Goal: Task Accomplishment & Management: Use online tool/utility

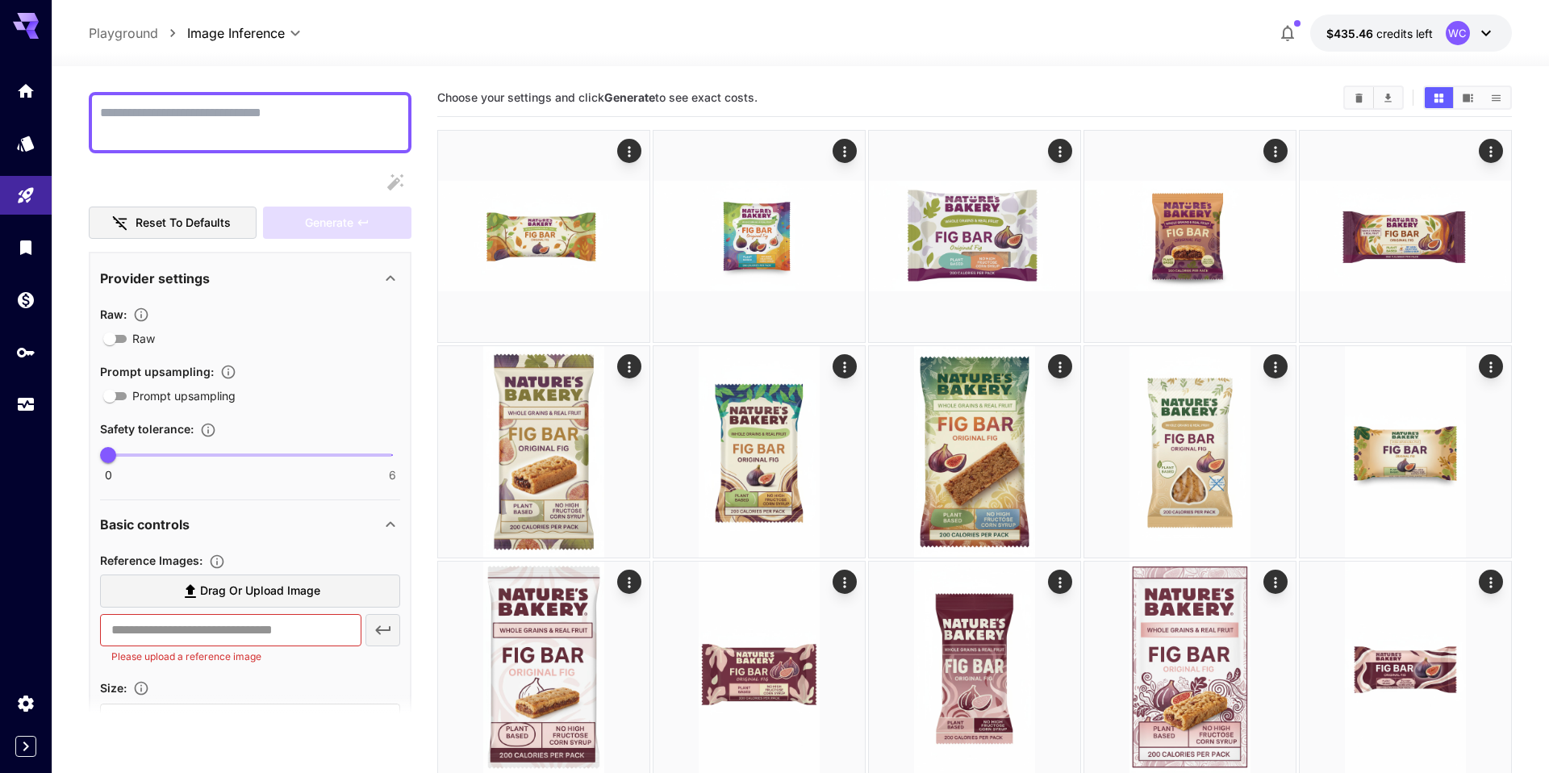
scroll to position [127, 0]
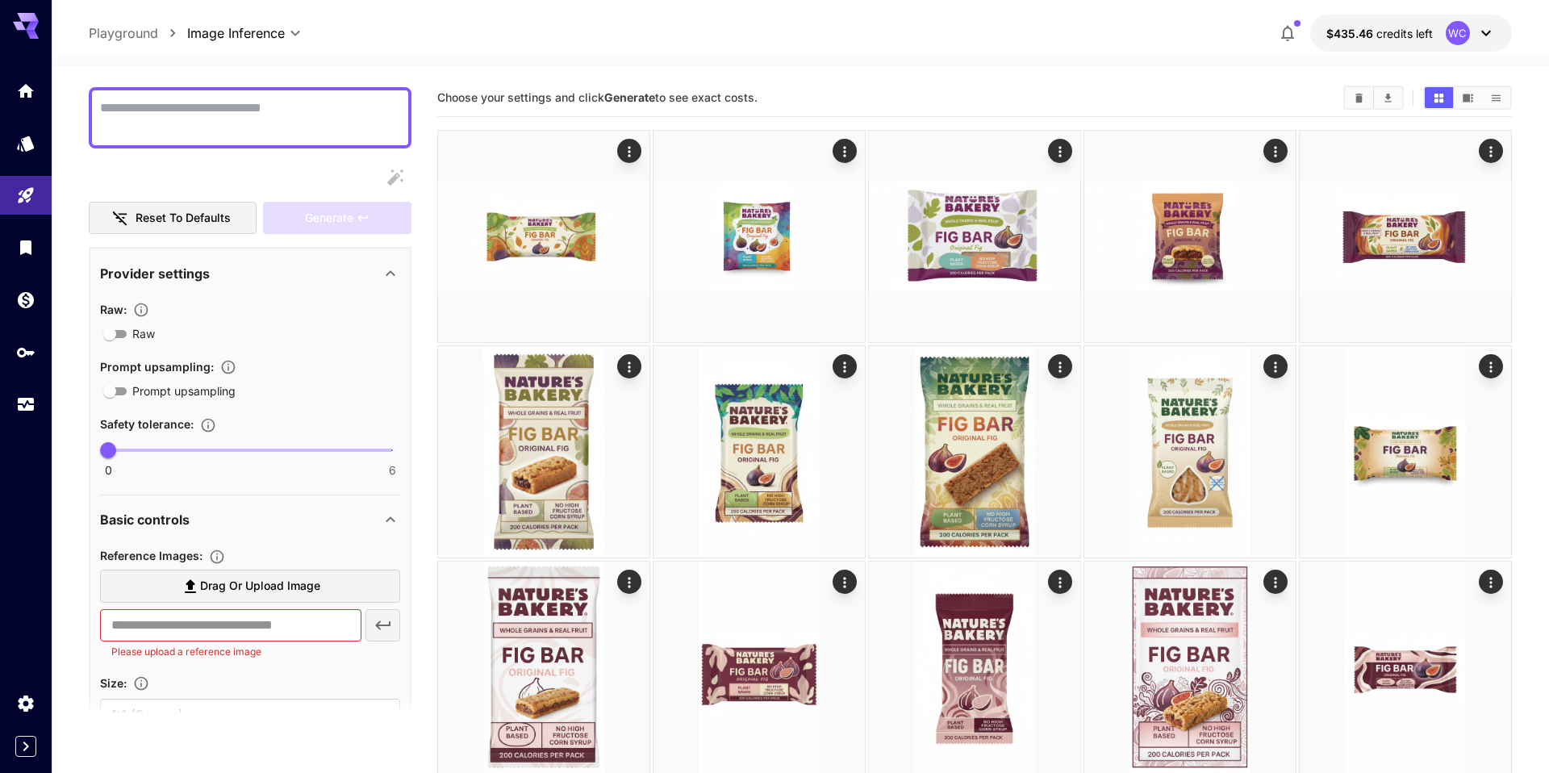
click at [237, 607] on section "Drag or upload image ​ Please upload a reference image" at bounding box center [250, 615] width 300 height 90
click at [252, 584] on span "Drag or upload image" at bounding box center [260, 586] width 120 height 20
click at [0, 0] on input "Drag or upload image" at bounding box center [0, 0] width 0 height 0
click at [219, 588] on span "Drag or upload image" at bounding box center [260, 586] width 120 height 20
click at [0, 0] on input "Drag or upload image" at bounding box center [0, 0] width 0 height 0
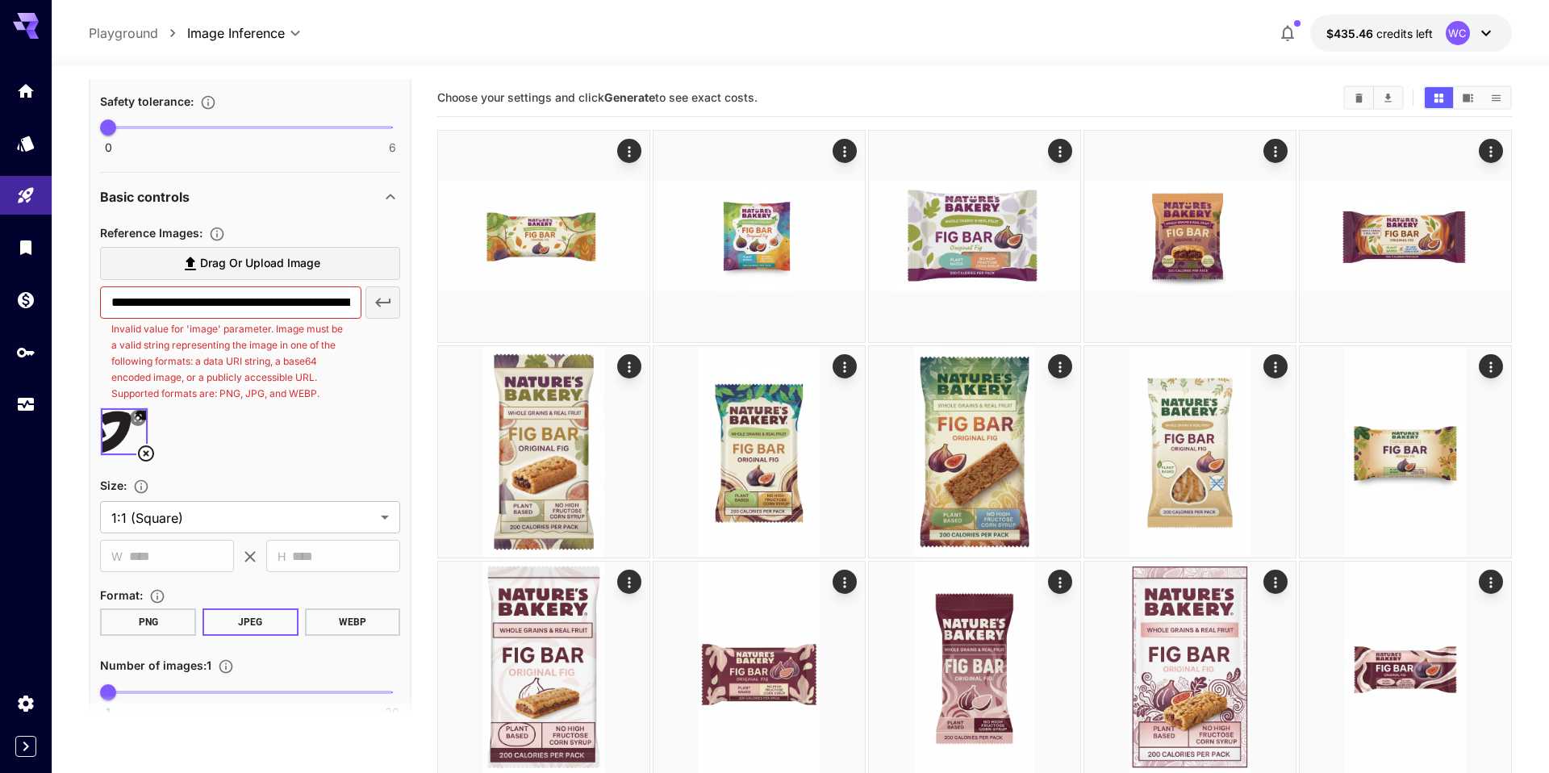
scroll to position [381, 0]
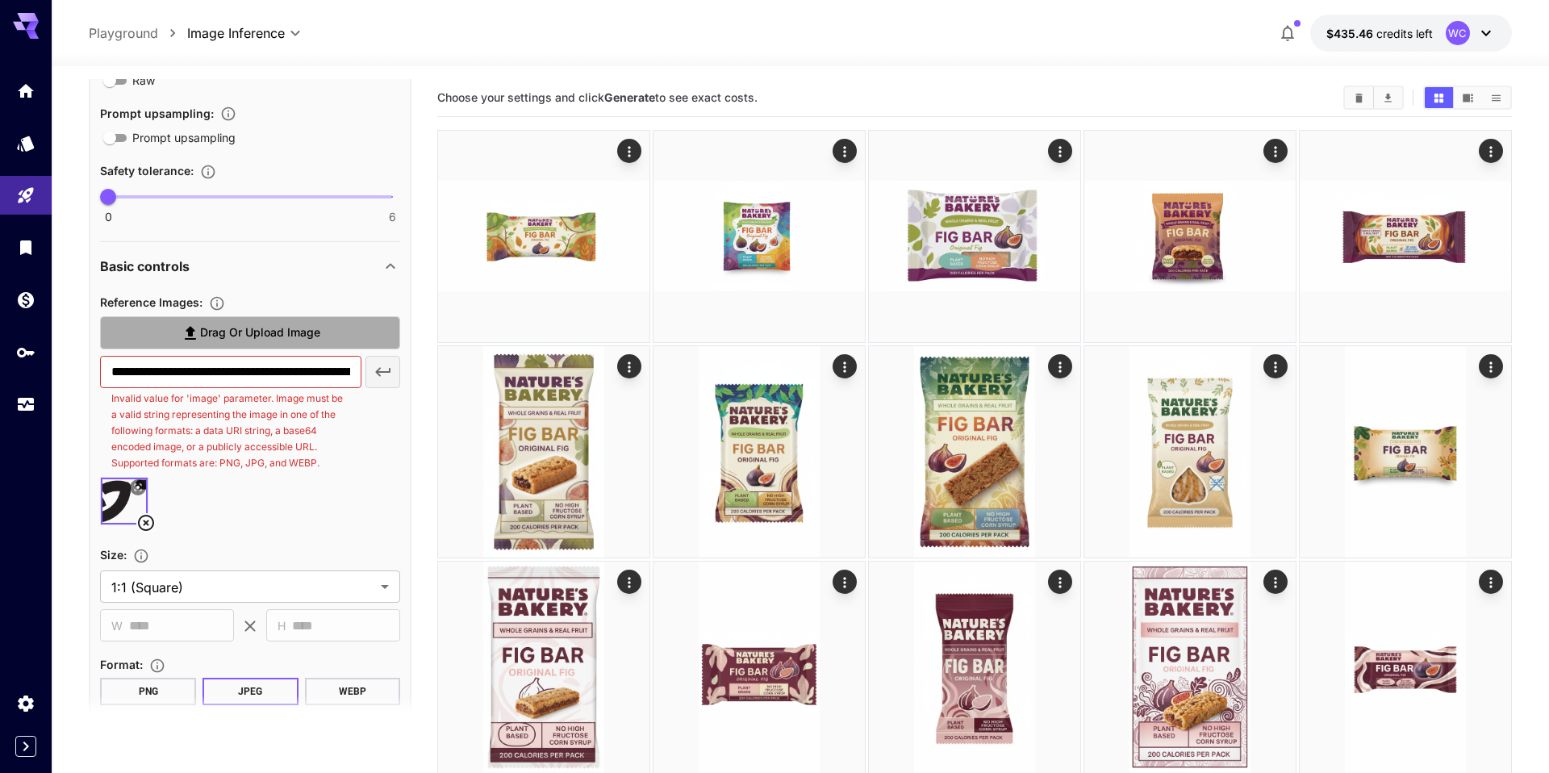
click at [301, 332] on span "Drag or upload image" at bounding box center [260, 333] width 120 height 20
click at [0, 0] on input "Drag or upload image" at bounding box center [0, 0] width 0 height 0
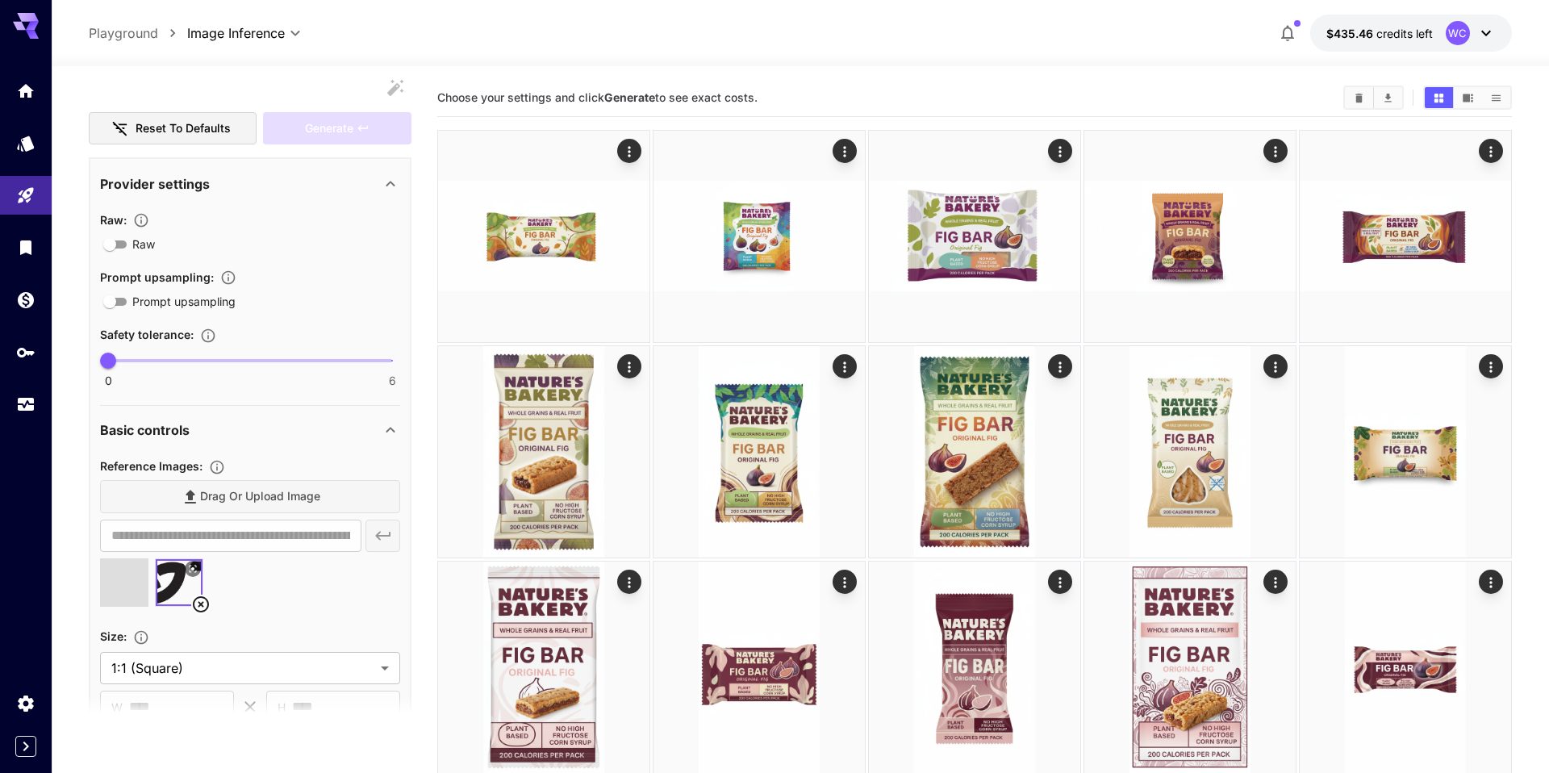
scroll to position [0, 0]
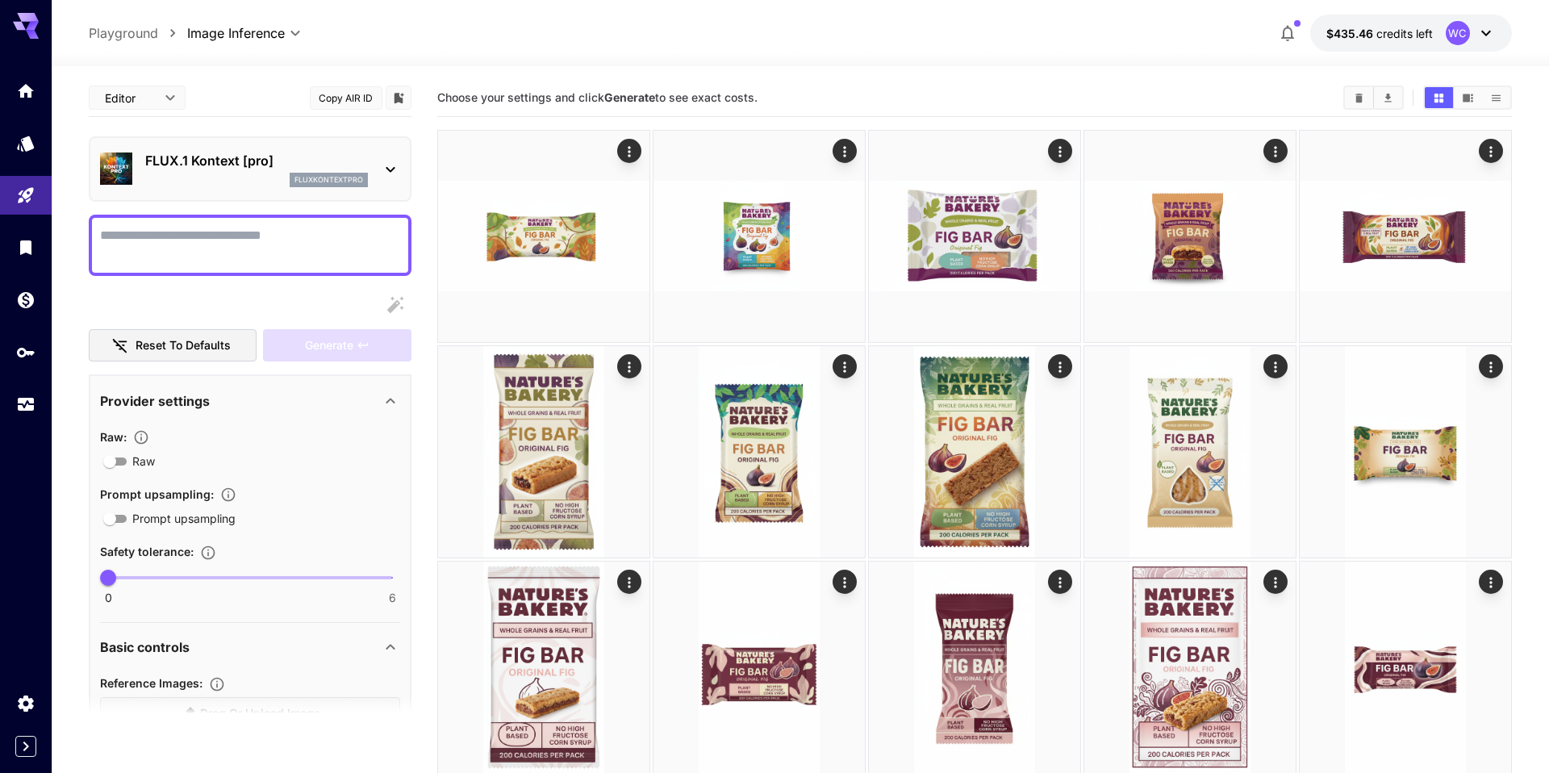
type input "**********"
click at [161, 231] on textarea "Raw" at bounding box center [250, 245] width 300 height 39
paste textarea "**********"
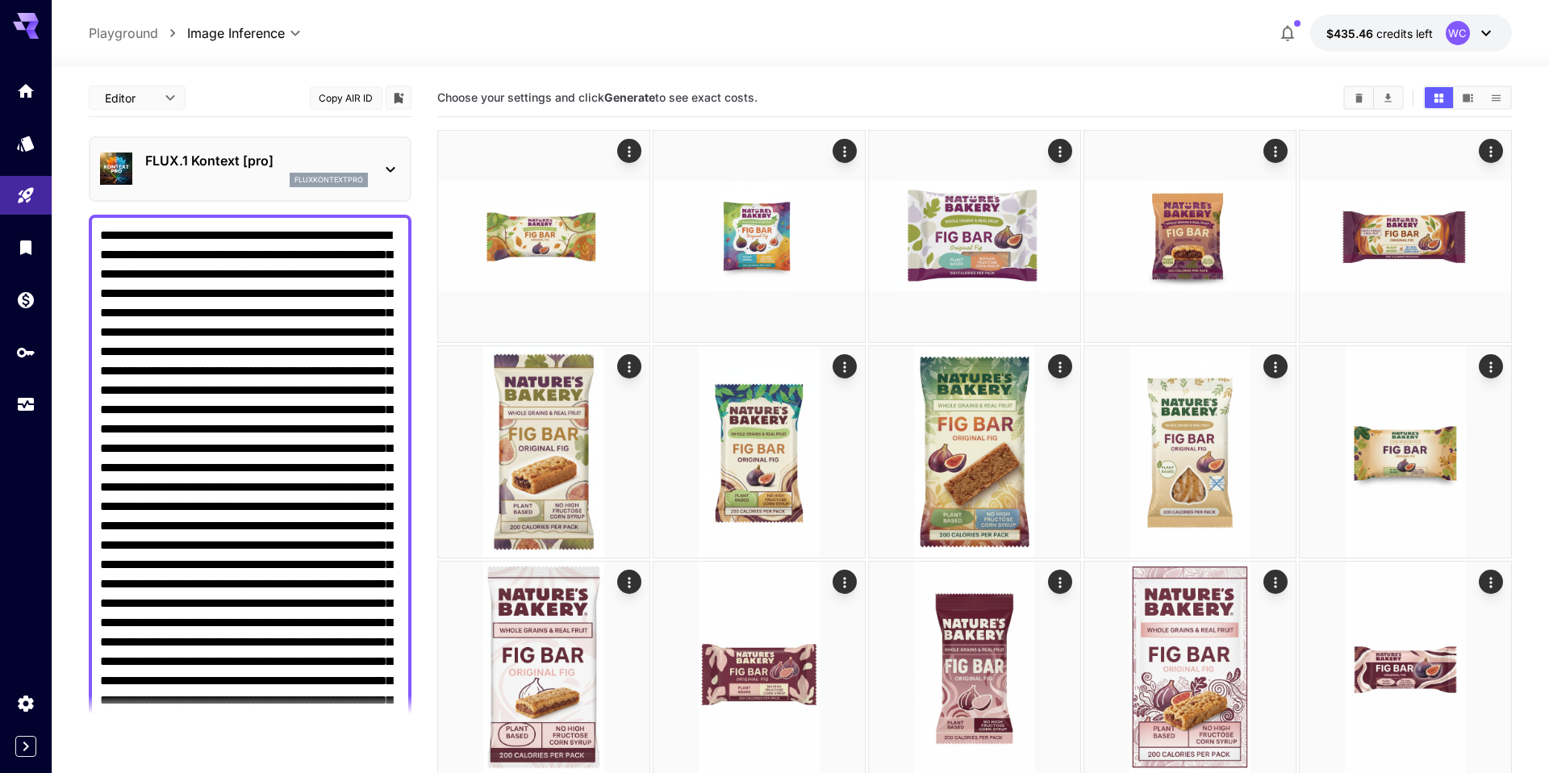
click at [133, 235] on textarea "Raw" at bounding box center [250, 632] width 300 height 813
type textarea "**********"
click at [262, 235] on textarea "Raw" at bounding box center [250, 642] width 300 height 833
click at [200, 312] on textarea "Raw" at bounding box center [250, 642] width 300 height 833
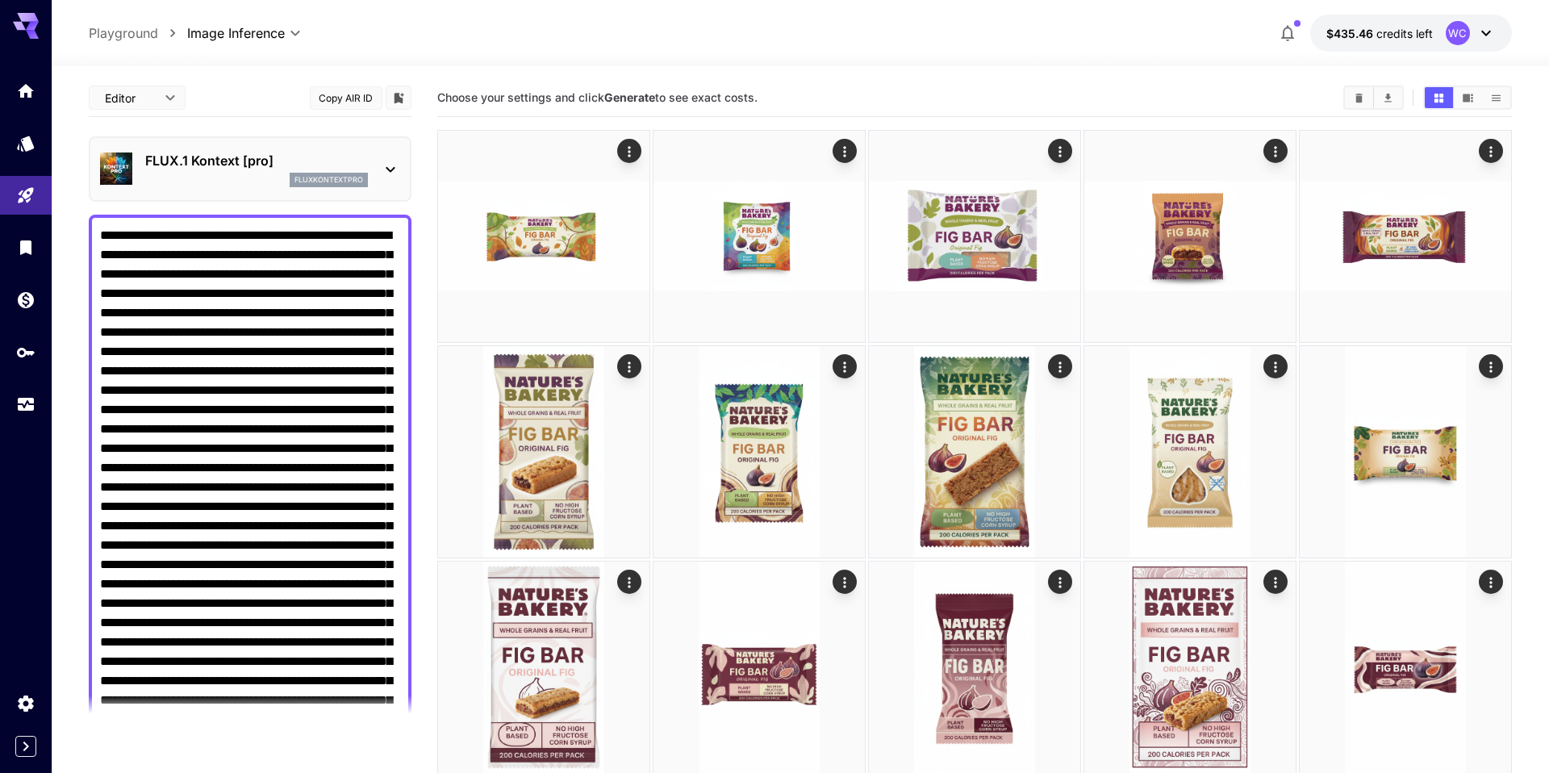
type textarea "**********"
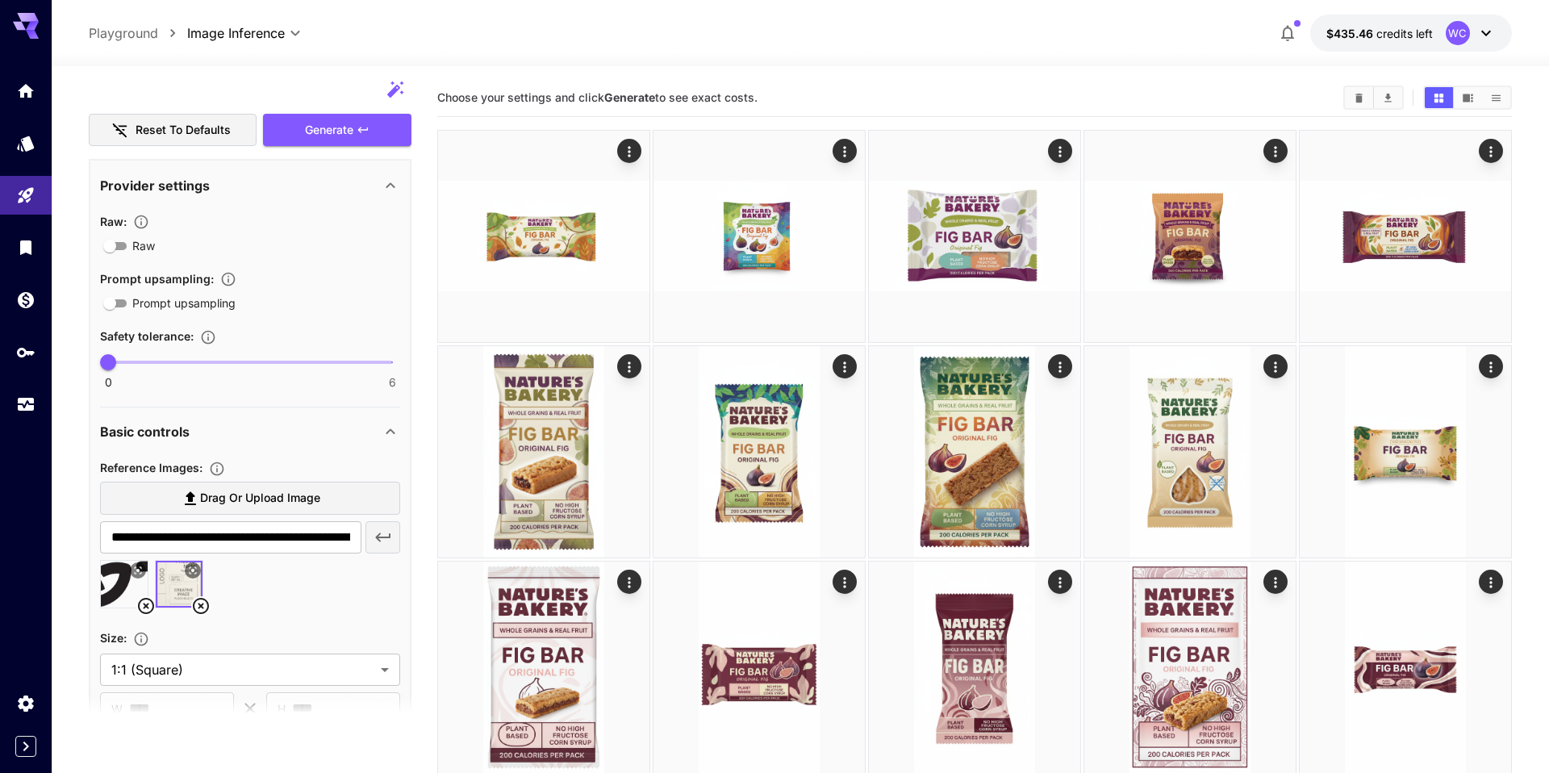
scroll to position [1160, 0]
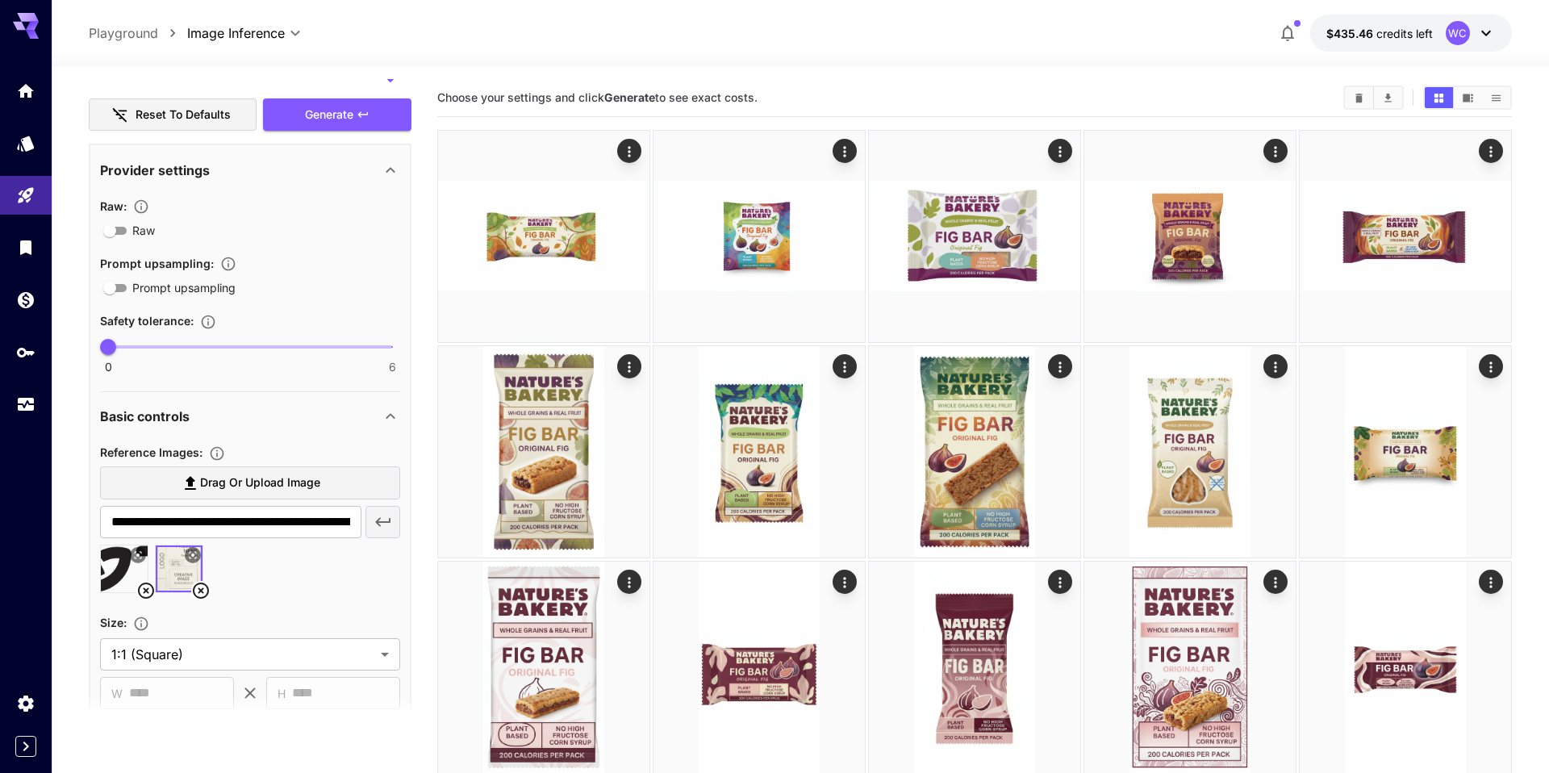
click at [173, 566] on img at bounding box center [179, 568] width 47 height 47
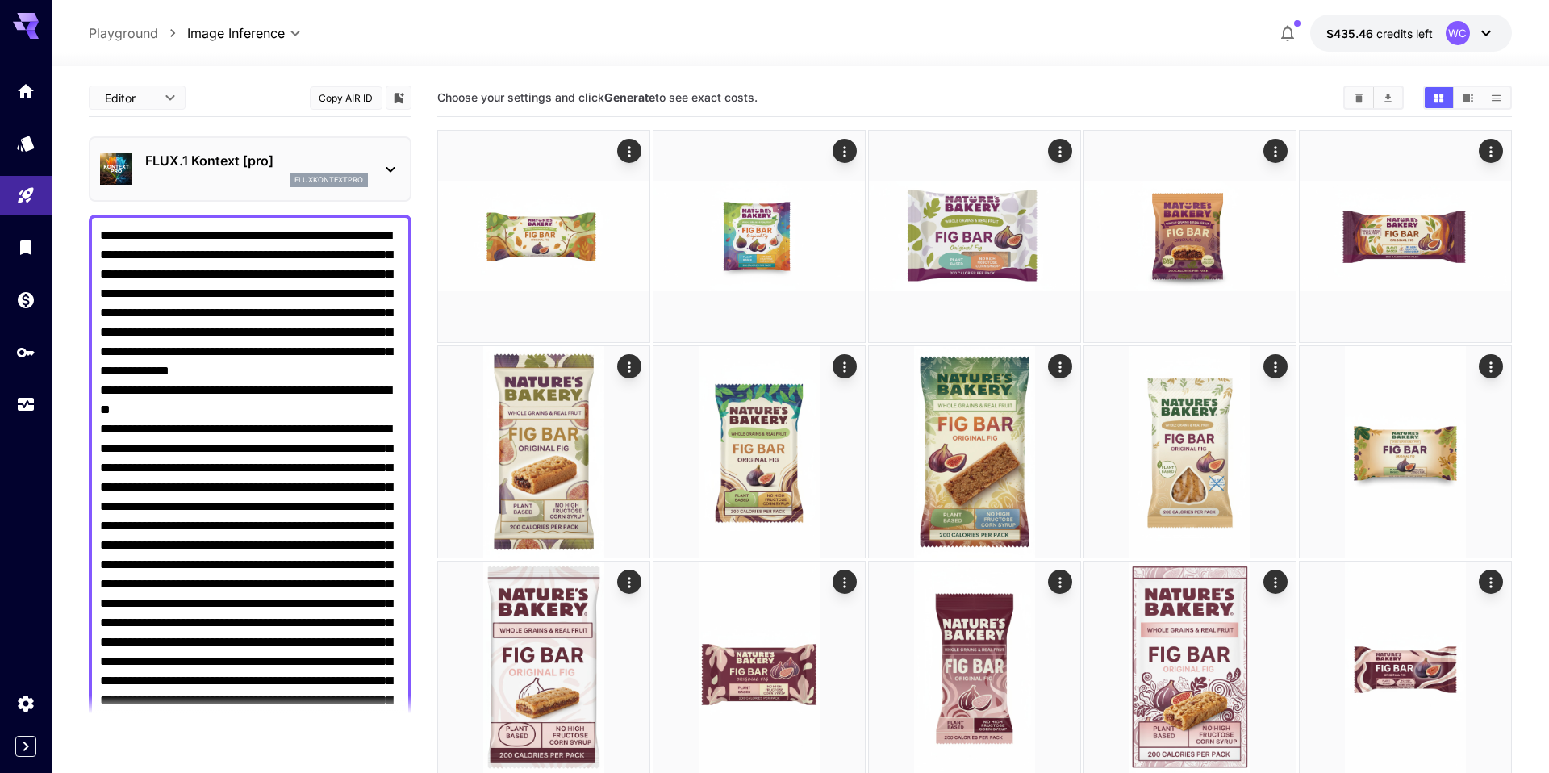
scroll to position [18, 0]
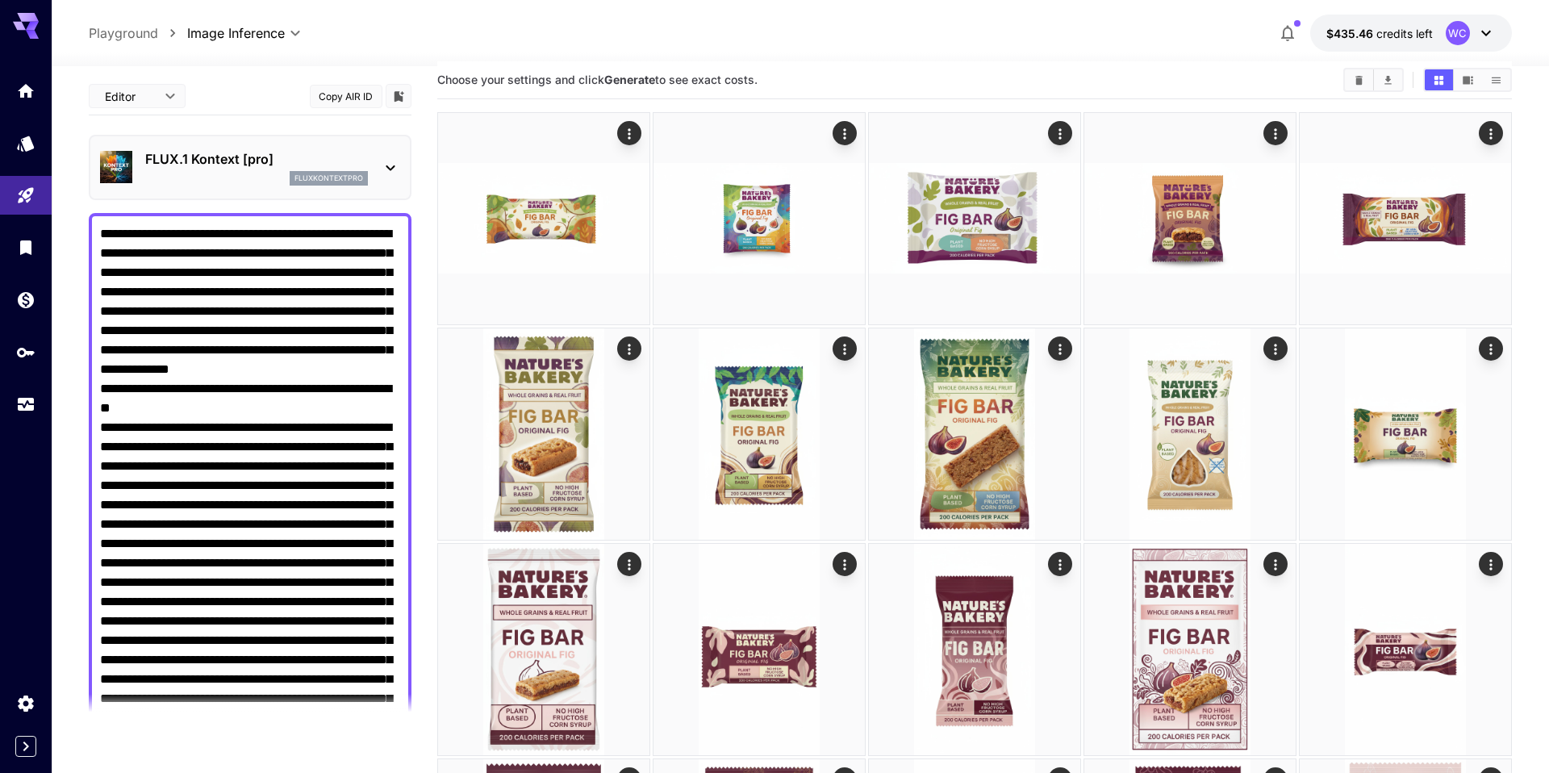
click at [127, 450] on textarea "Raw" at bounding box center [250, 708] width 300 height 968
type textarea "**********"
click at [244, 467] on textarea "Raw" at bounding box center [250, 737] width 300 height 1026
type textarea "**********"
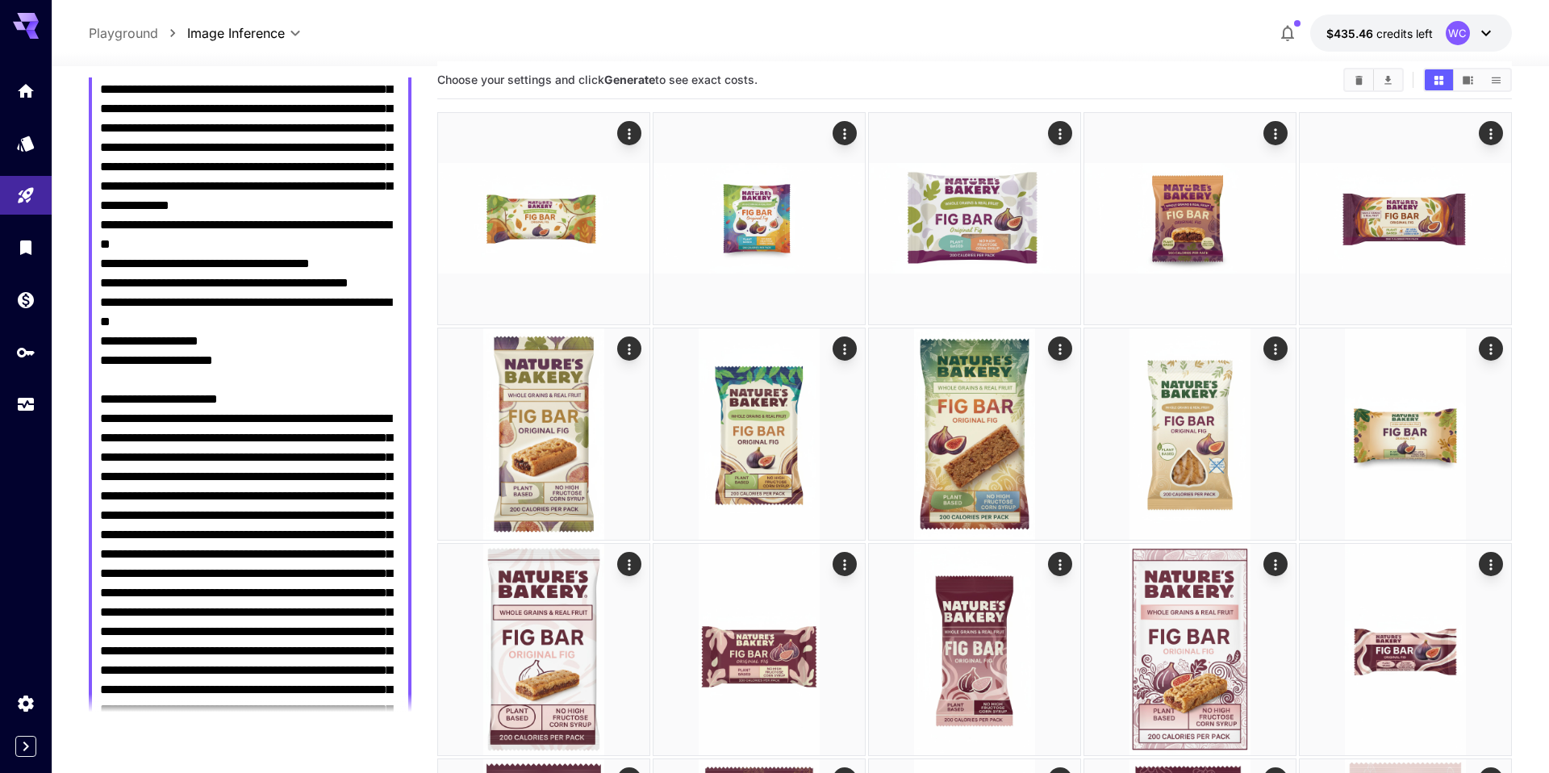
scroll to position [171, 0]
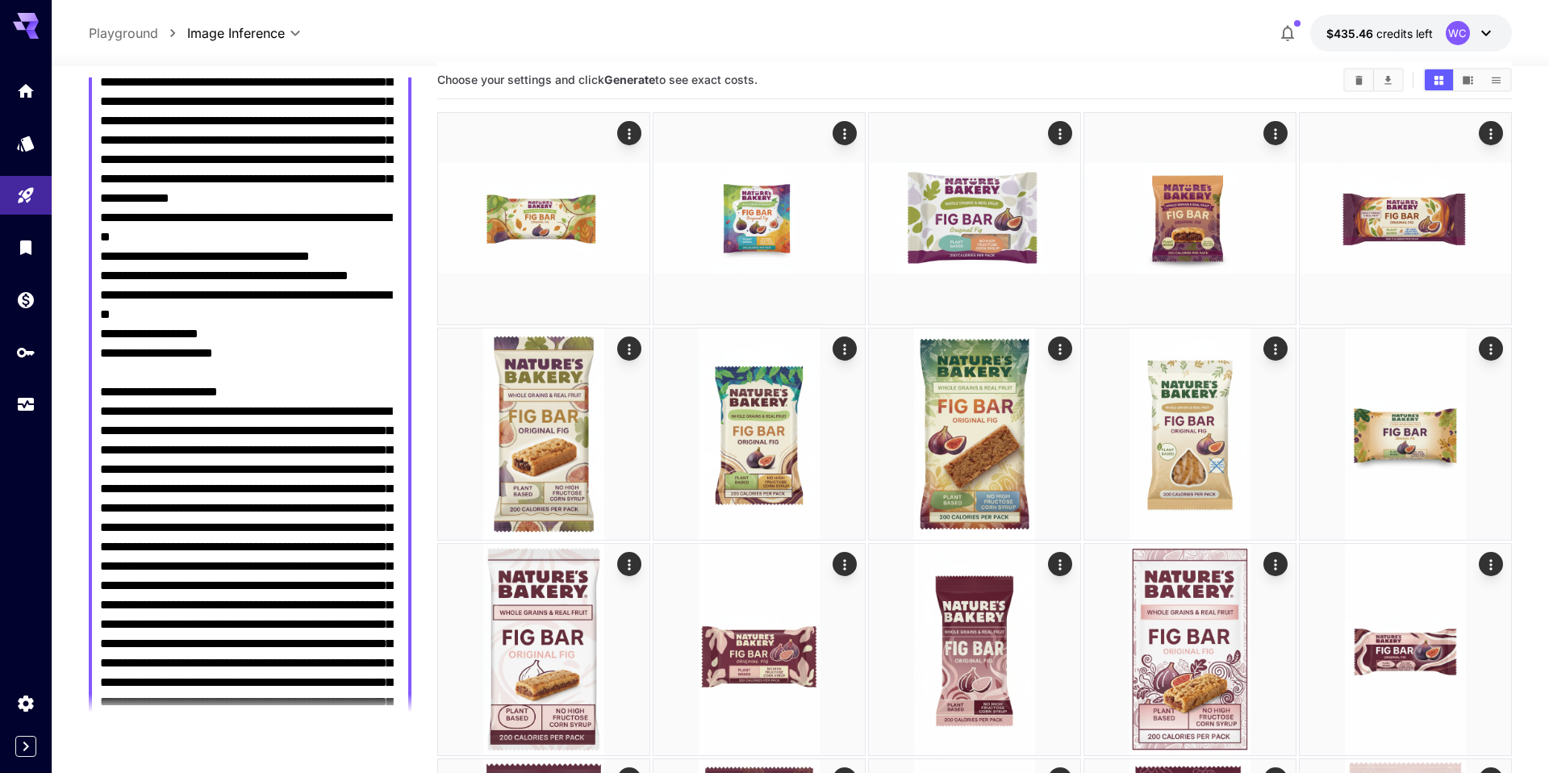
drag, startPoint x: 142, startPoint y: 547, endPoint x: 97, endPoint y: 426, distance: 129.2
click at [97, 426] on div at bounding box center [250, 615] width 323 height 1146
click at [317, 412] on textarea "Raw" at bounding box center [250, 546] width 300 height 987
type textarea "**********"
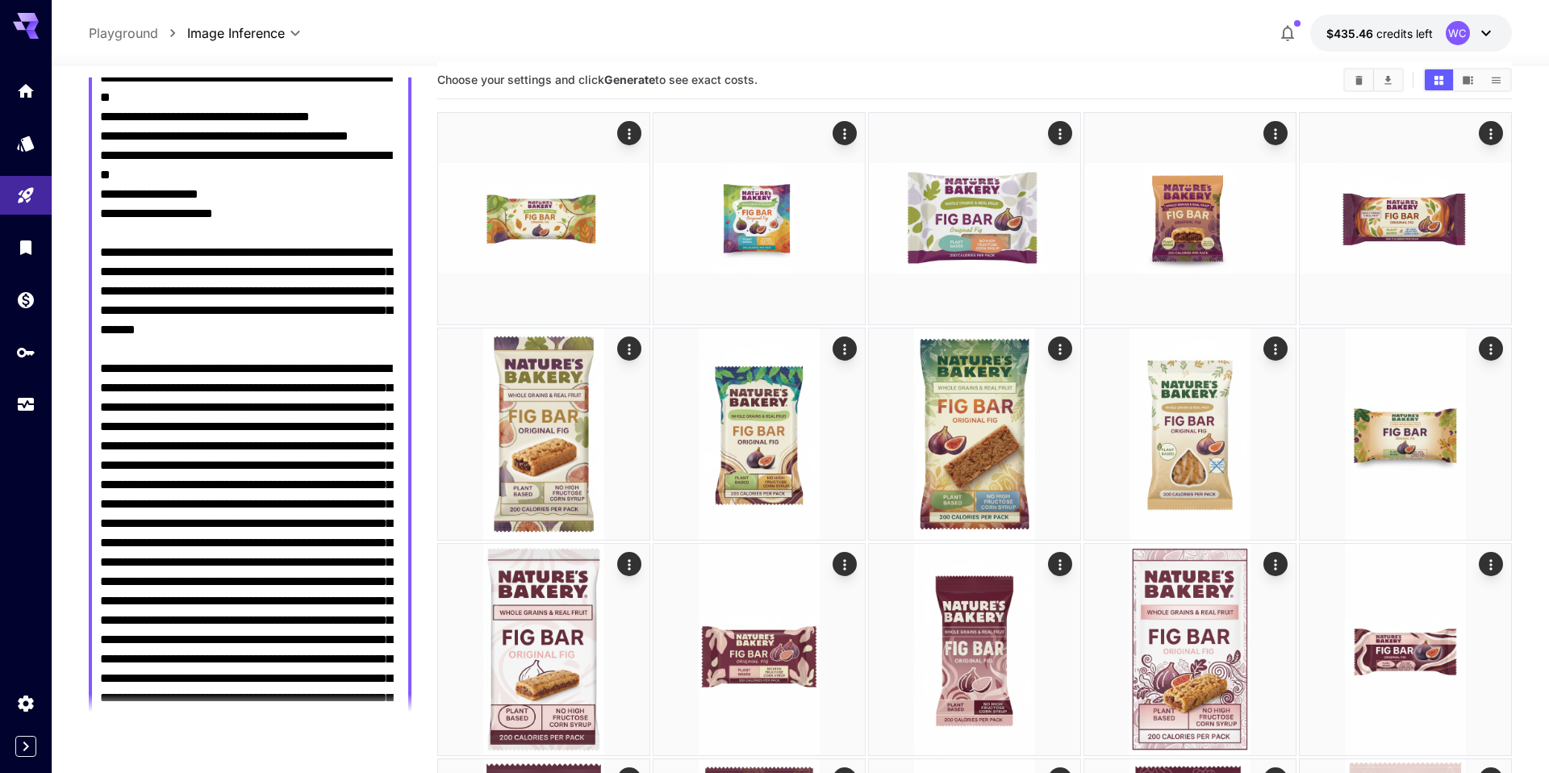
scroll to position [317, 0]
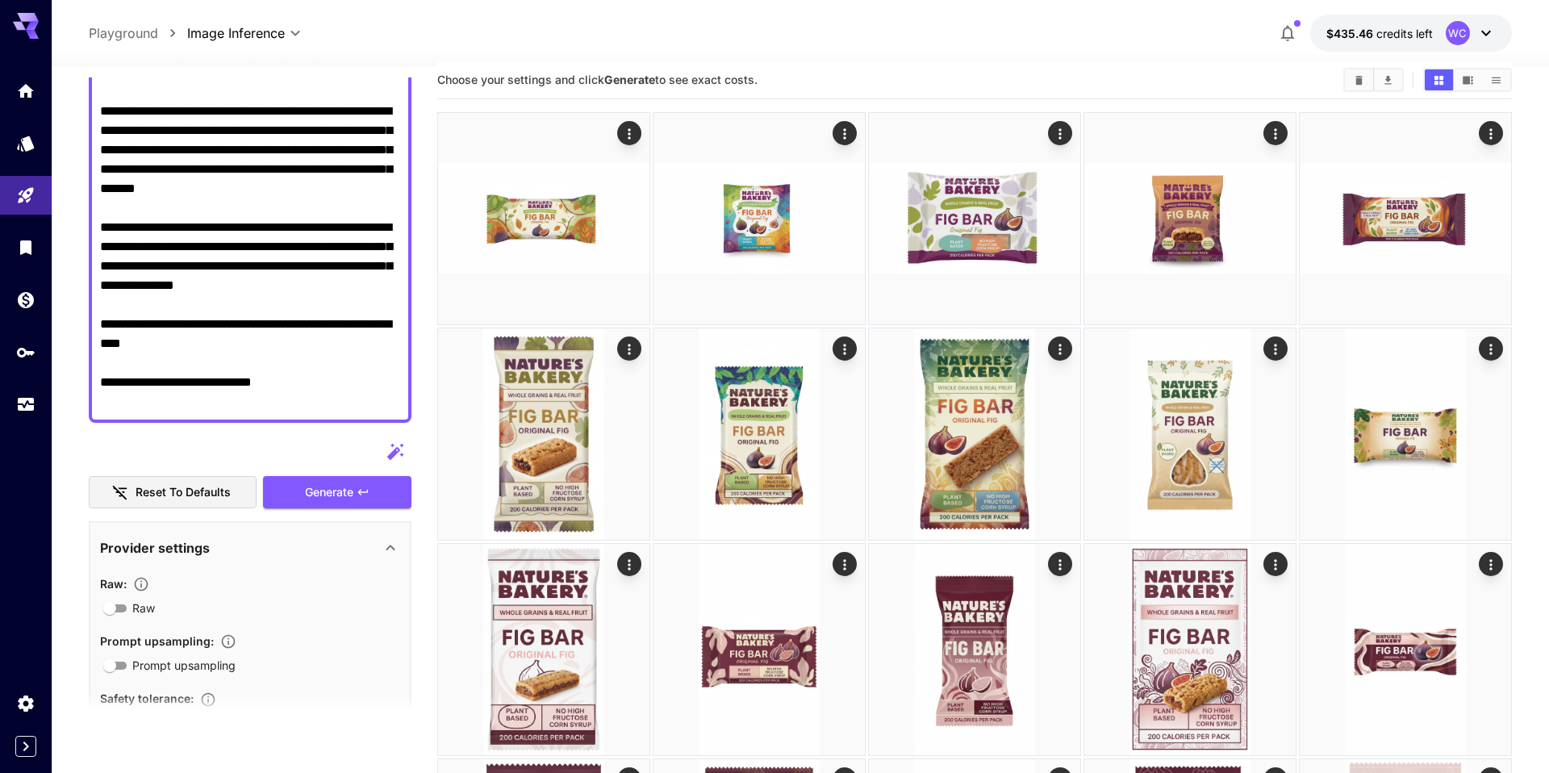
scroll to position [395, 0]
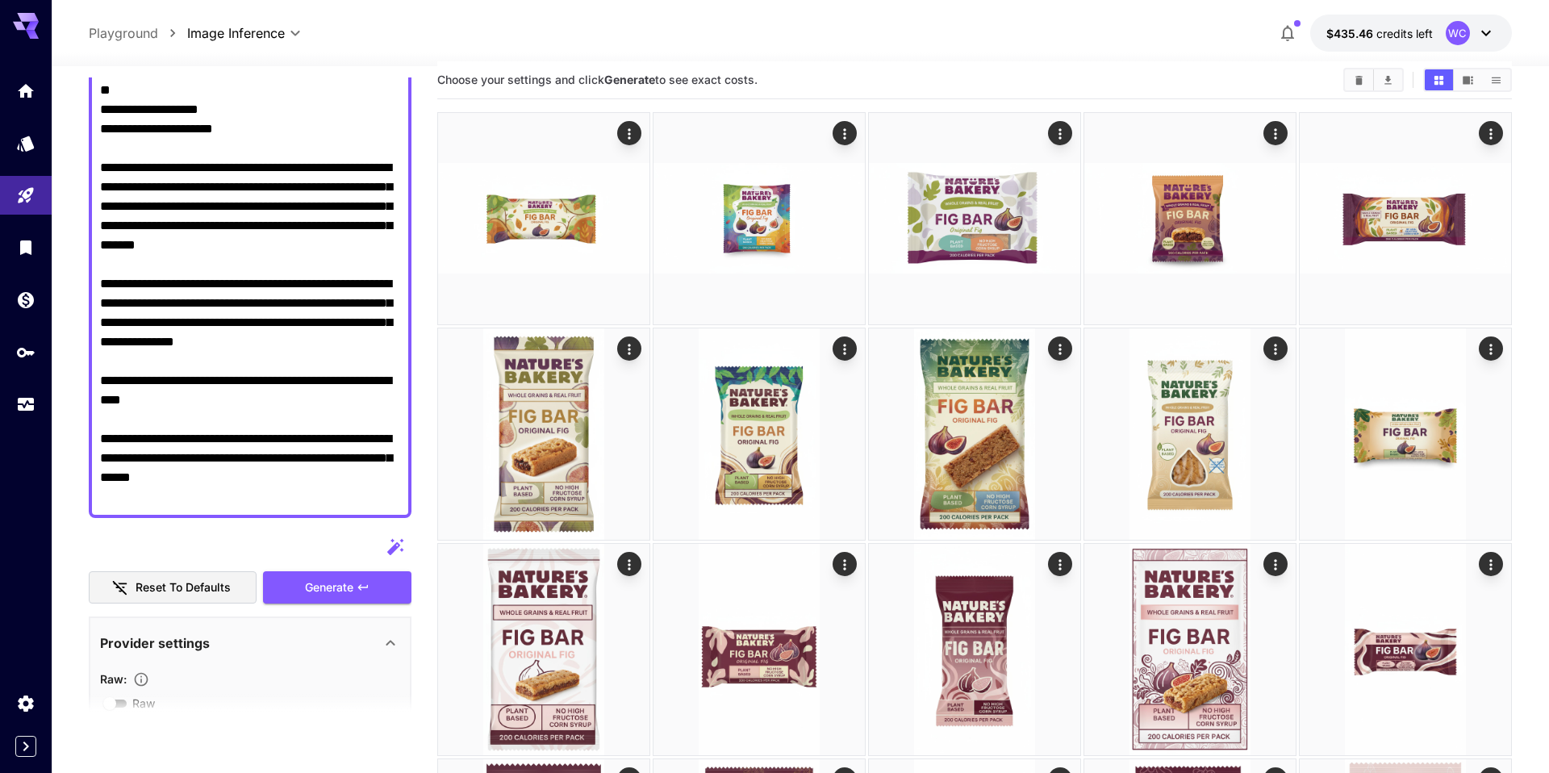
type textarea "**********"
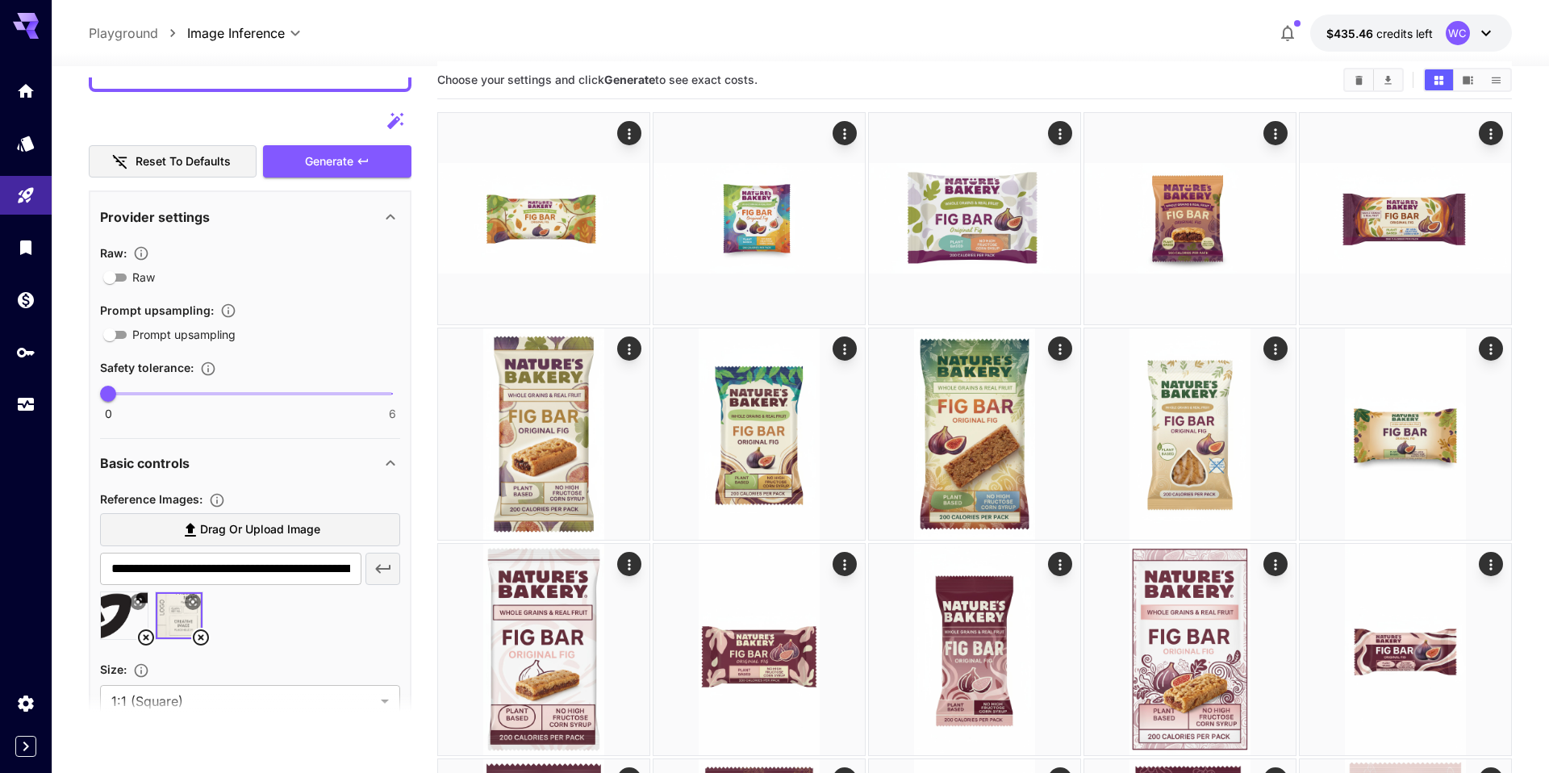
scroll to position [921, 0]
type textarea "**********"
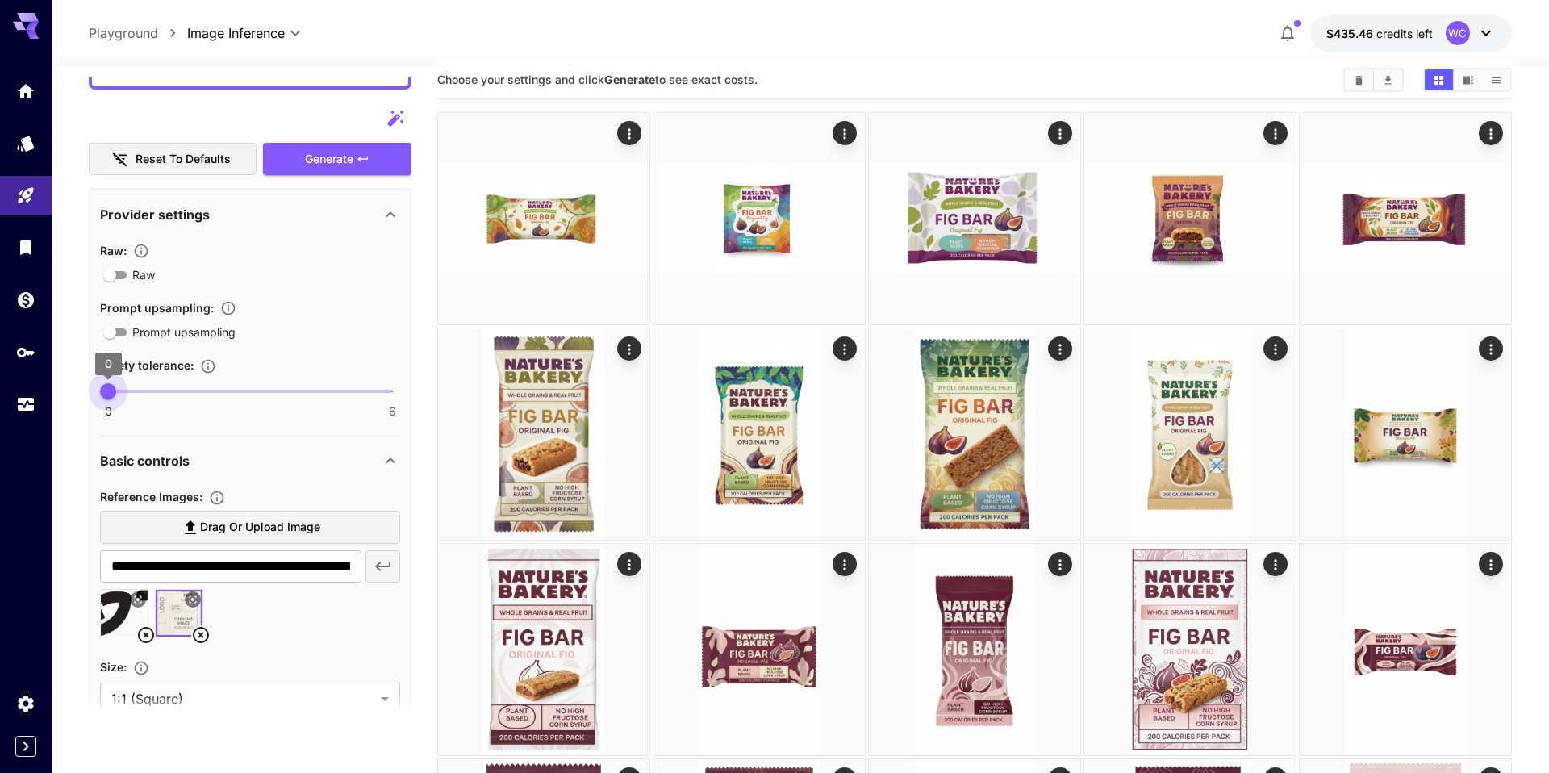
type input "*"
drag, startPoint x: 108, startPoint y: 396, endPoint x: 148, endPoint y: 399, distance: 39.6
click at [148, 399] on span "1" at bounding box center [156, 391] width 16 height 16
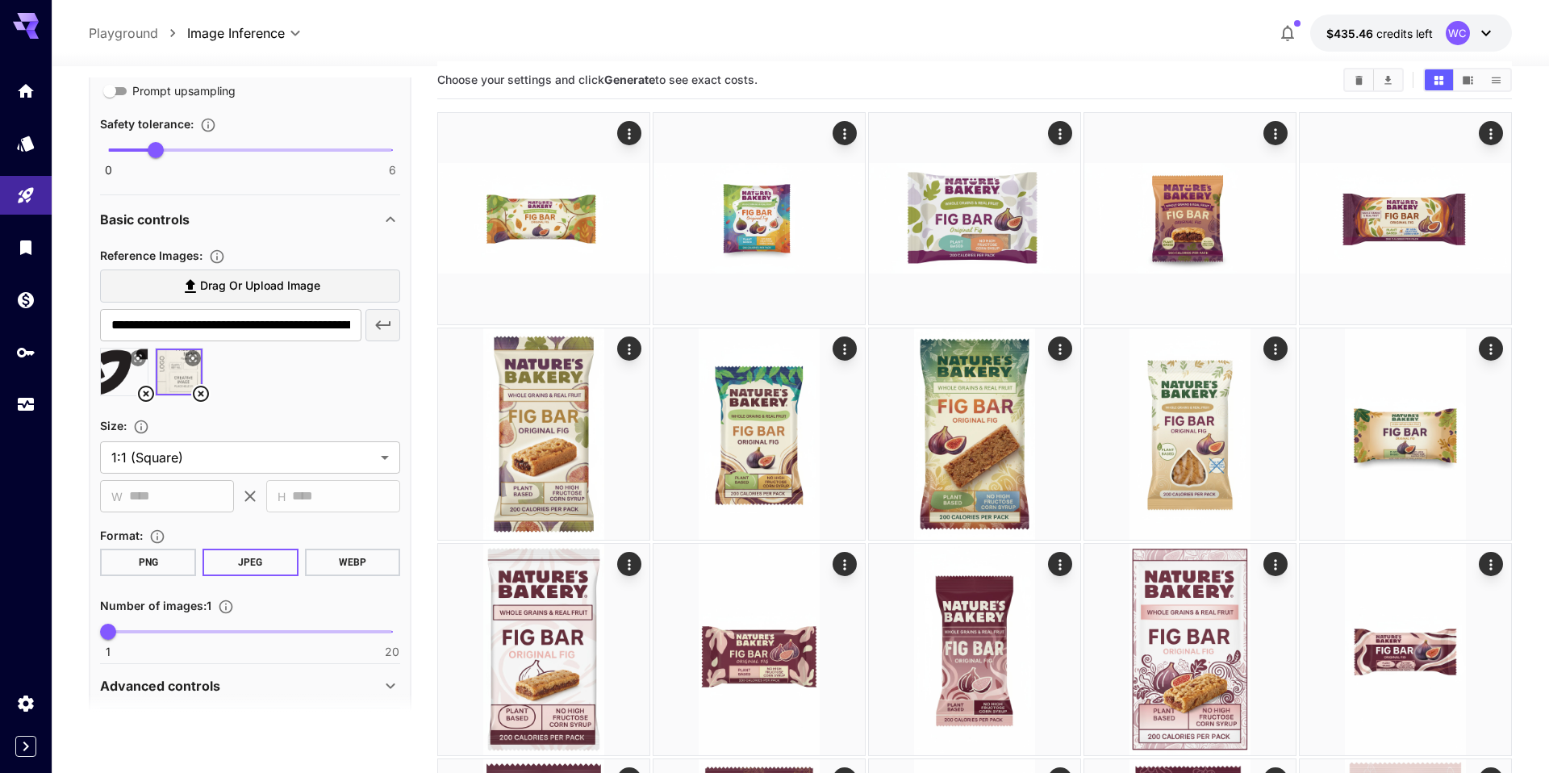
scroll to position [1221, 0]
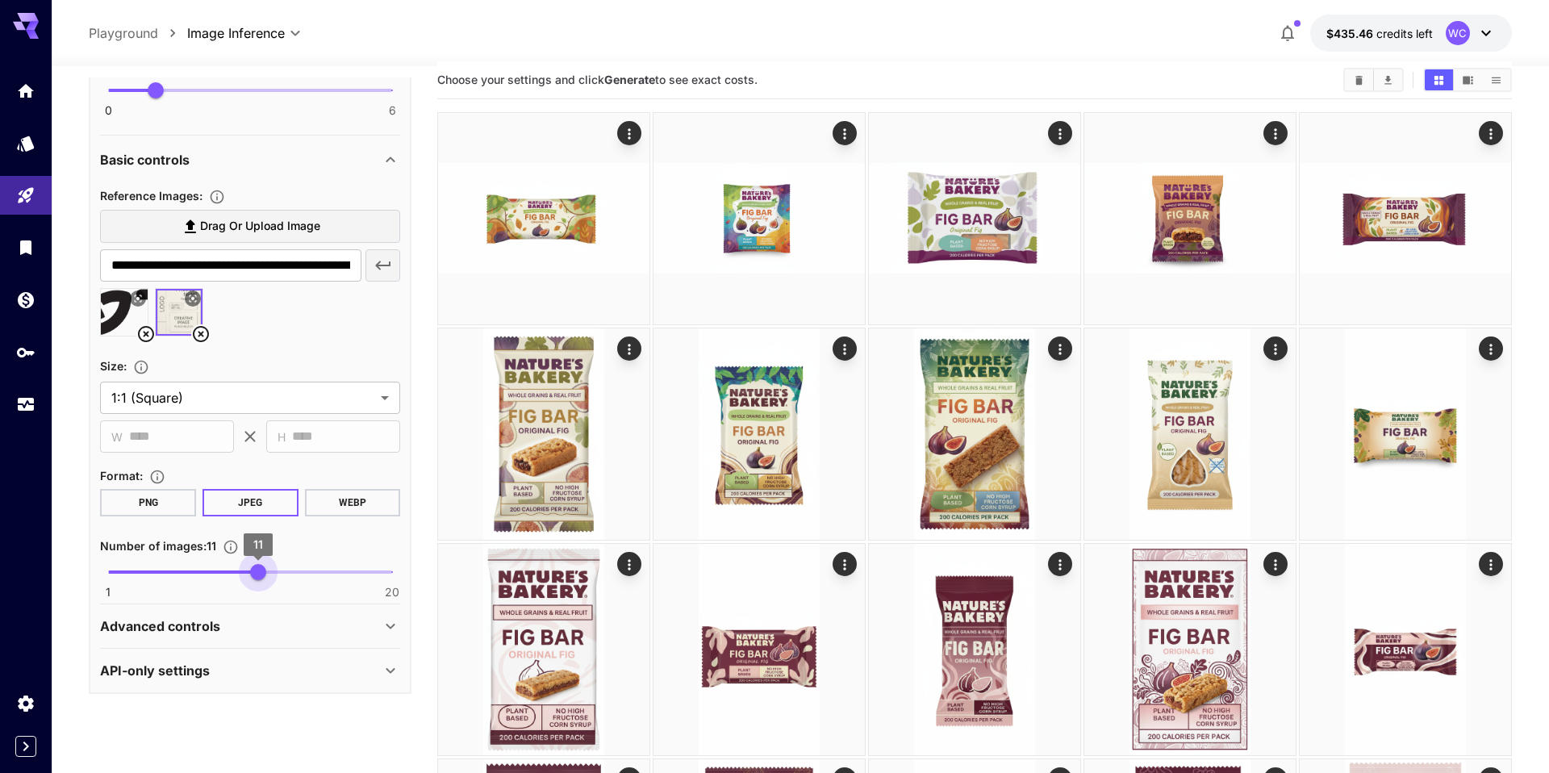
type input "**"
drag, startPoint x: 109, startPoint y: 570, endPoint x: 248, endPoint y: 579, distance: 139.9
click at [248, 579] on span "10" at bounding box center [243, 572] width 16 height 16
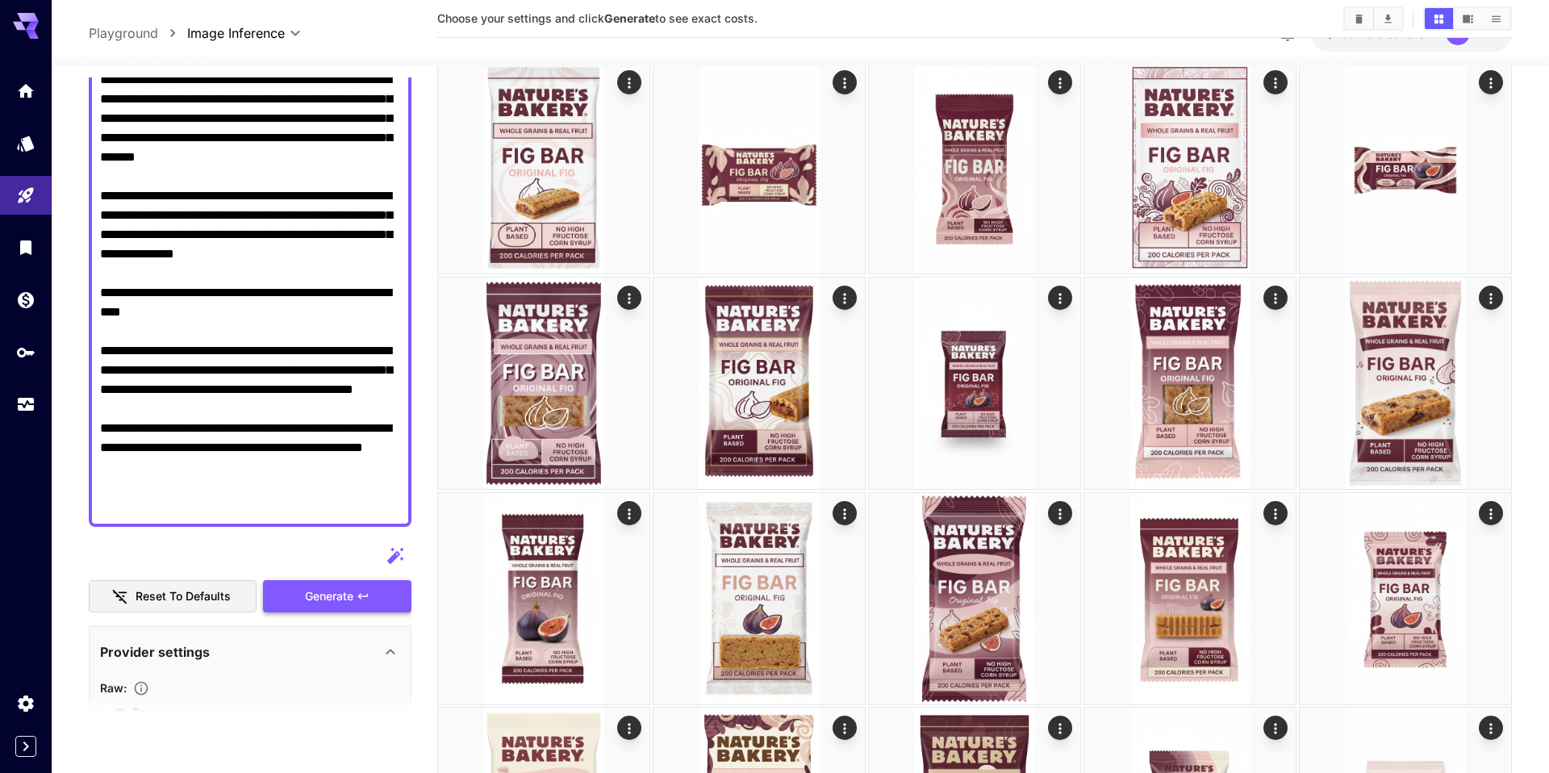
scroll to position [488, 0]
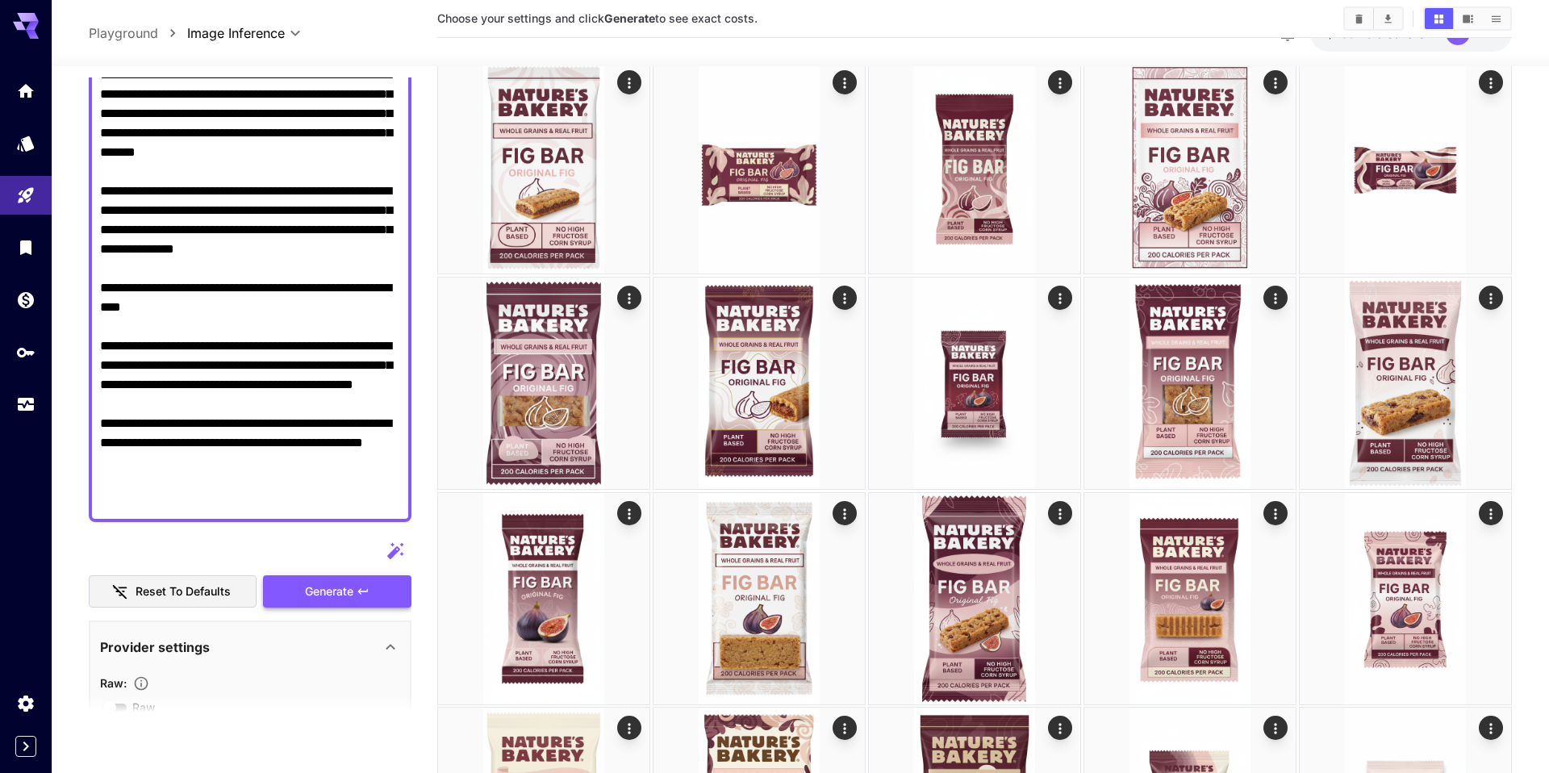
click at [338, 595] on span "Generate" at bounding box center [329, 592] width 48 height 20
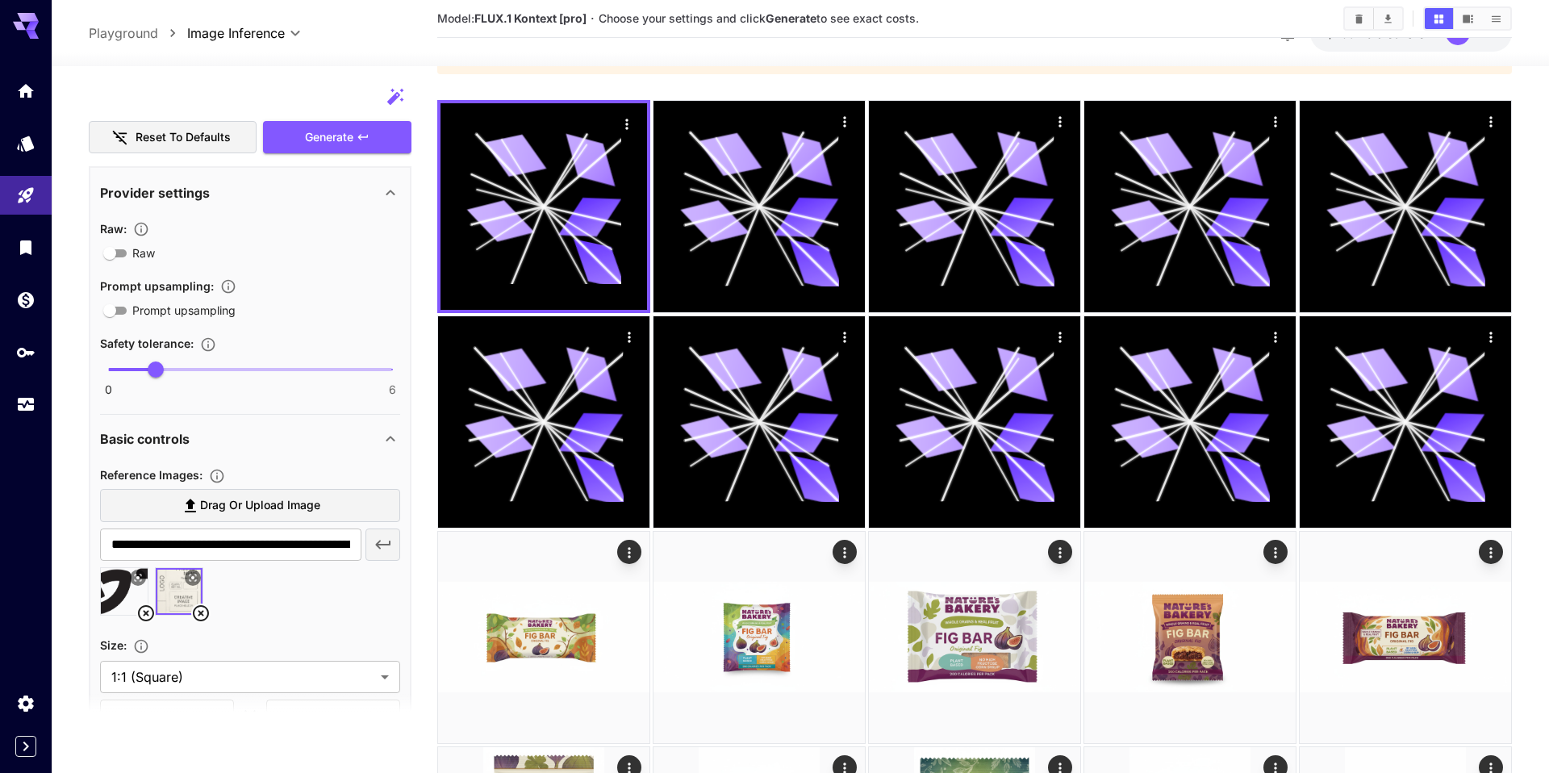
scroll to position [924, 0]
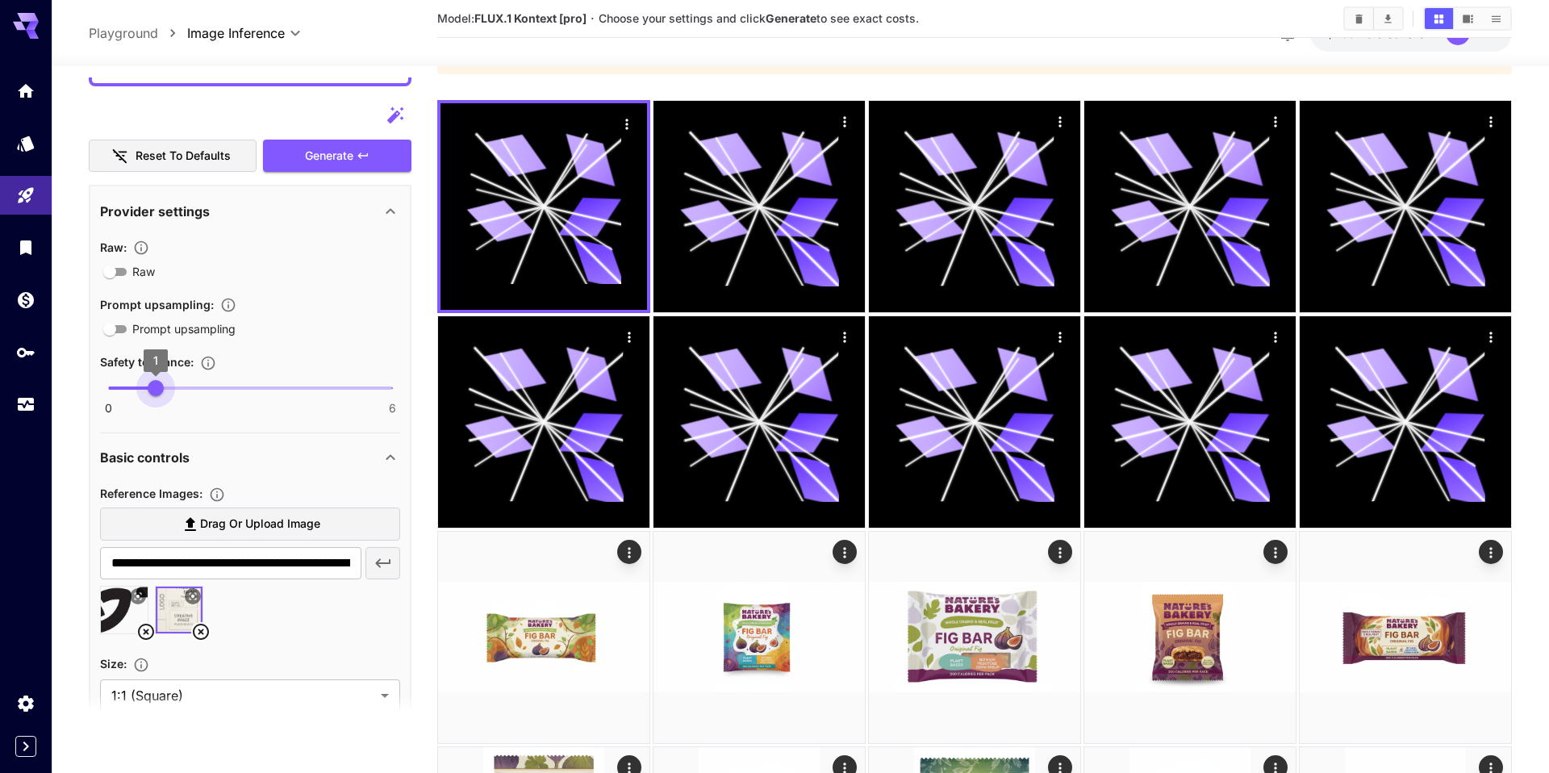
type input "*"
drag, startPoint x: 158, startPoint y: 397, endPoint x: 105, endPoint y: 397, distance: 53.2
click at [105, 396] on span "0" at bounding box center [108, 388] width 16 height 16
click at [314, 157] on span "Generate" at bounding box center [329, 156] width 48 height 20
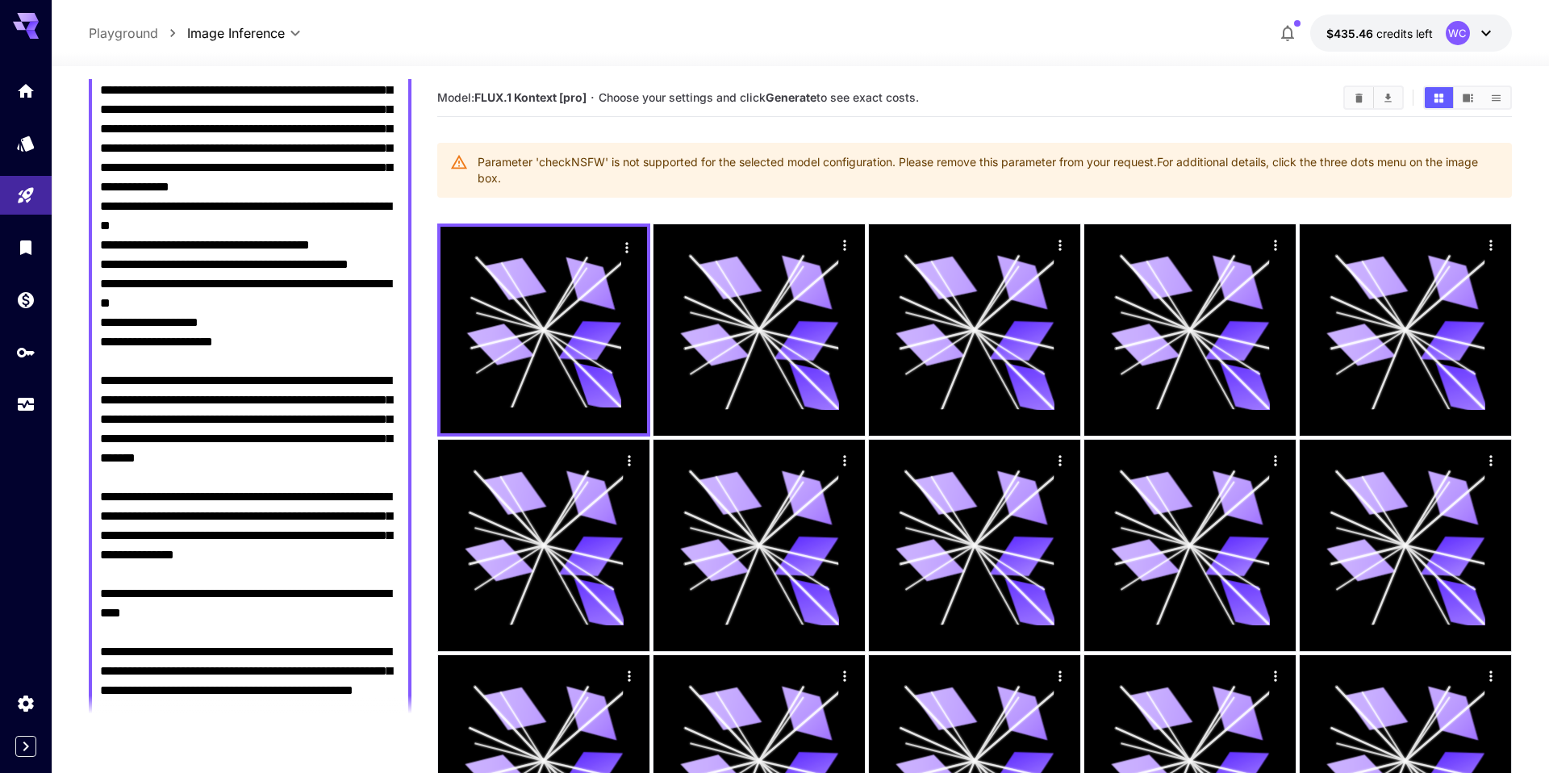
scroll to position [0, 0]
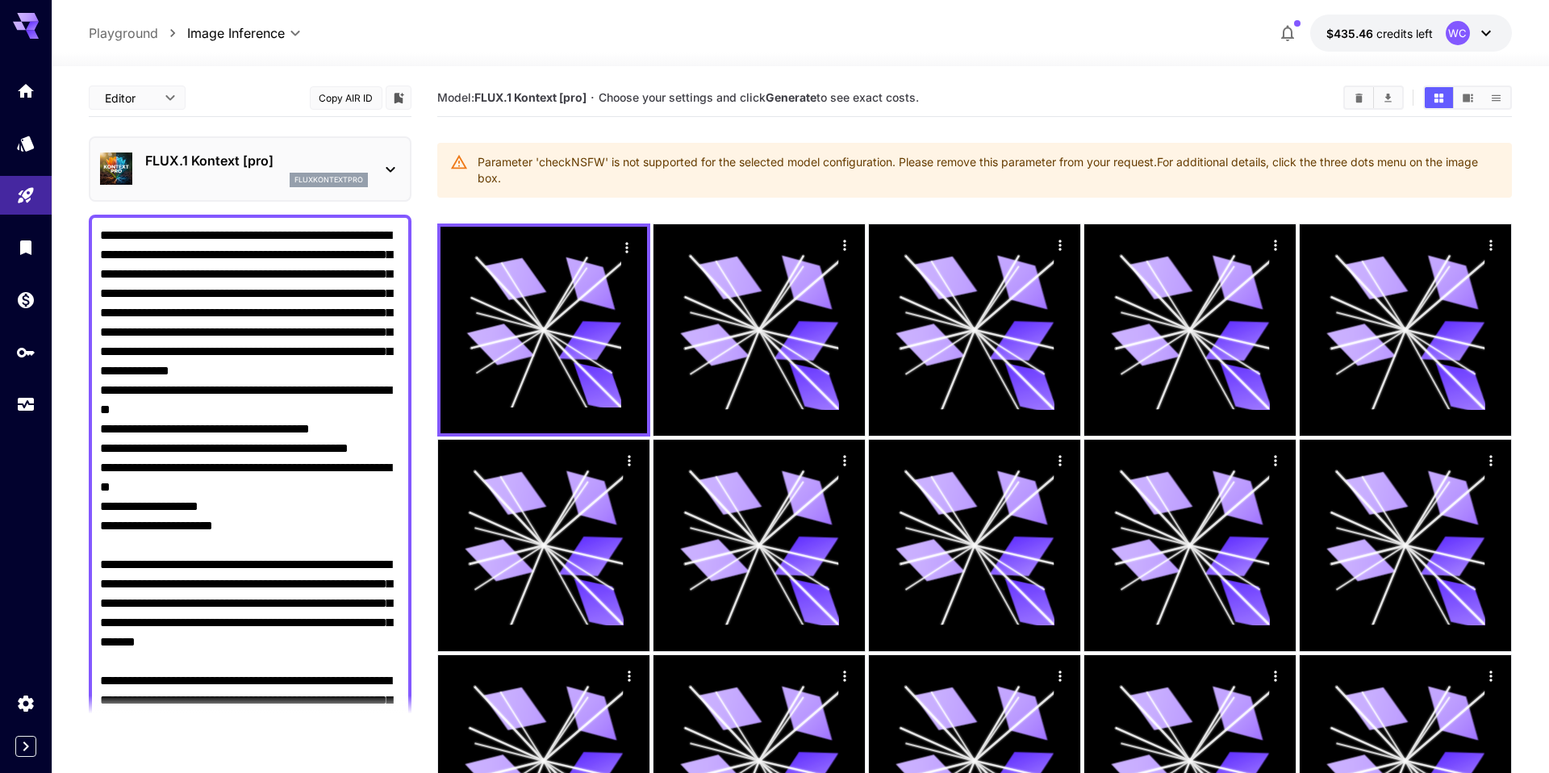
click at [389, 166] on icon at bounding box center [390, 169] width 19 height 19
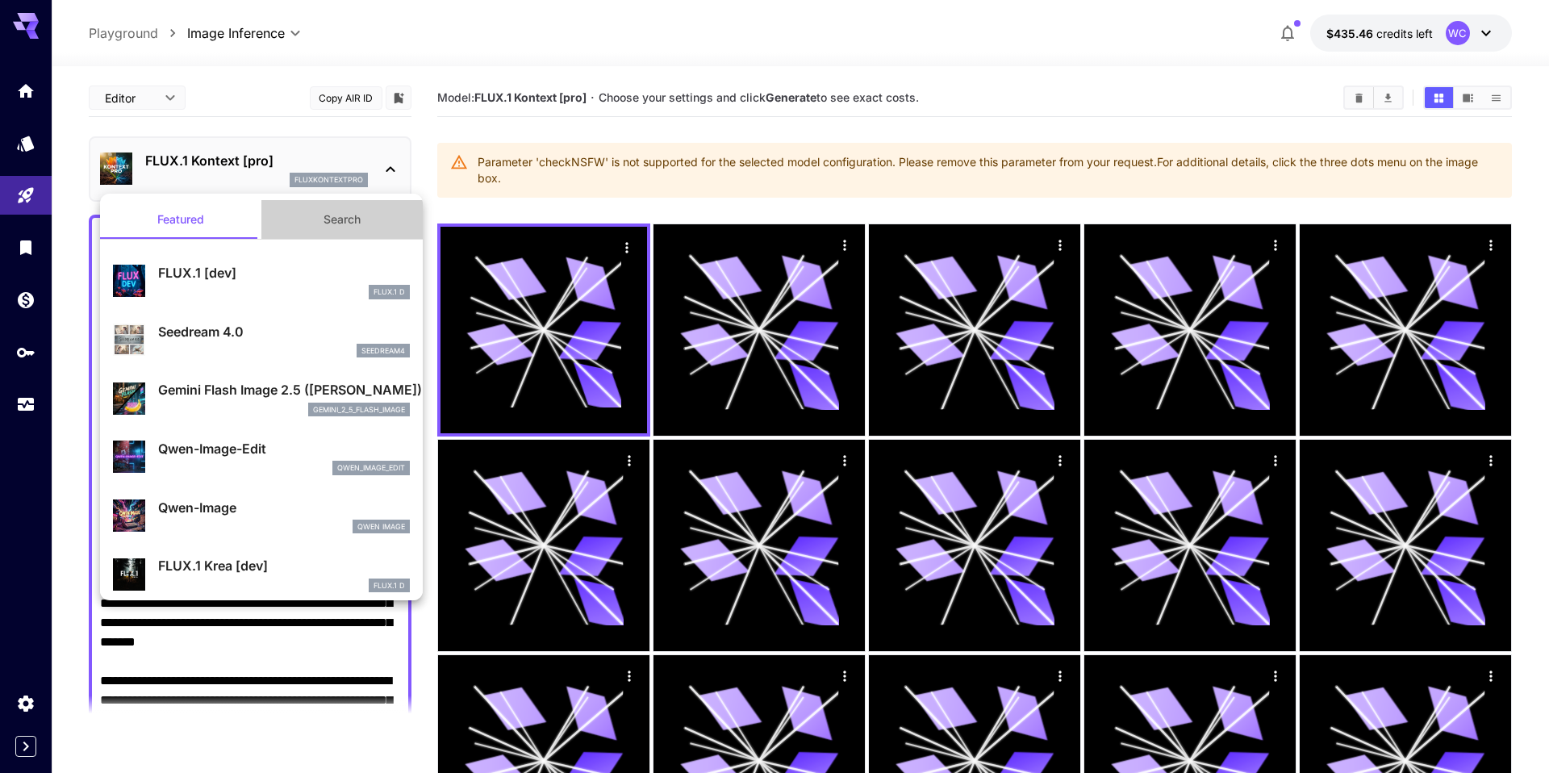
click at [354, 225] on button "Search" at bounding box center [341, 219] width 161 height 39
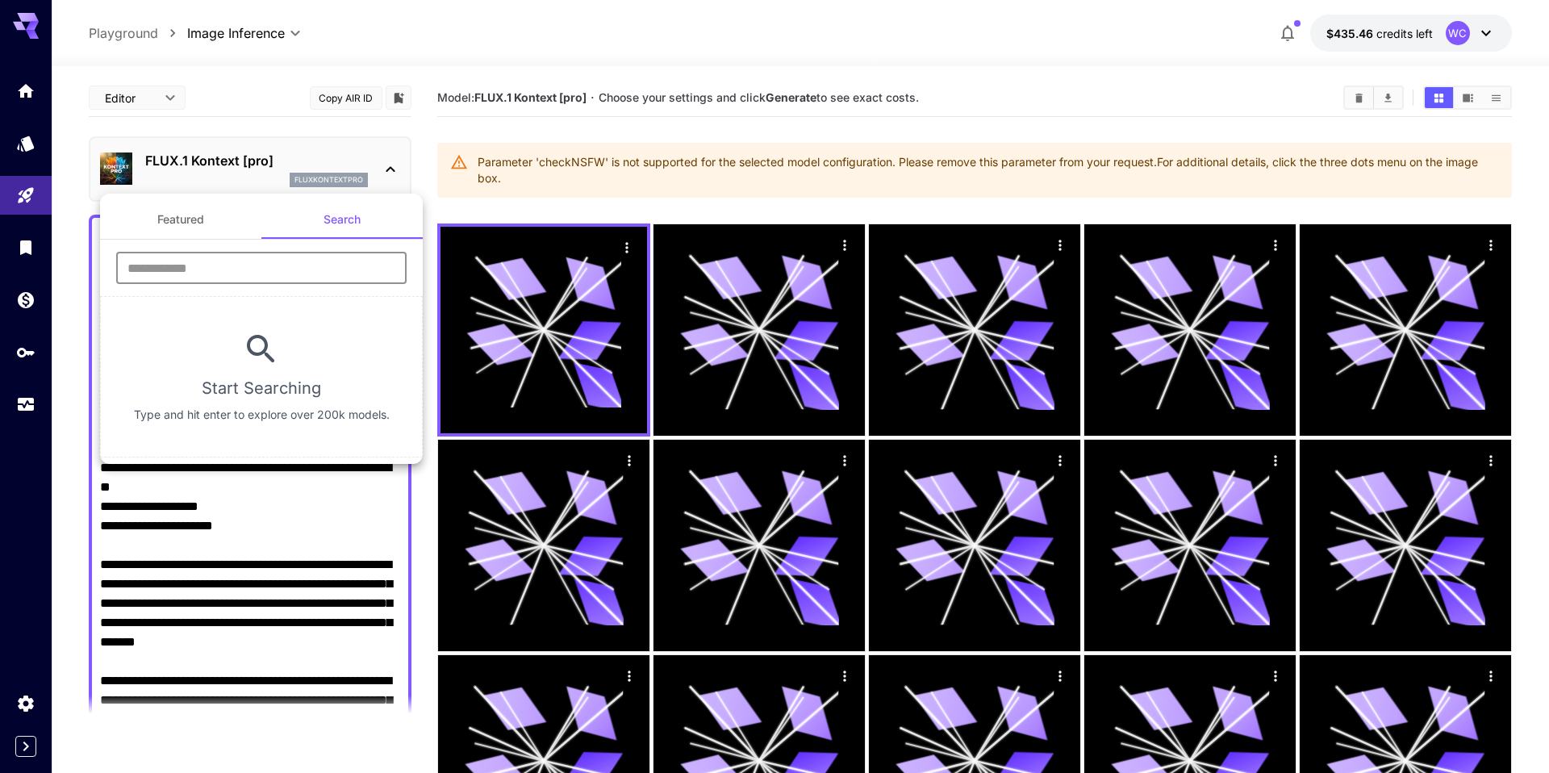
click at [286, 264] on input "text" at bounding box center [261, 268] width 290 height 32
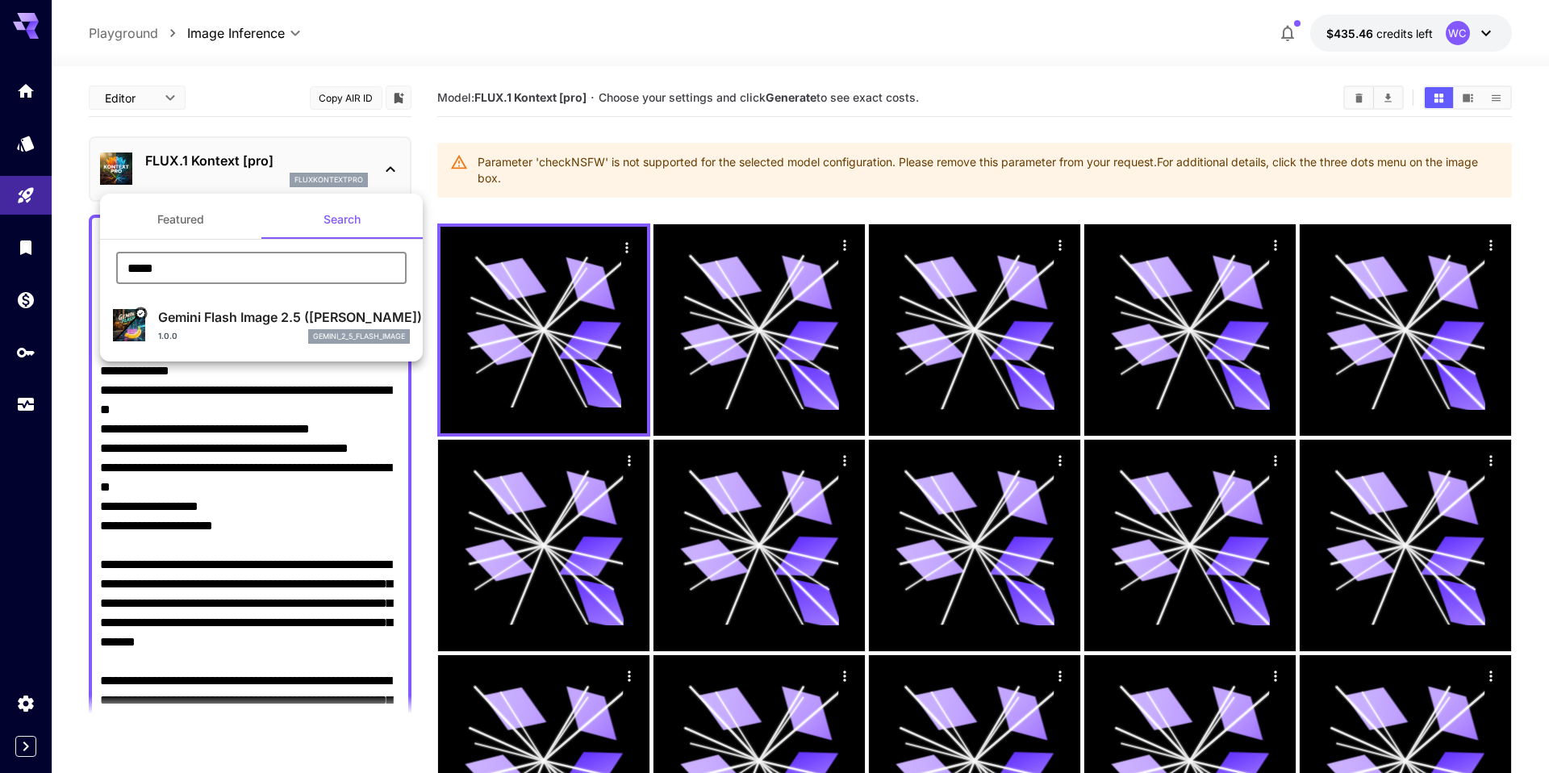
type input "****"
click at [233, 335] on div "1.0.0 gemini_2_5_flash_image" at bounding box center [284, 336] width 252 height 15
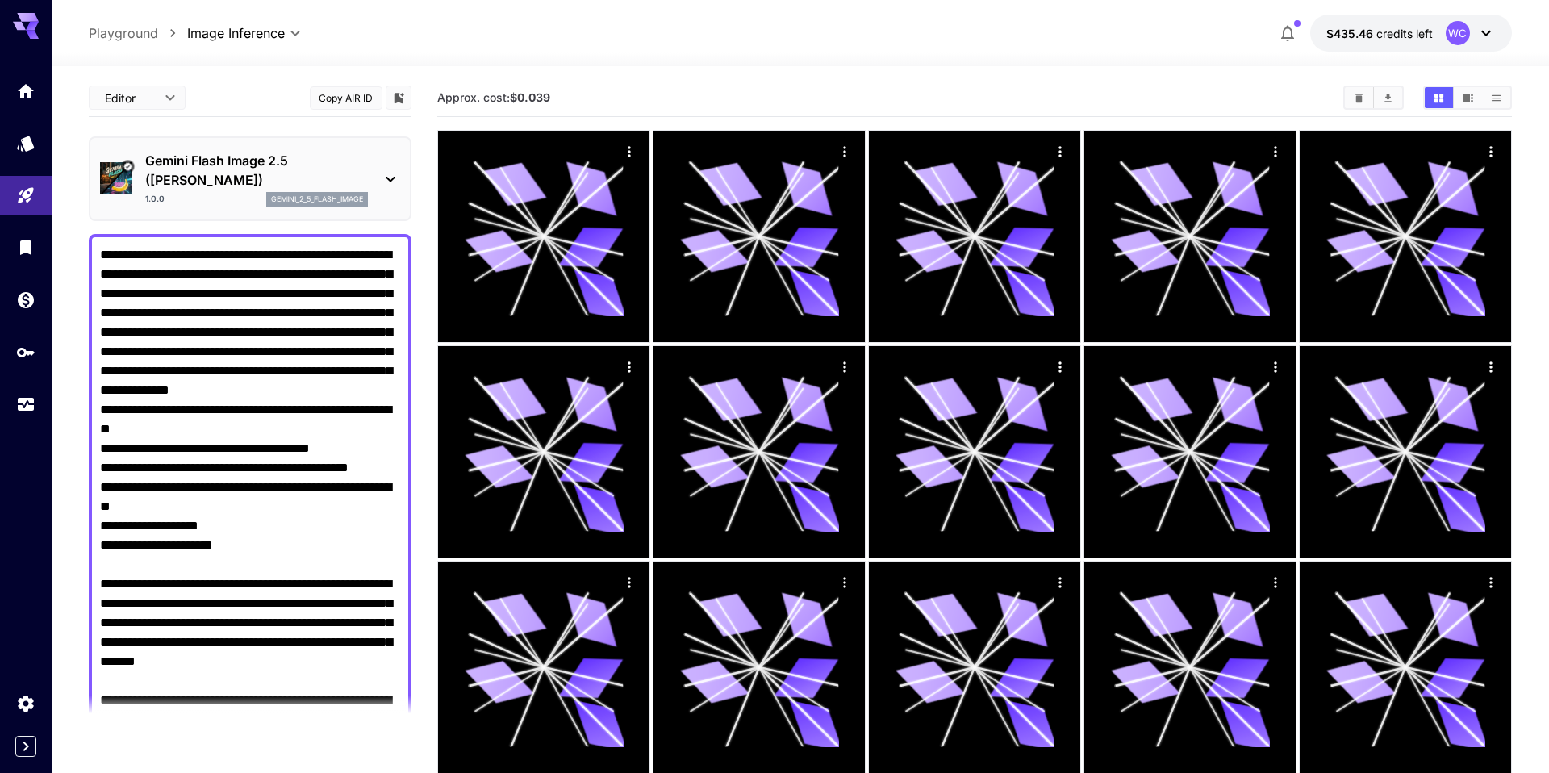
click at [219, 393] on textarea "Negative Prompt" at bounding box center [250, 632] width 300 height 774
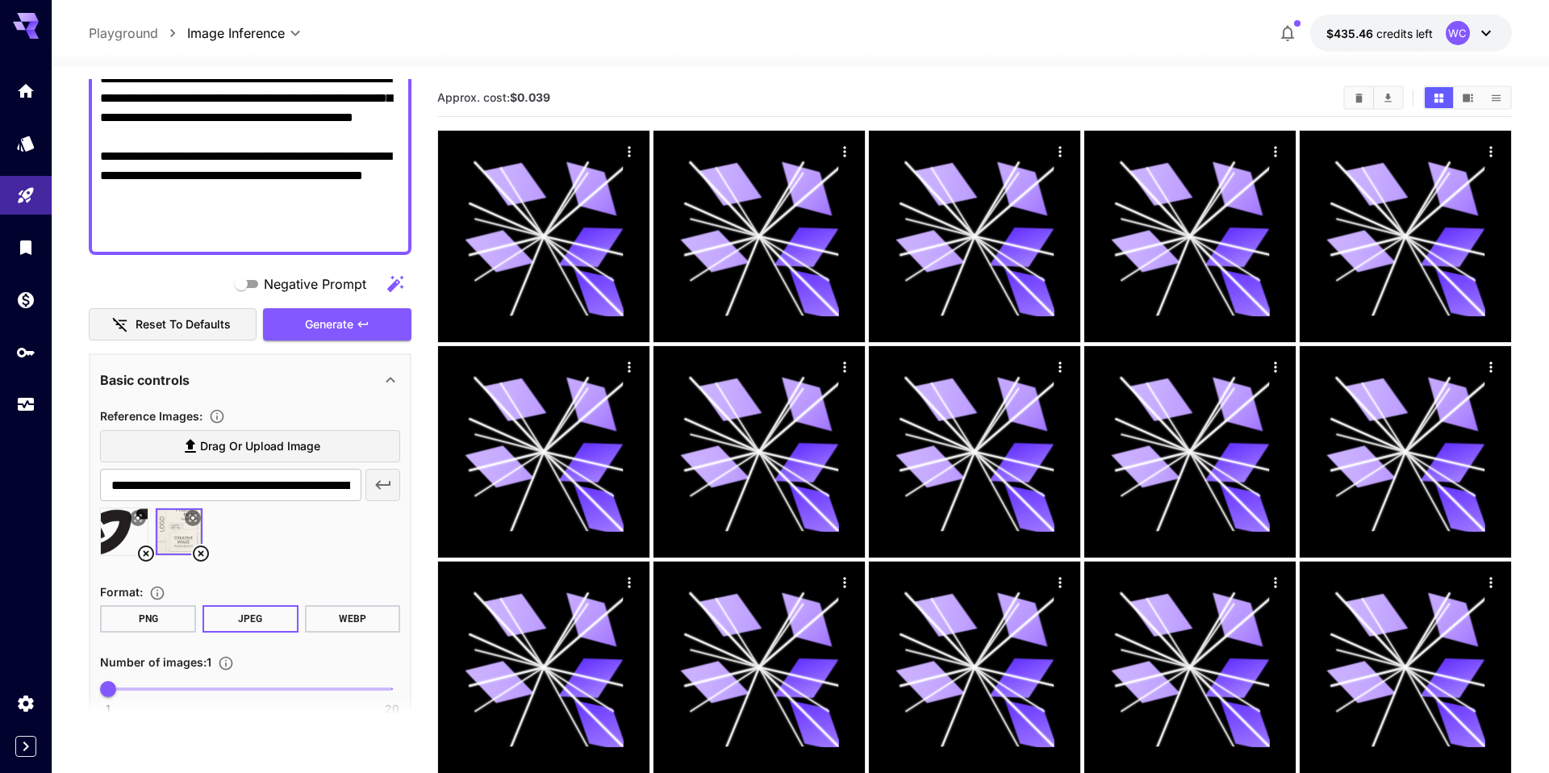
scroll to position [809, 0]
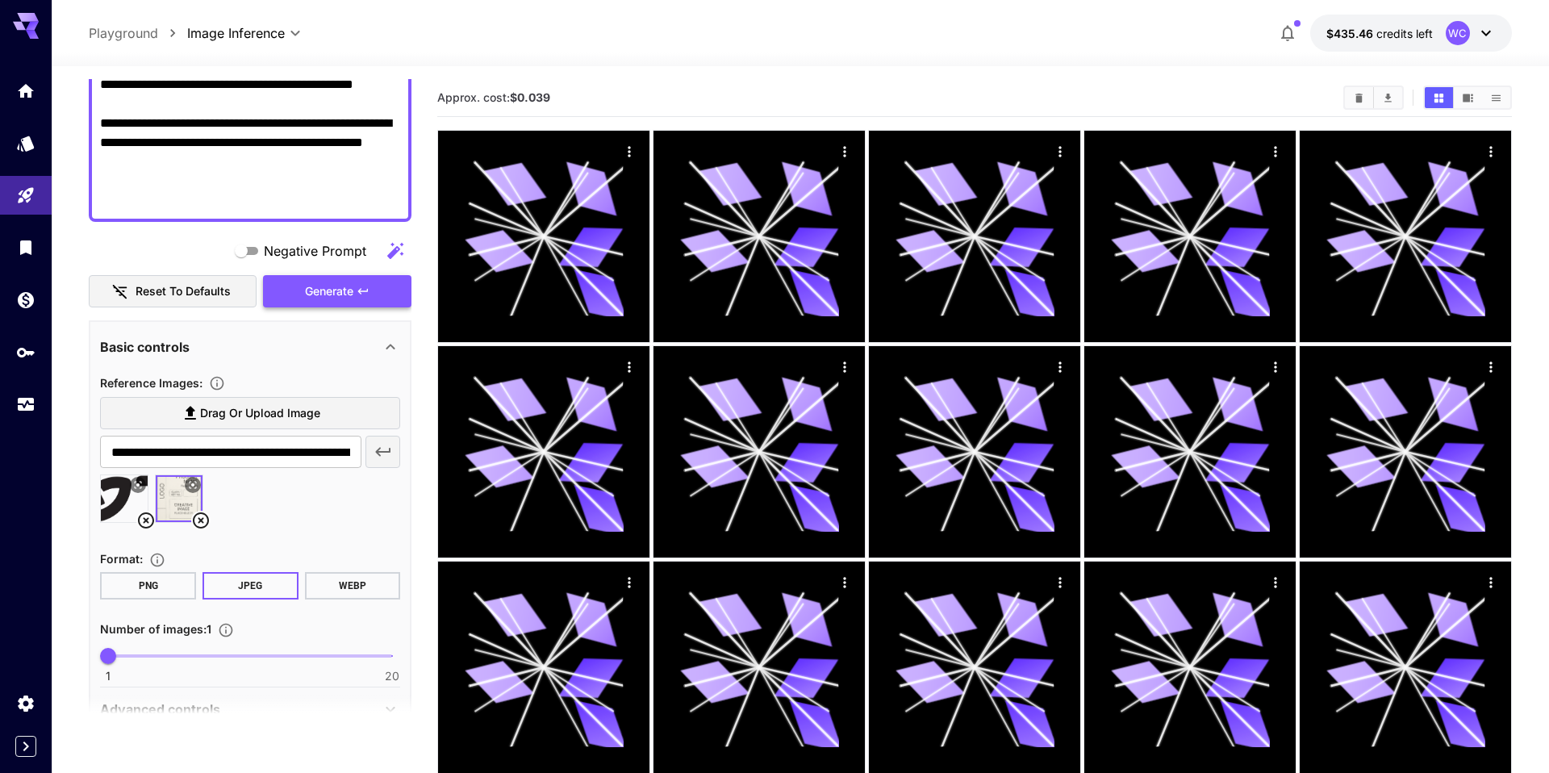
click at [319, 296] on span "Generate" at bounding box center [329, 292] width 48 height 20
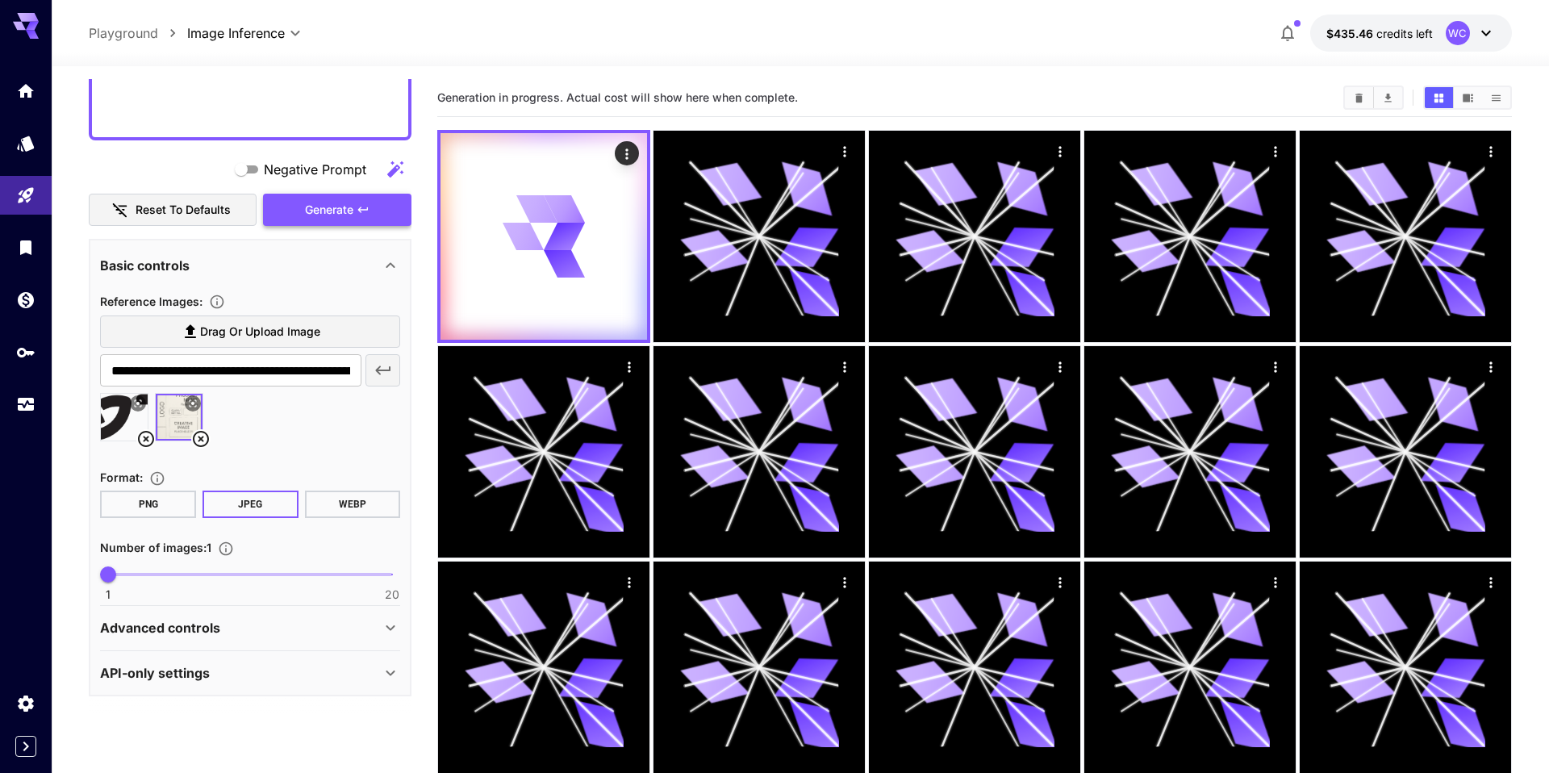
scroll to position [889, 0]
type input "*"
drag, startPoint x: 111, startPoint y: 574, endPoint x: 235, endPoint y: 575, distance: 123.4
click at [235, 575] on span "9" at bounding box center [228, 576] width 16 height 16
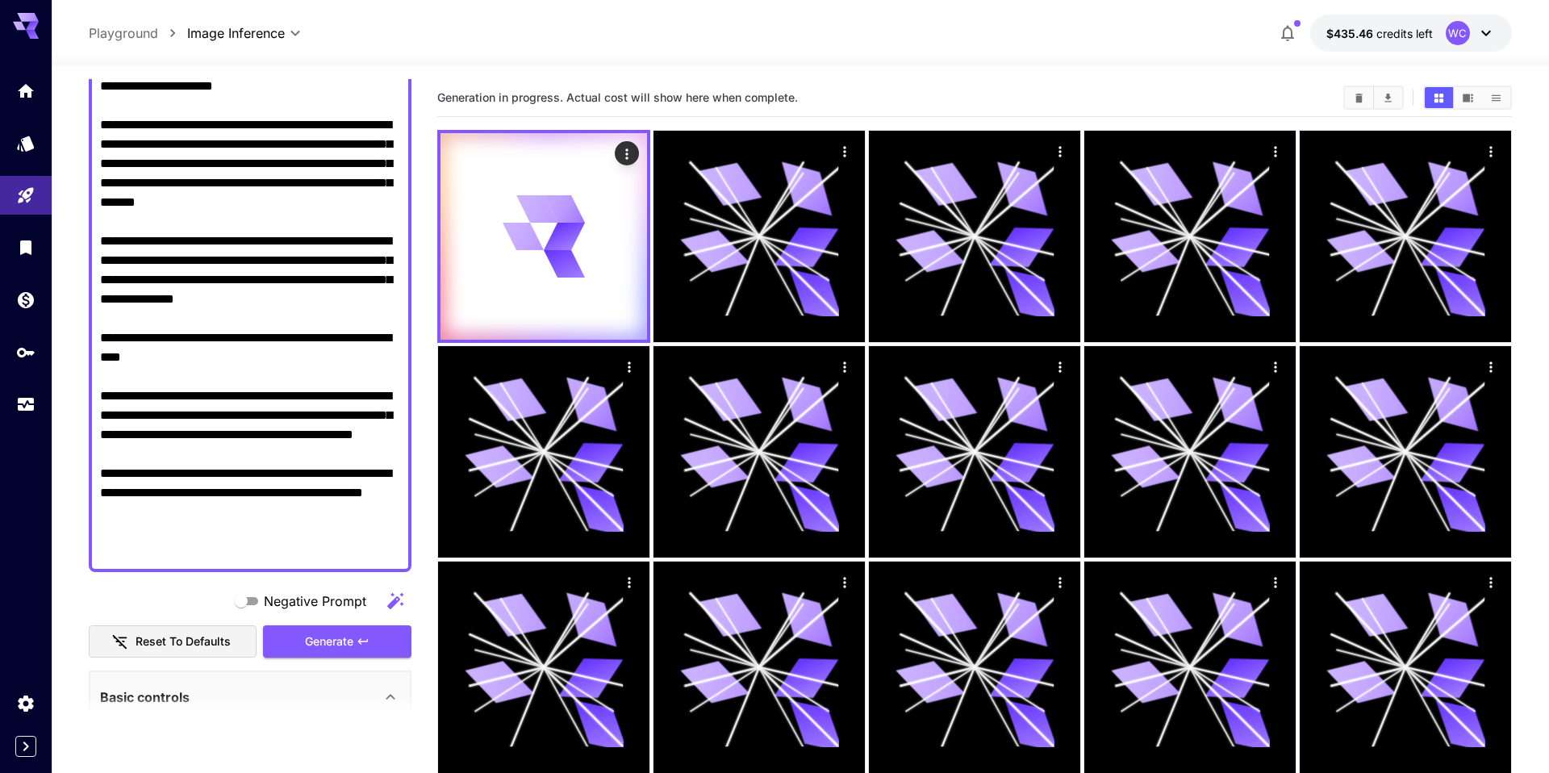
scroll to position [471, 0]
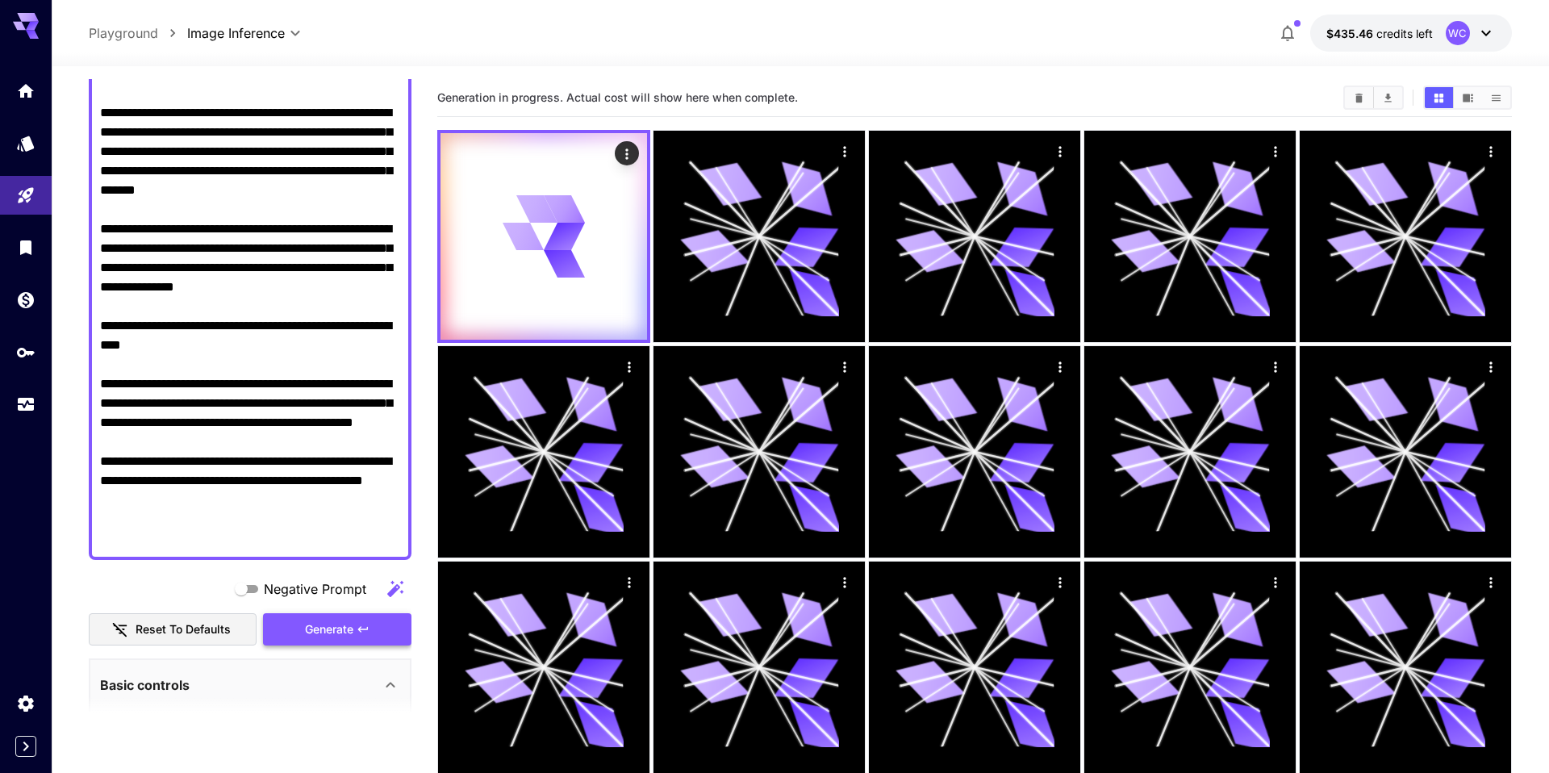
click at [321, 628] on span "Generate" at bounding box center [329, 630] width 48 height 20
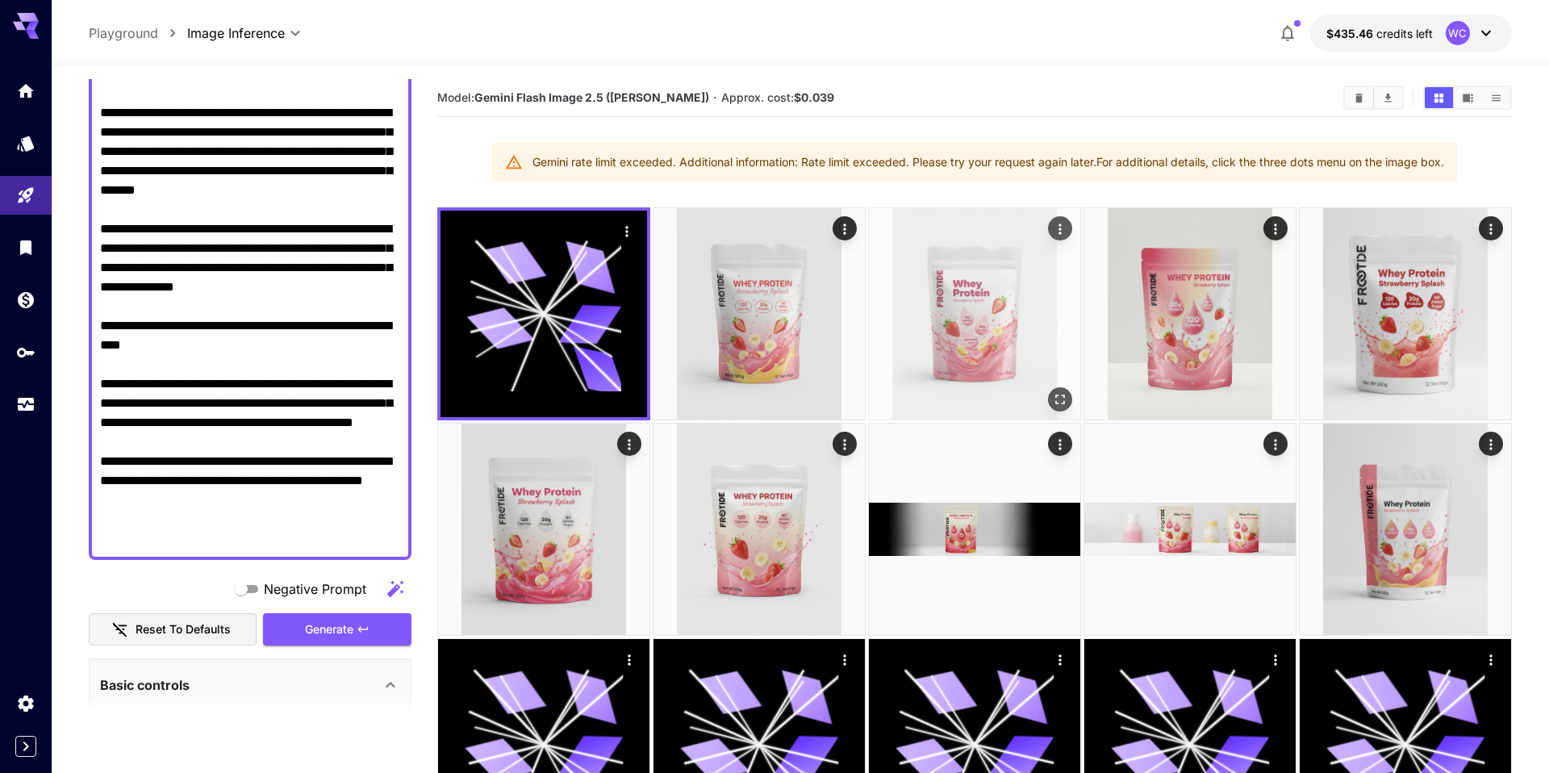
click at [975, 304] on img at bounding box center [974, 313] width 211 height 211
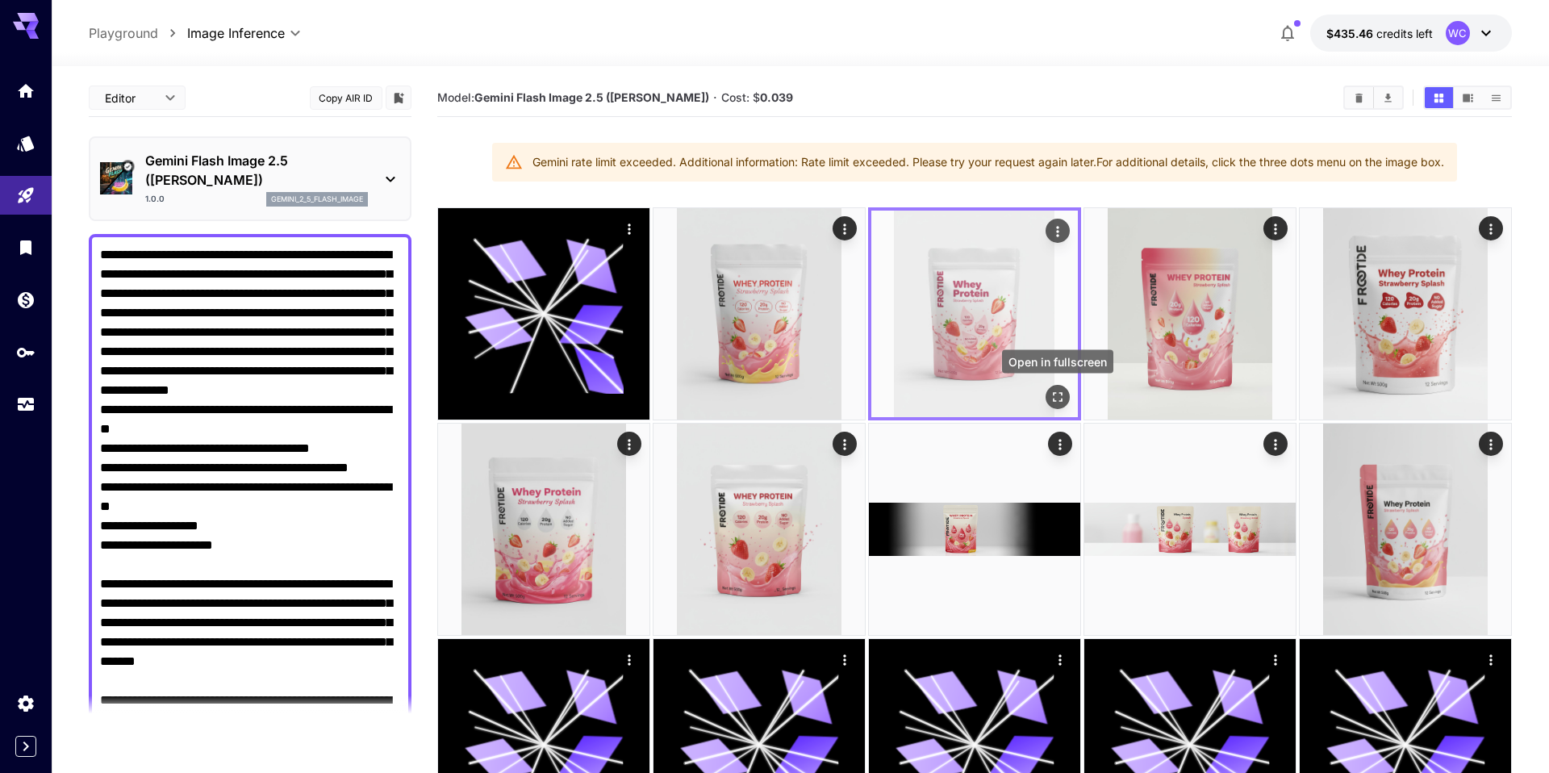
click at [1060, 394] on icon "Open in fullscreen" at bounding box center [1058, 397] width 16 height 16
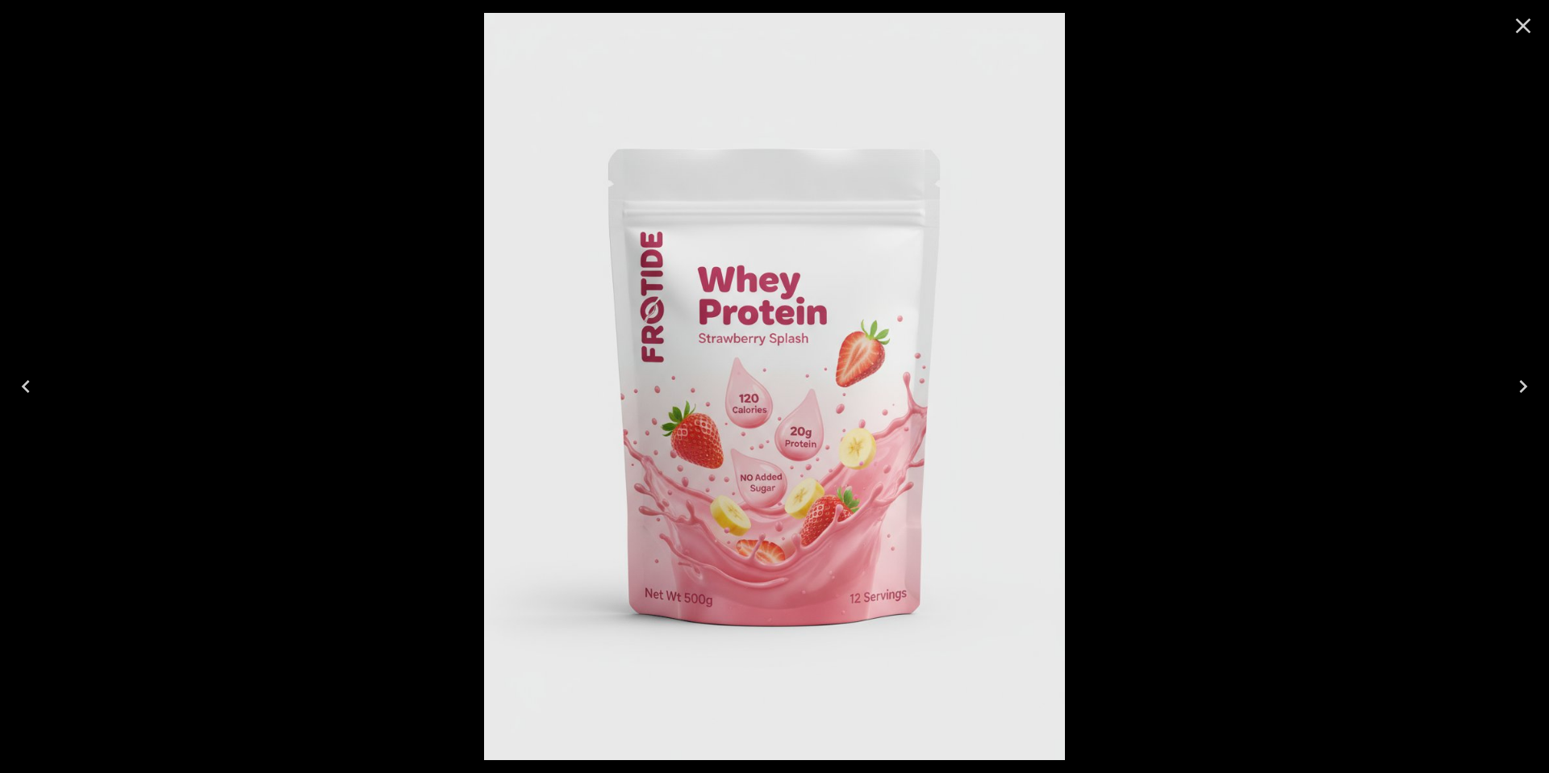
scroll to position [471, 0]
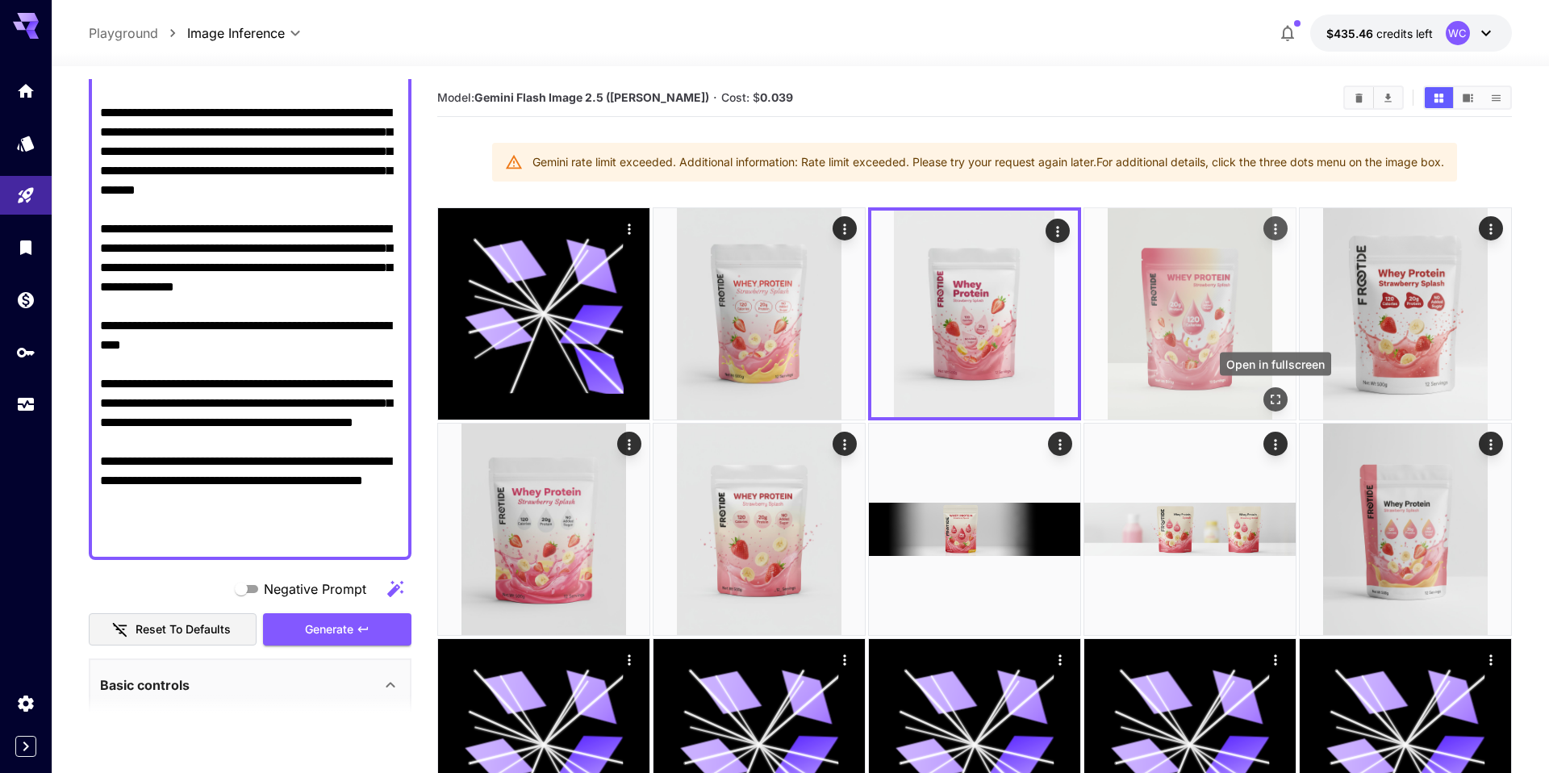
click at [1274, 391] on icon "Open in fullscreen" at bounding box center [1275, 399] width 16 height 16
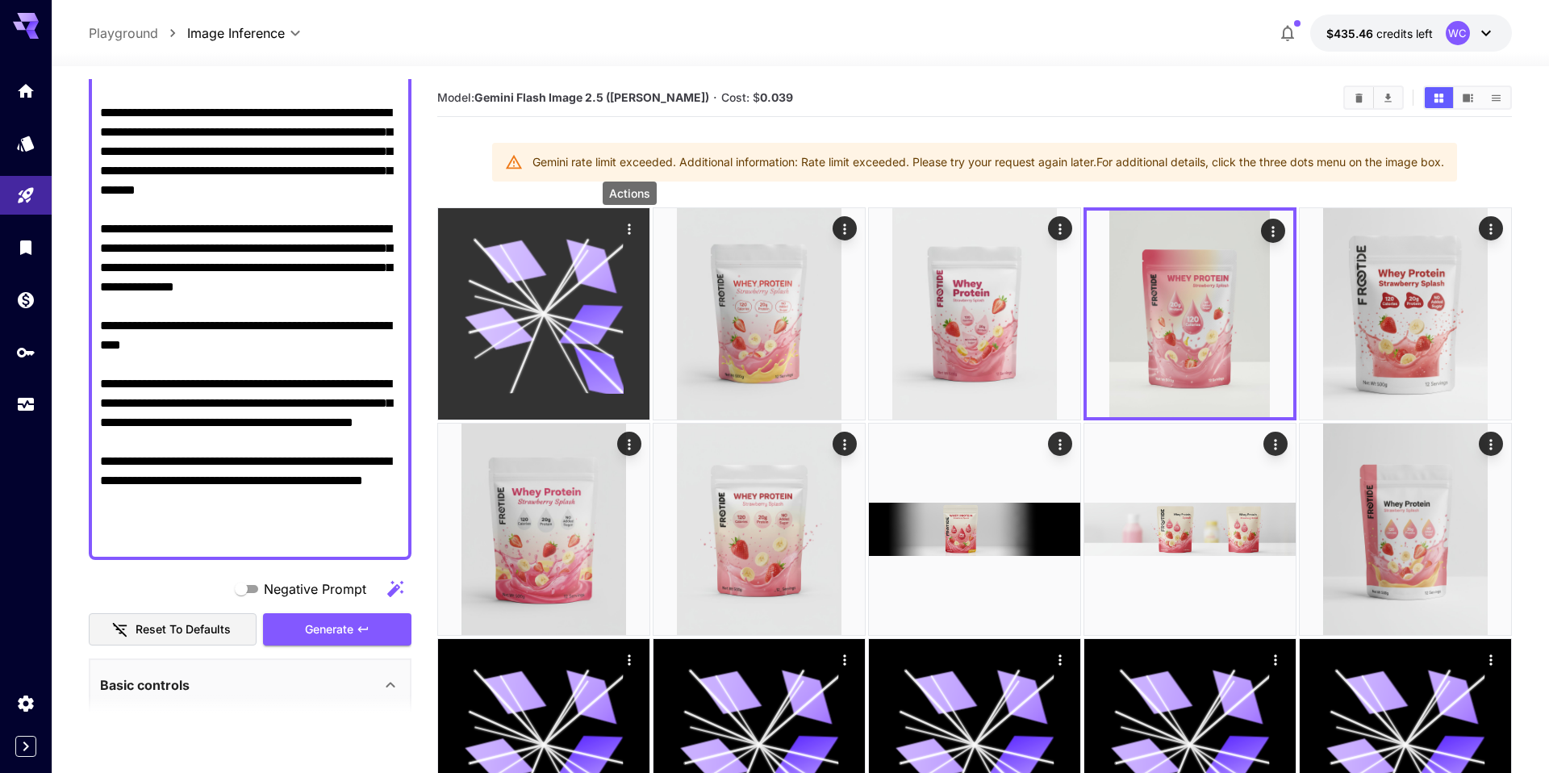
click at [634, 227] on icon "Actions" at bounding box center [629, 229] width 16 height 16
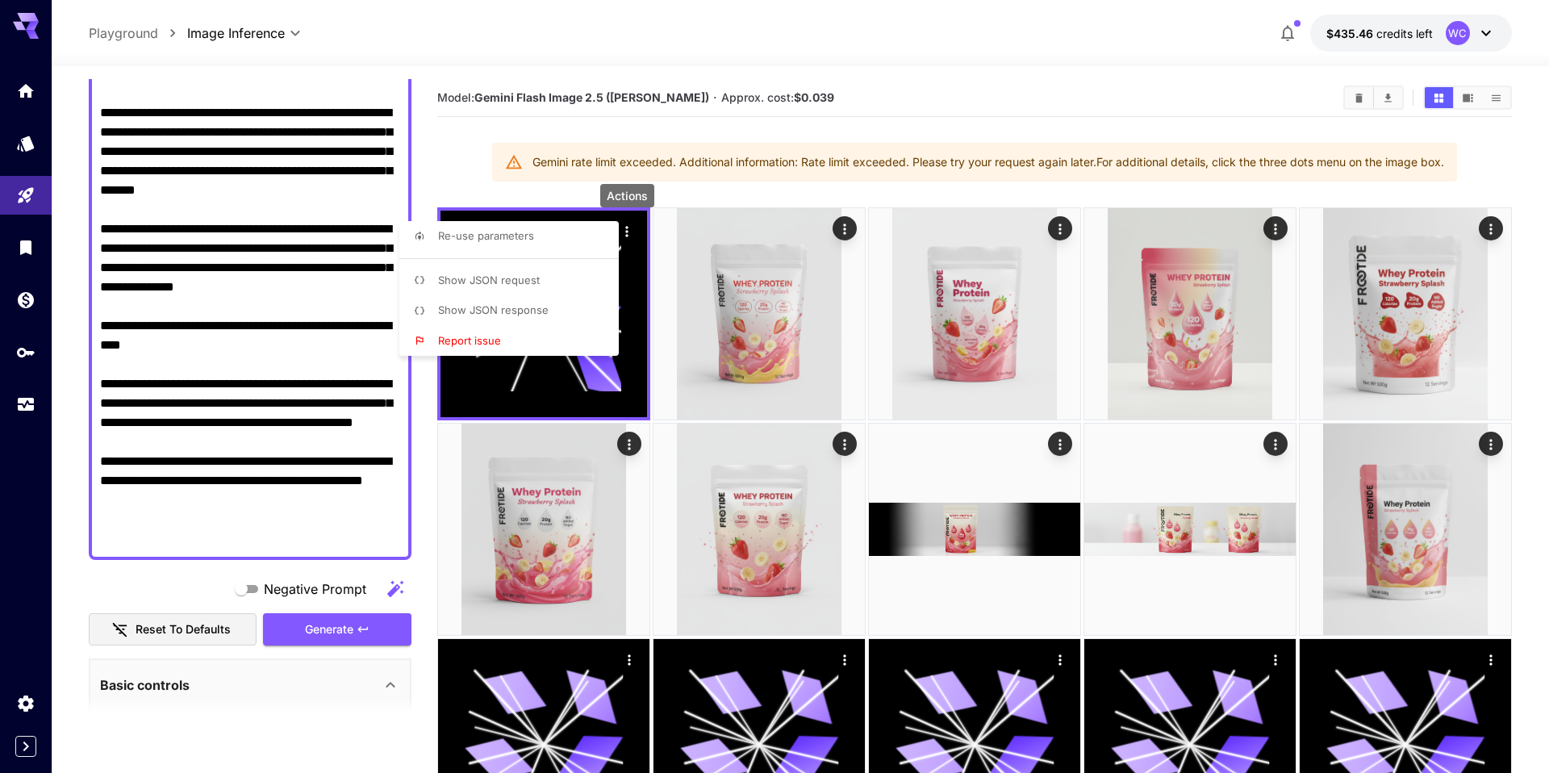
click at [262, 459] on div at bounding box center [774, 386] width 1549 height 773
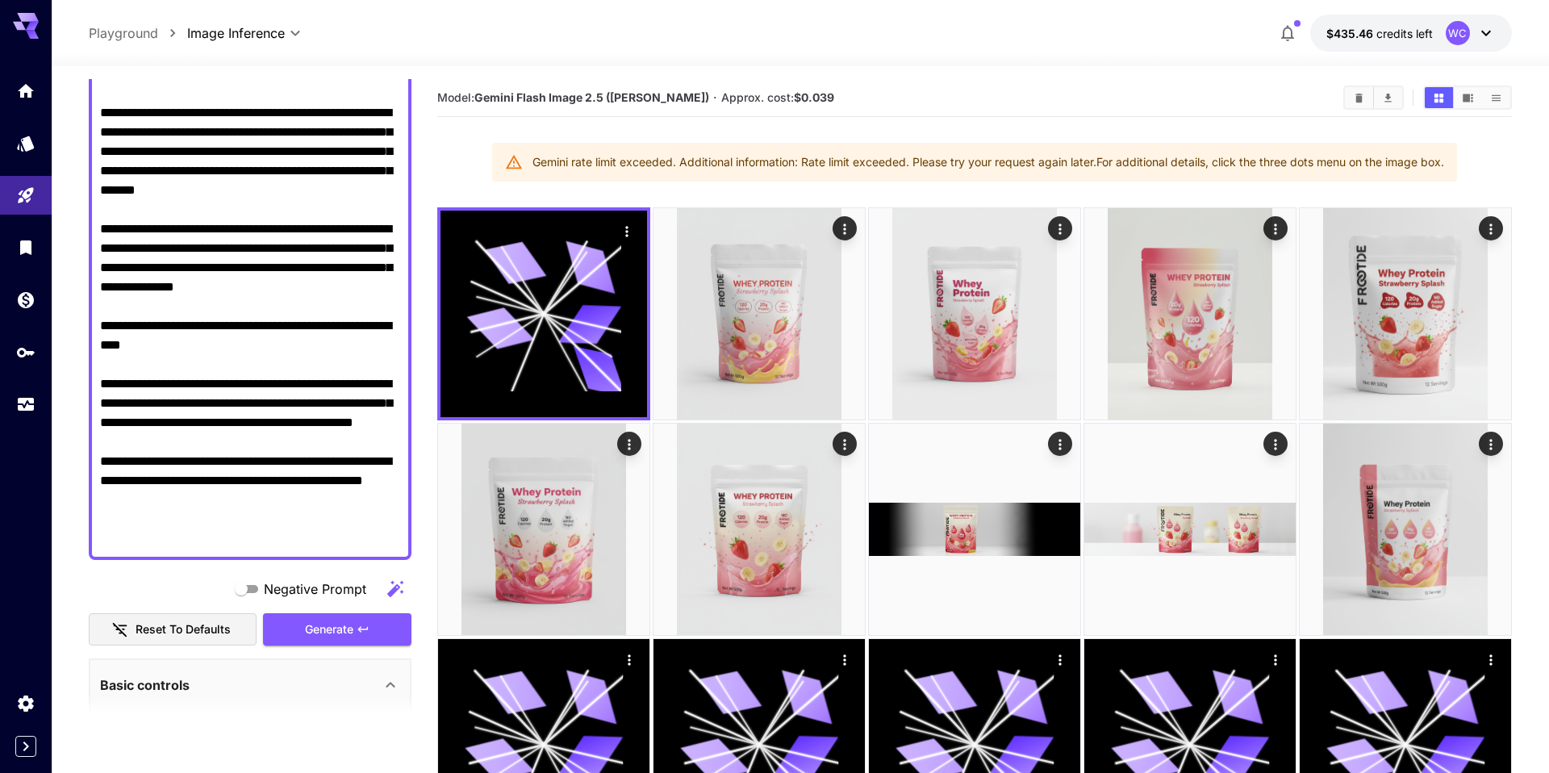
click at [215, 537] on textarea "Negative Prompt" at bounding box center [250, 161] width 300 height 774
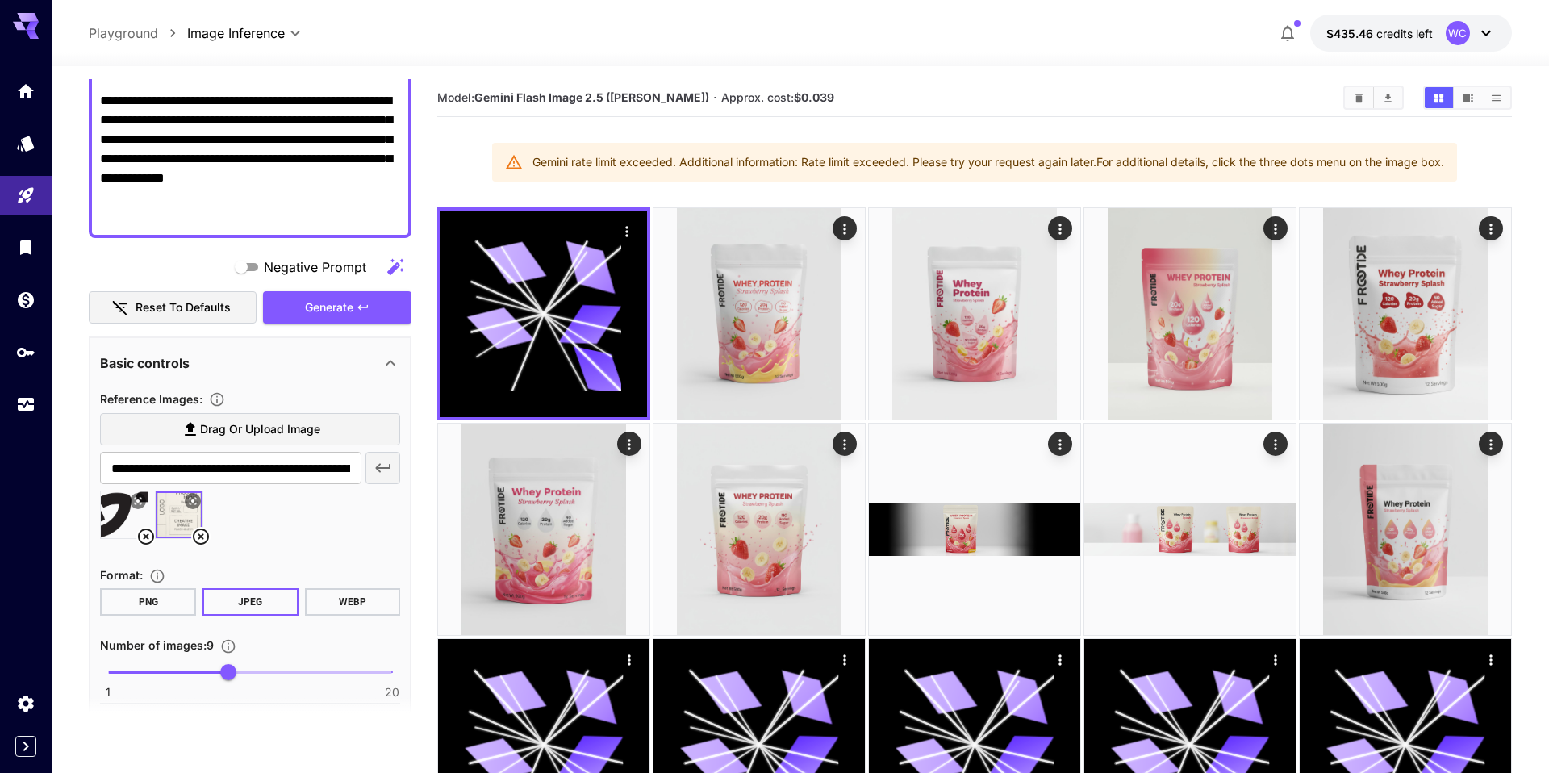
scroll to position [910, 0]
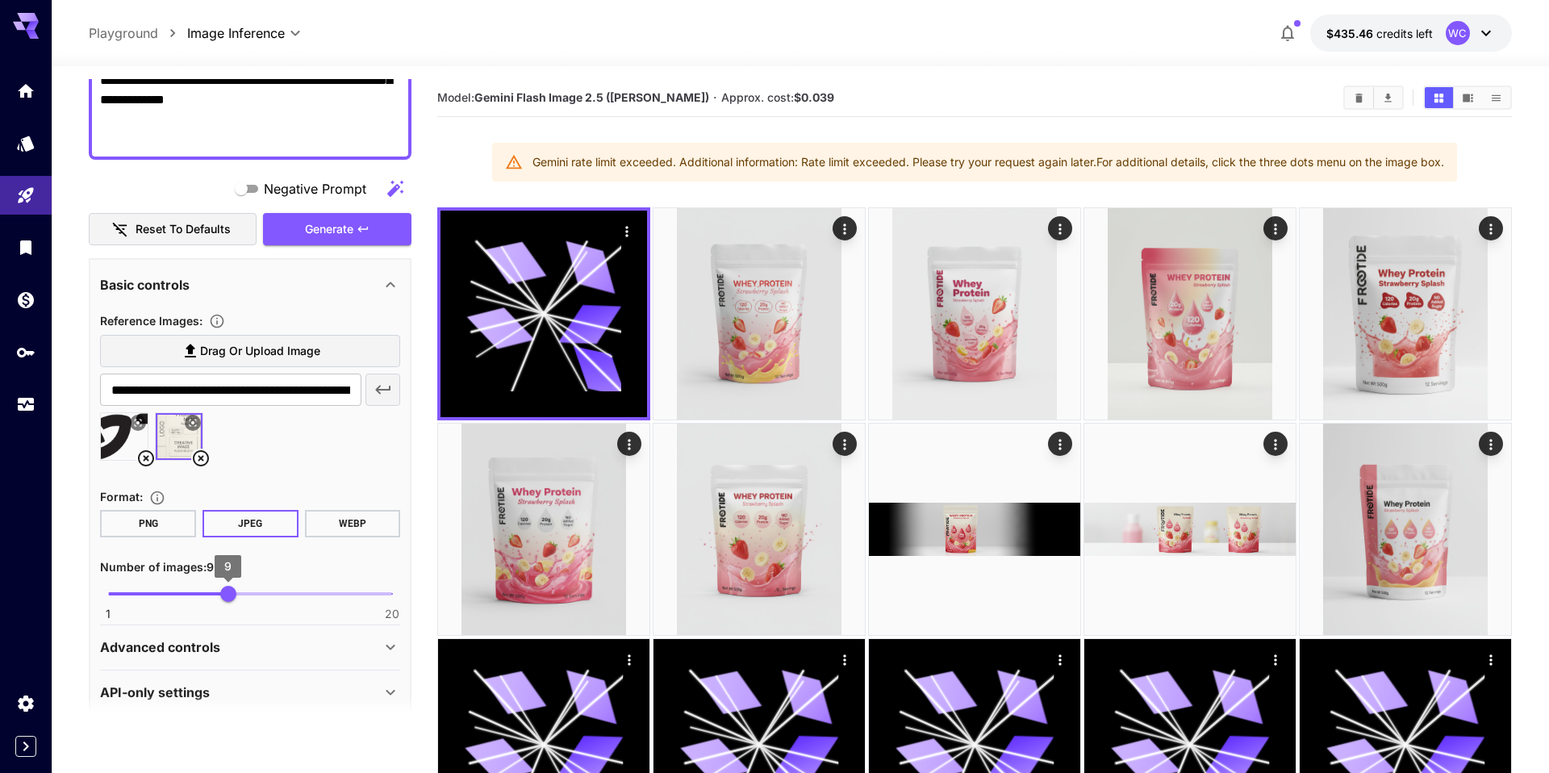
type textarea "**********"
type input "*"
drag, startPoint x: 232, startPoint y: 596, endPoint x: 165, endPoint y: 594, distance: 67.0
click at [165, 594] on span "5" at bounding box center [169, 594] width 16 height 16
click at [311, 235] on span "Generate" at bounding box center [329, 229] width 48 height 20
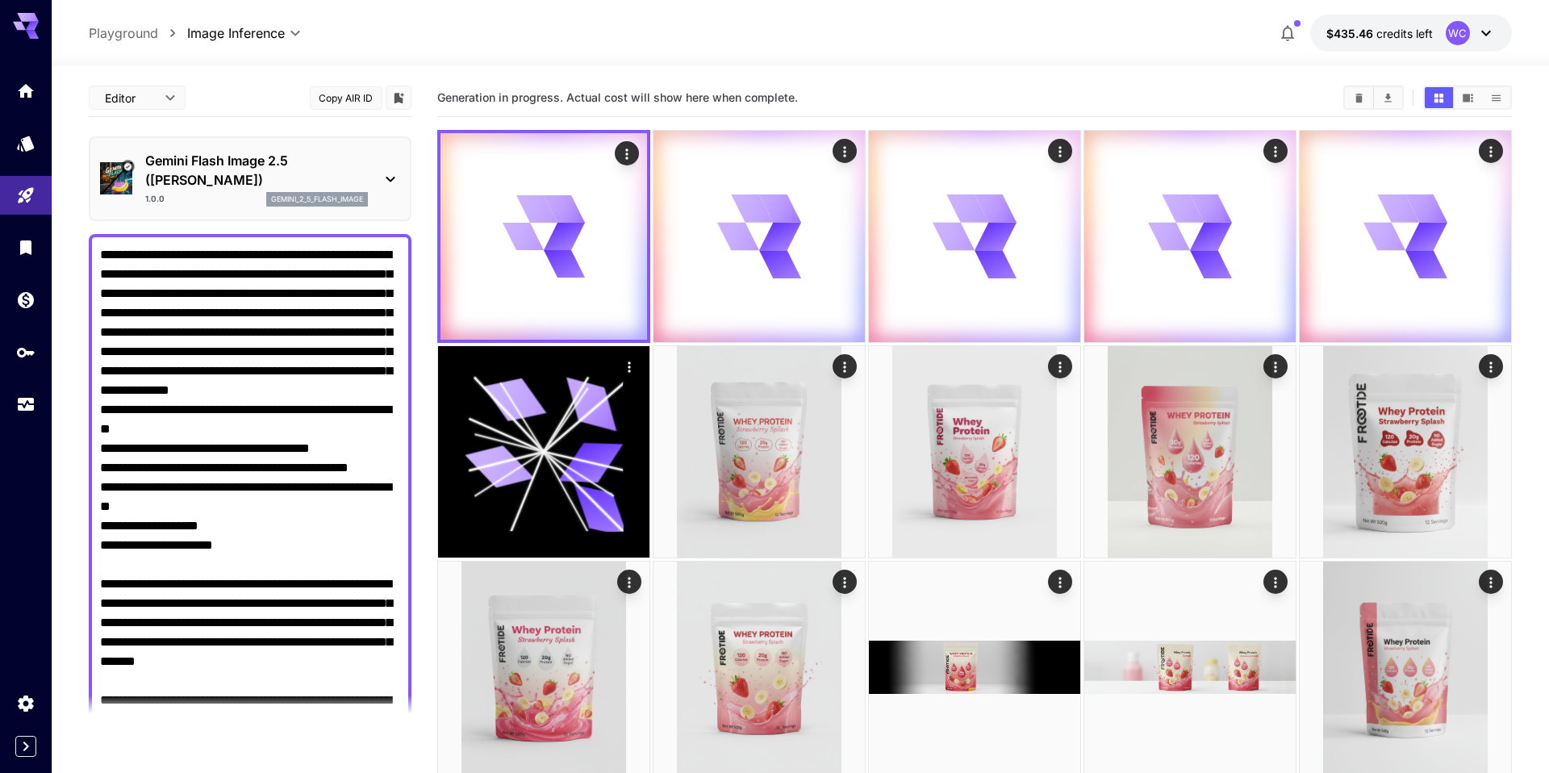
scroll to position [910, 0]
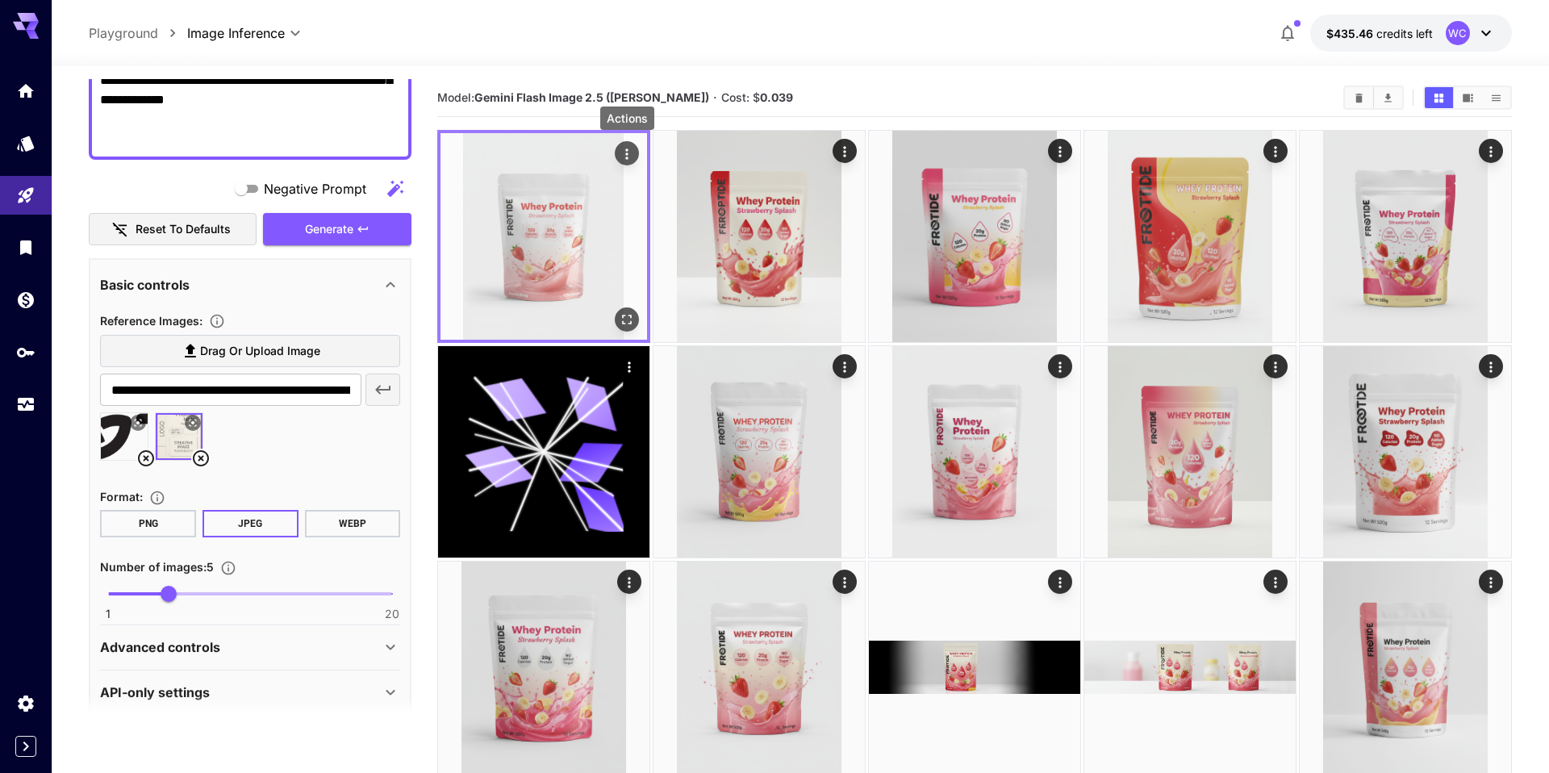
click at [631, 157] on icon "Actions" at bounding box center [627, 154] width 16 height 16
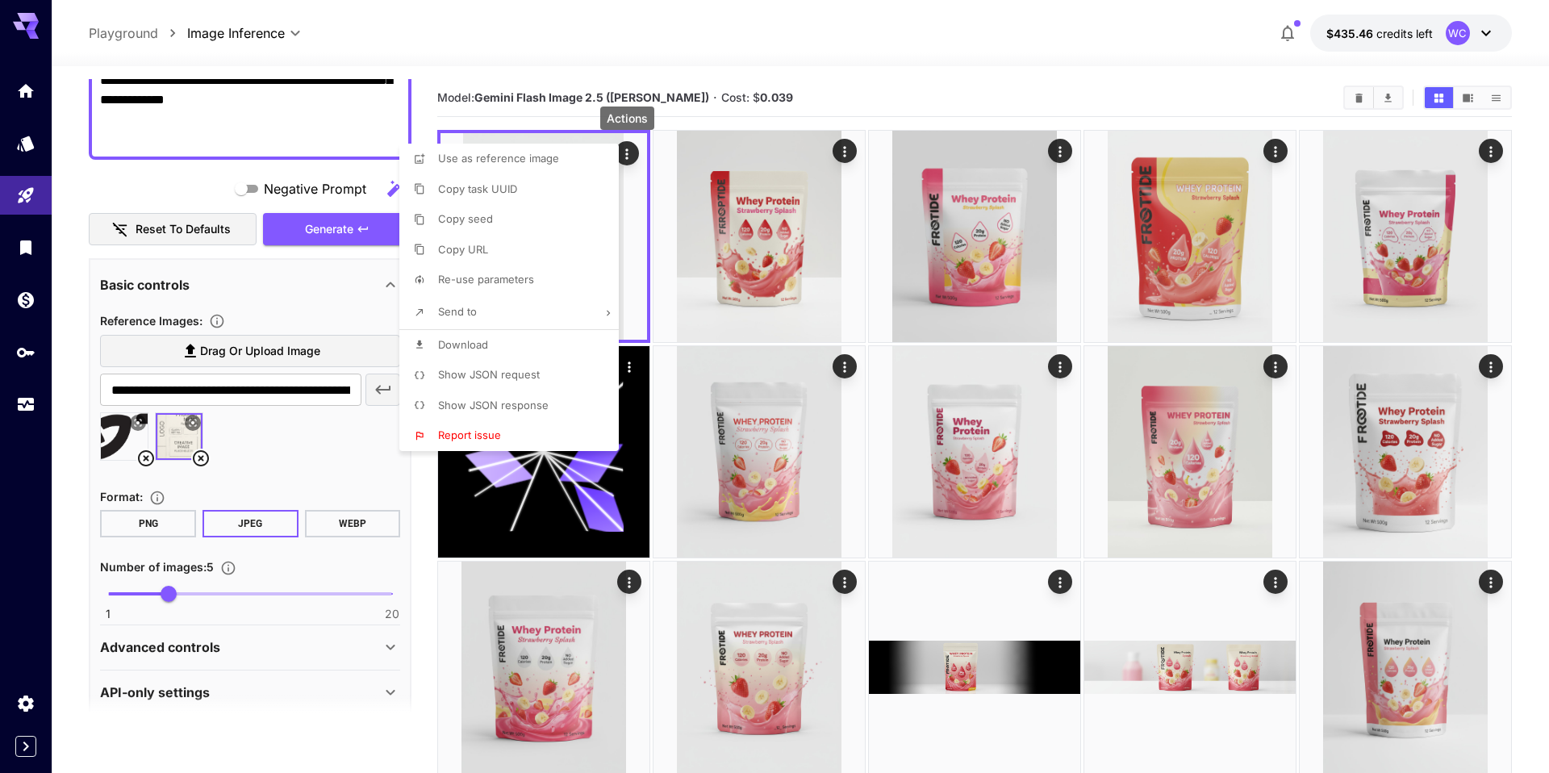
click at [486, 346] on span "Download" at bounding box center [463, 344] width 50 height 13
click at [844, 149] on div at bounding box center [774, 386] width 1549 height 773
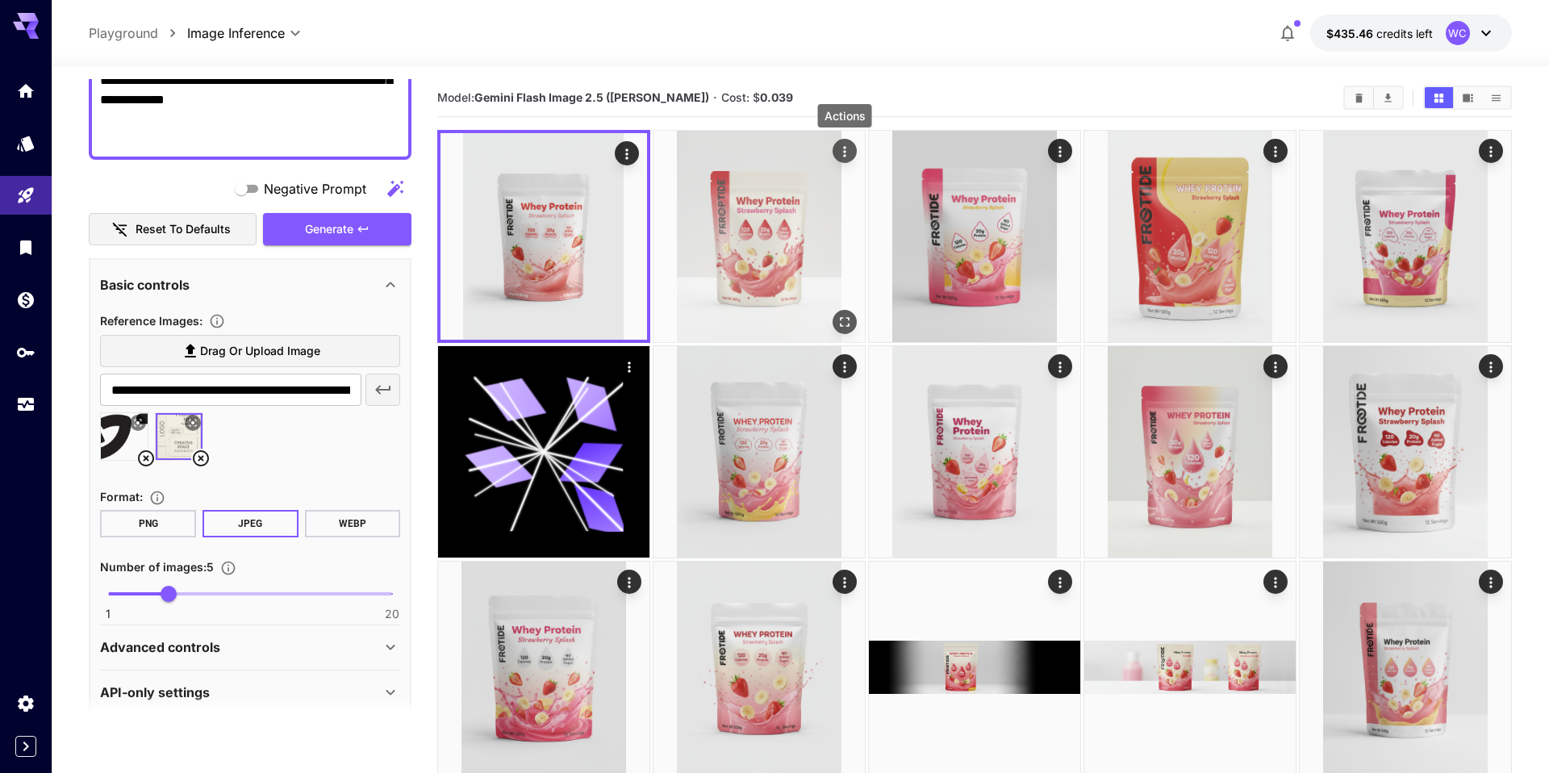
click at [846, 152] on icon "Actions" at bounding box center [845, 152] width 16 height 16
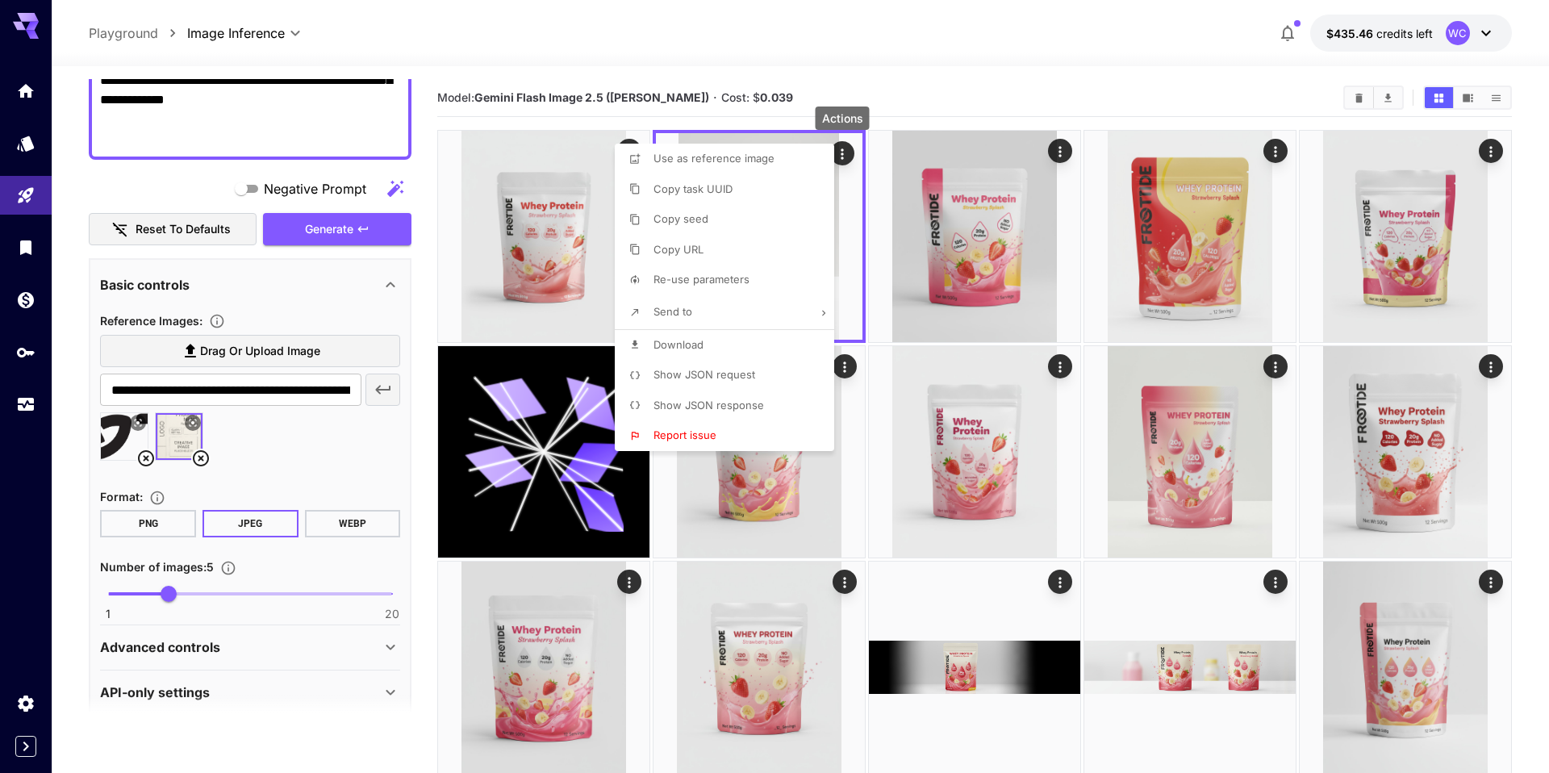
click at [712, 340] on li "Download" at bounding box center [729, 345] width 229 height 31
click at [1053, 165] on div at bounding box center [774, 386] width 1549 height 773
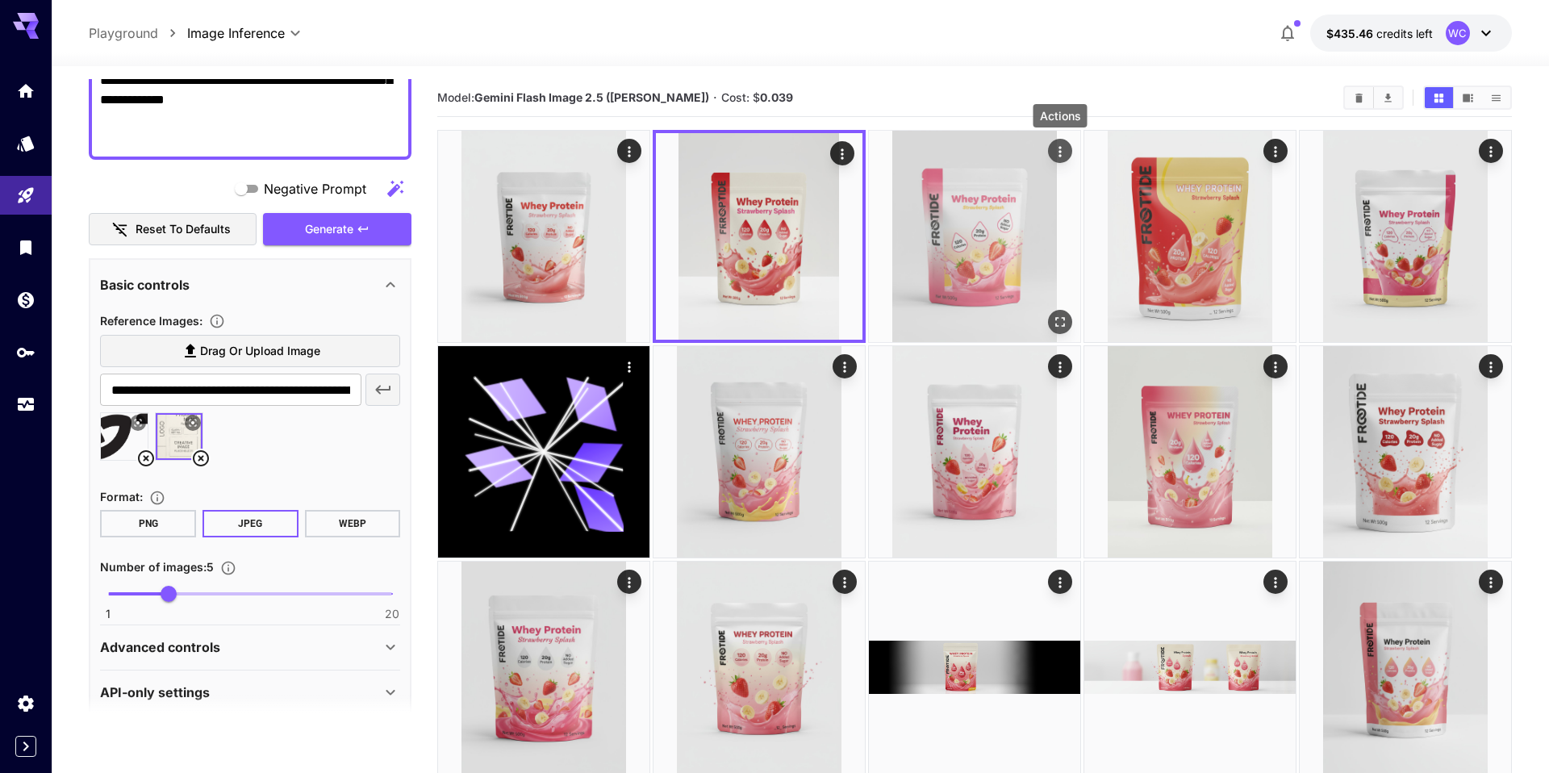
click at [1063, 146] on icon "Actions" at bounding box center [1060, 152] width 16 height 16
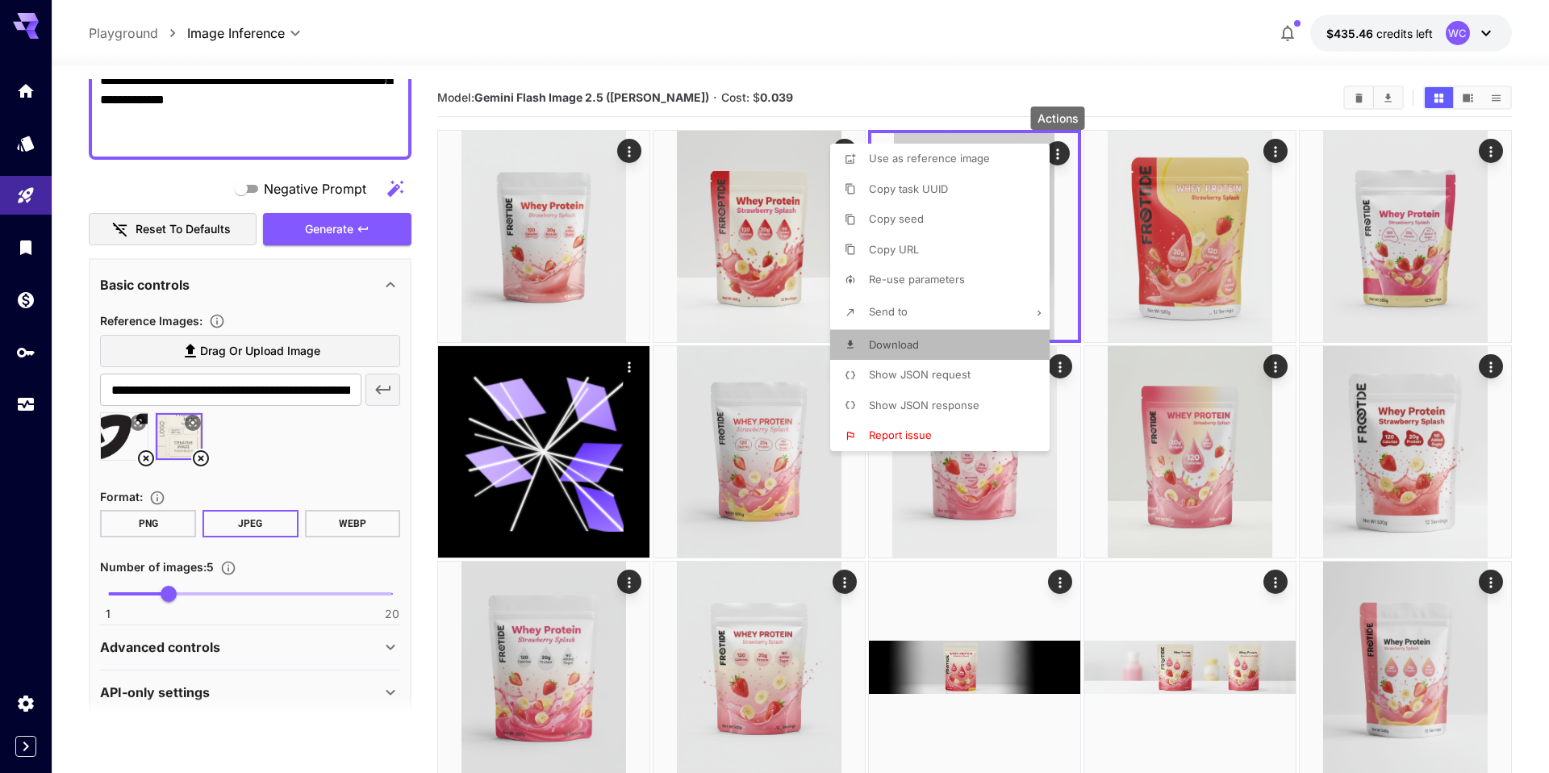
click at [910, 338] on span "Download" at bounding box center [894, 344] width 50 height 13
click at [1275, 148] on div at bounding box center [774, 386] width 1549 height 773
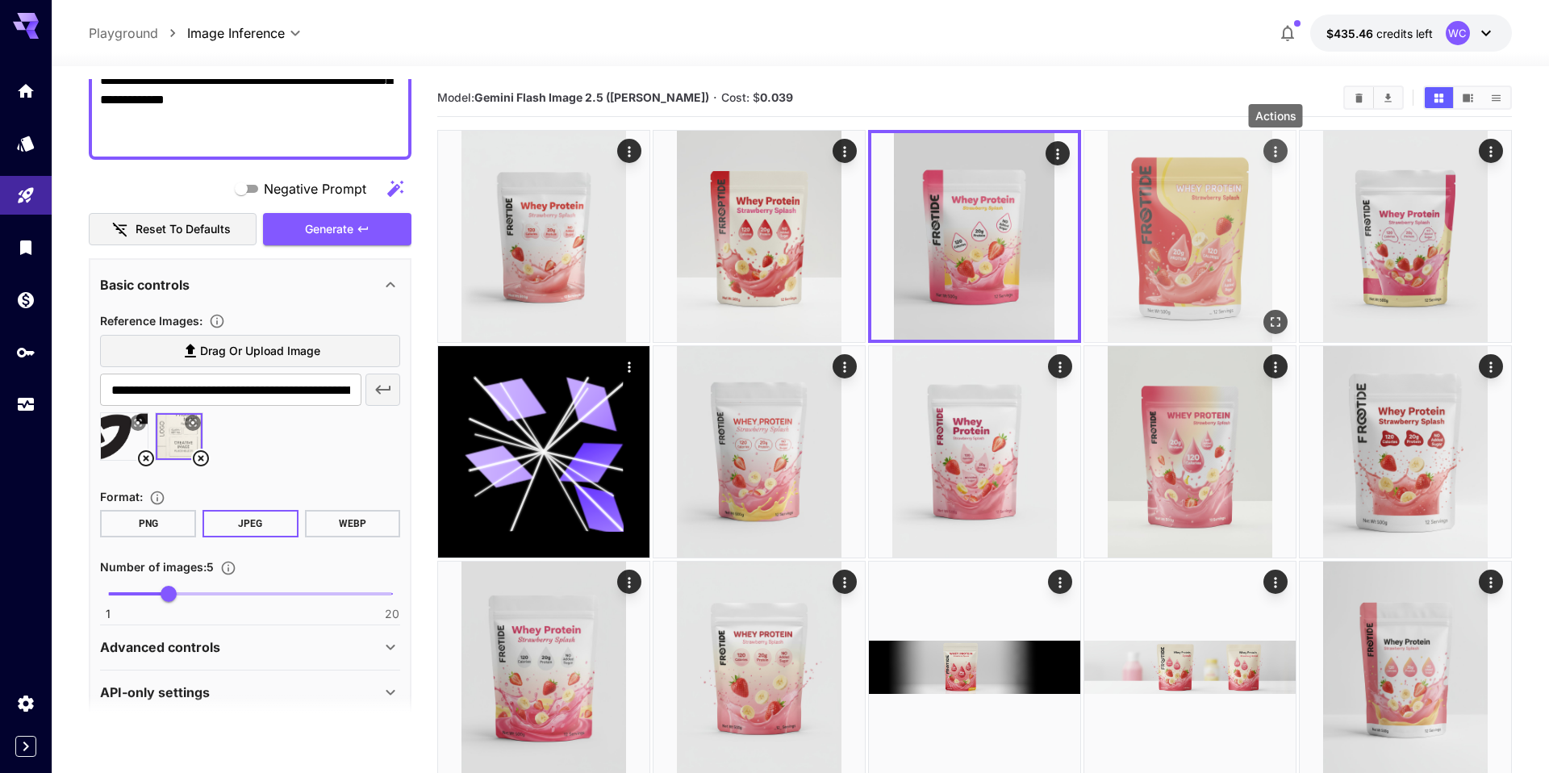
click at [1276, 154] on icon "Actions" at bounding box center [1275, 152] width 16 height 16
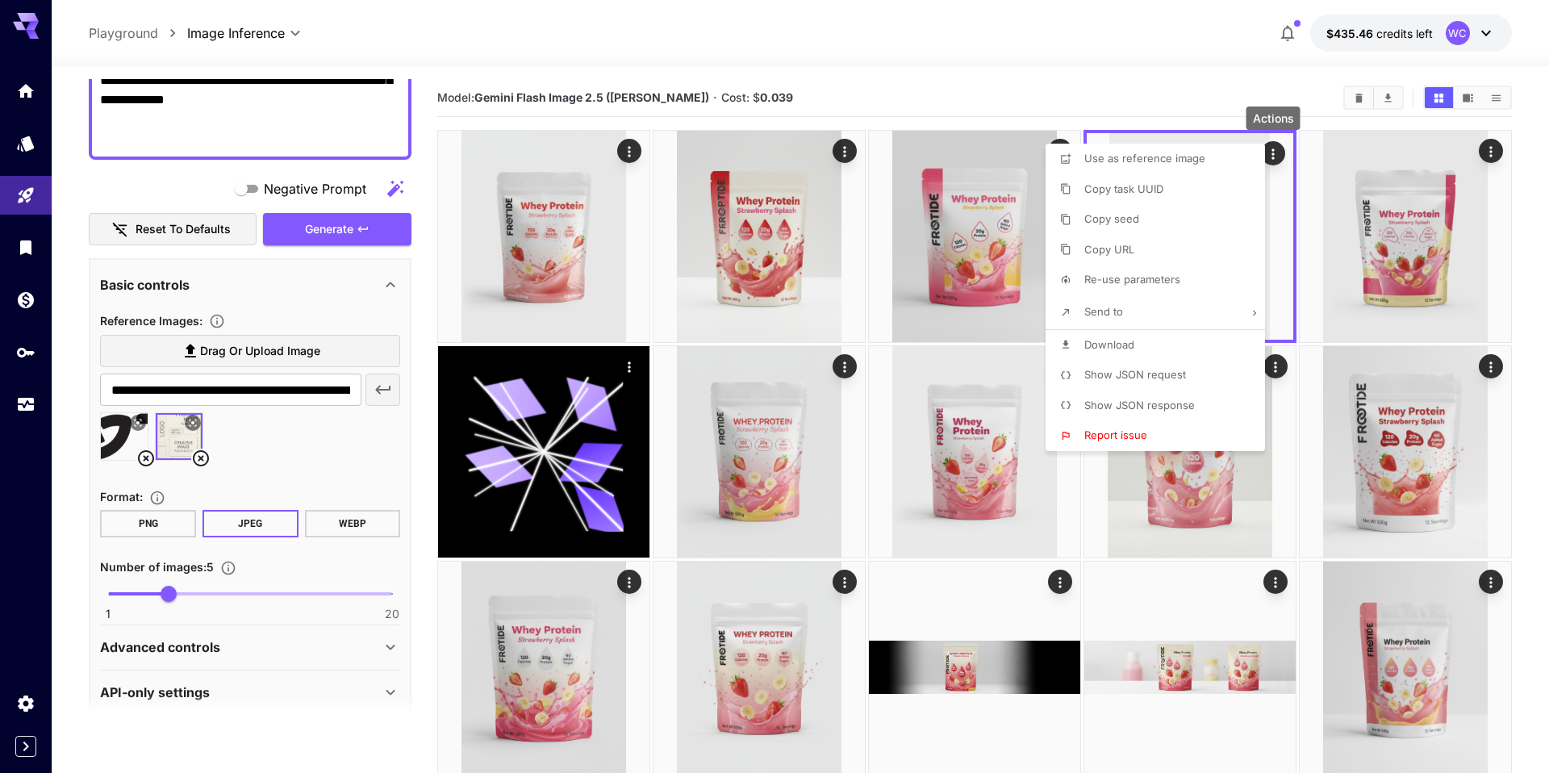
click at [1114, 345] on span "Download" at bounding box center [1109, 344] width 50 height 13
click at [1488, 155] on div at bounding box center [774, 386] width 1549 height 773
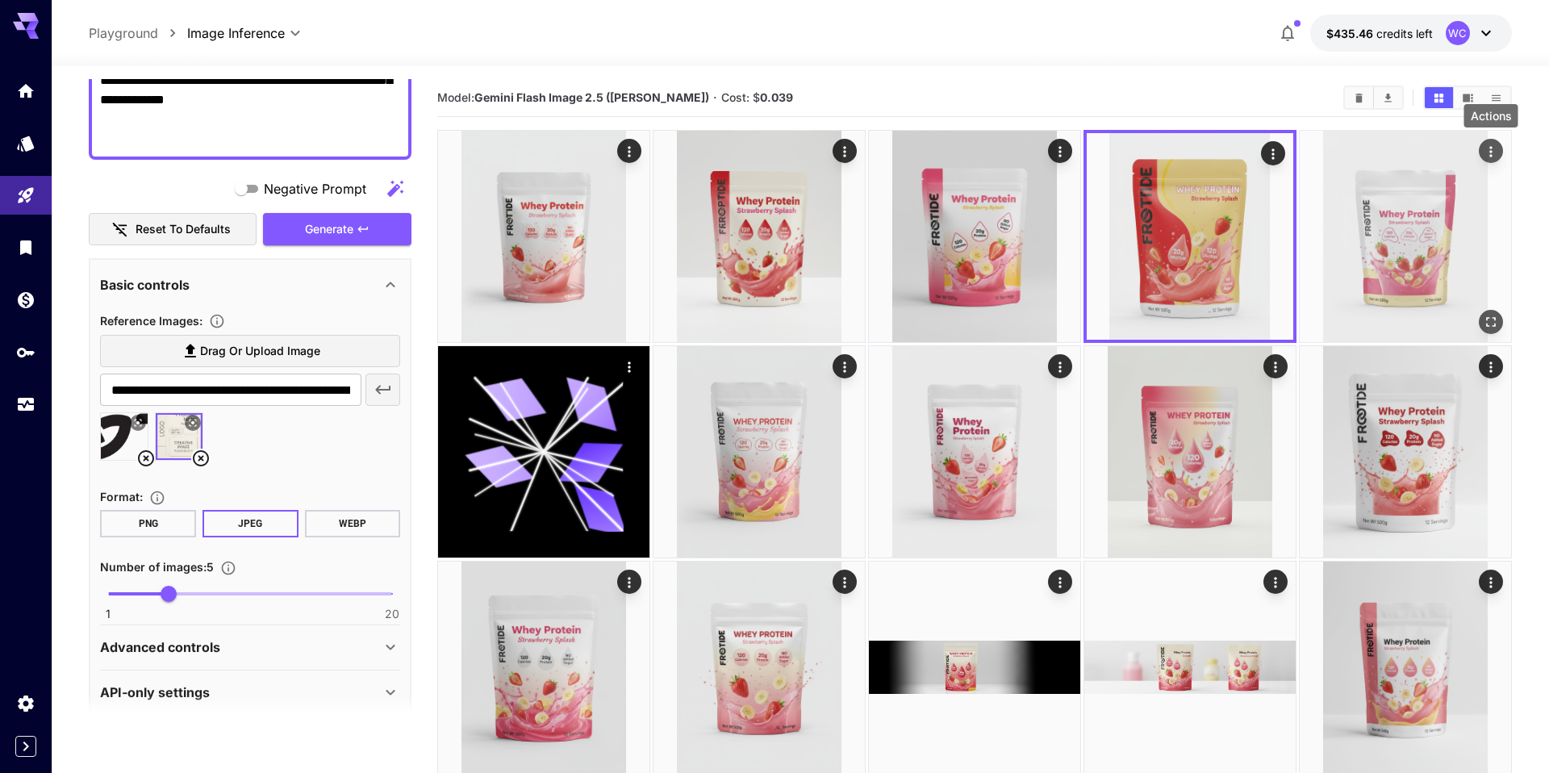
click at [1493, 154] on icon "Actions" at bounding box center [1491, 152] width 16 height 16
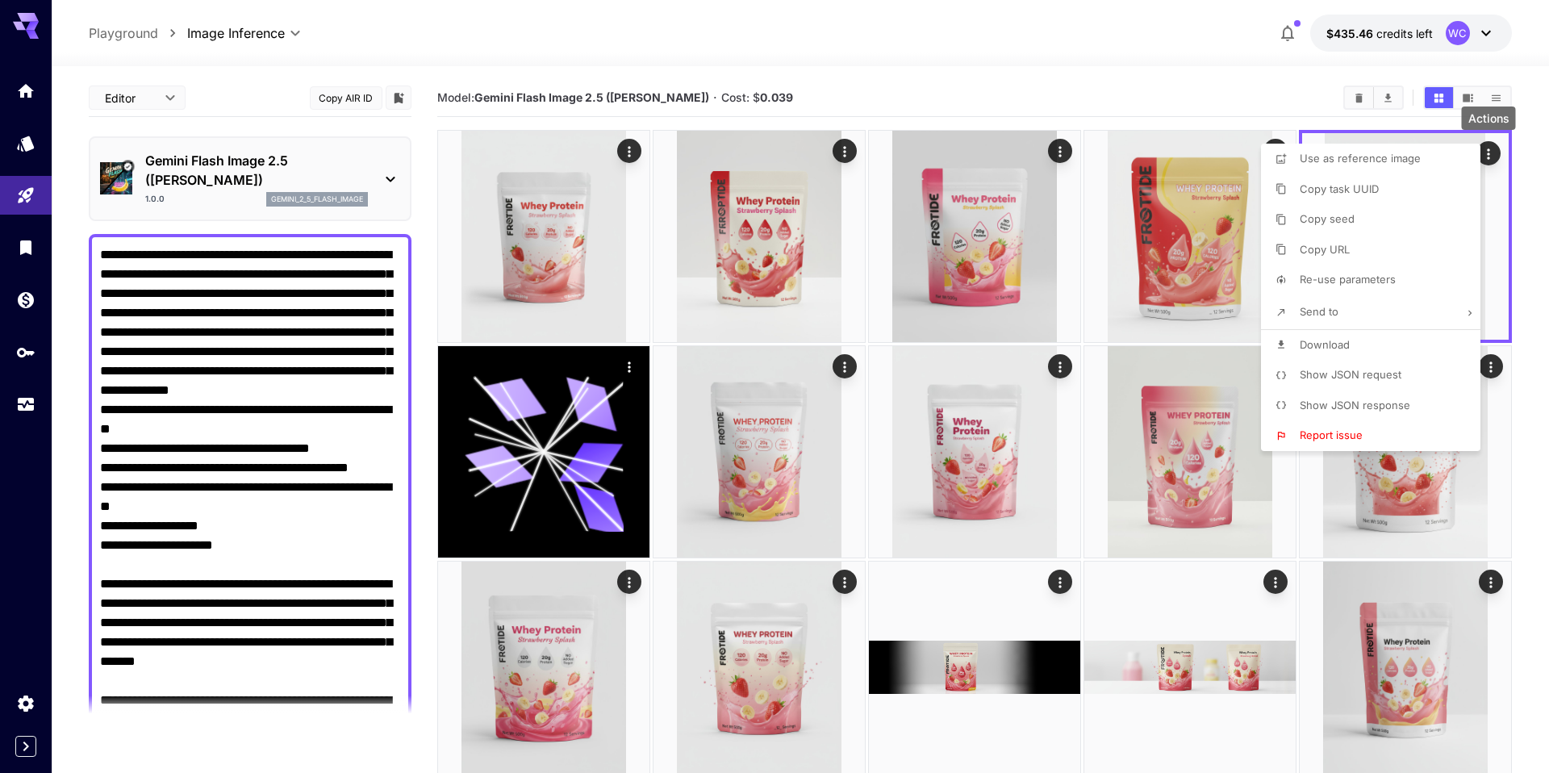
drag, startPoint x: 0, startPoint y: 0, endPoint x: 1330, endPoint y: 340, distance: 1373.2
click at [1330, 340] on span "Download" at bounding box center [1325, 344] width 50 height 13
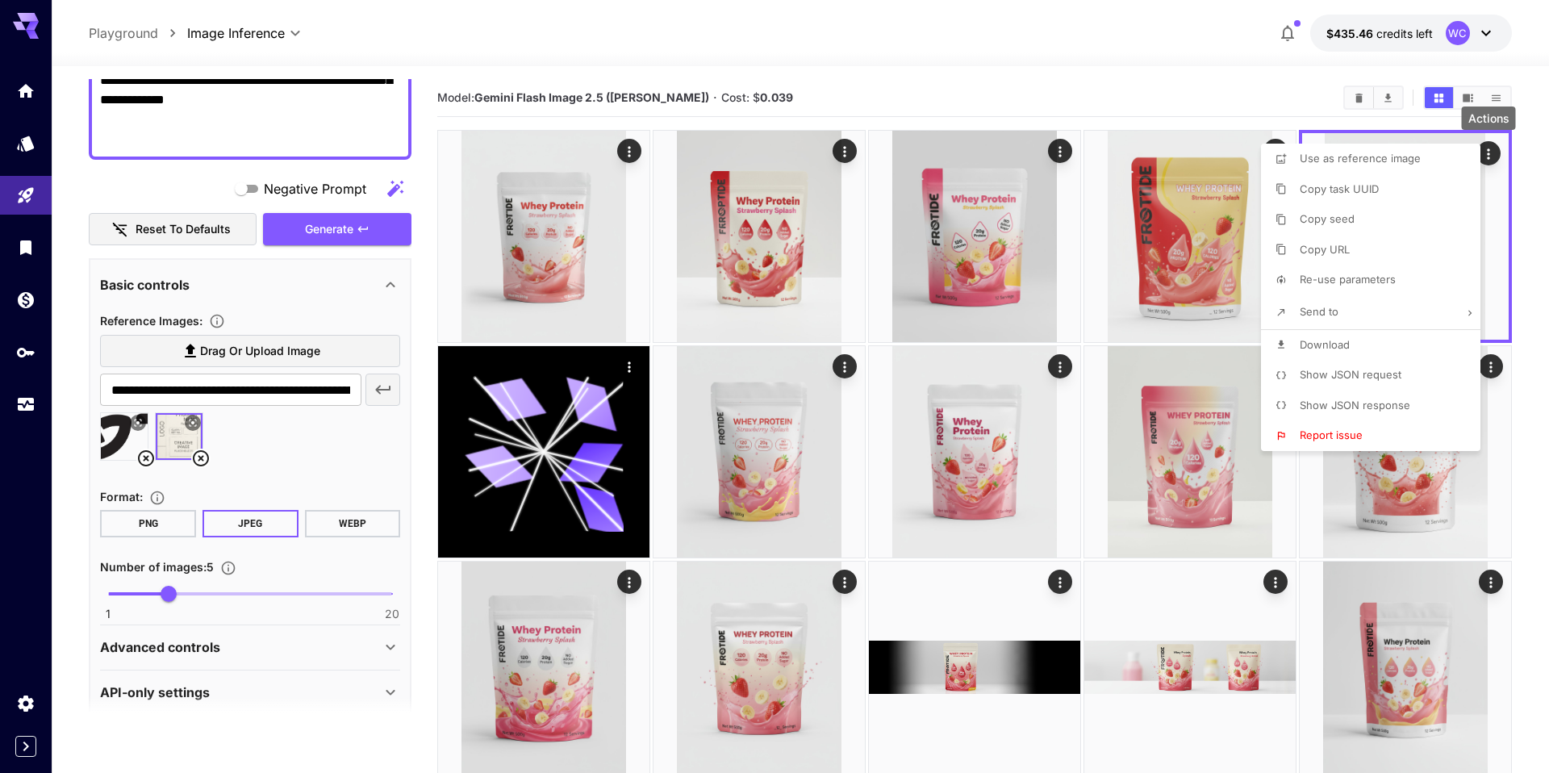
click at [1054, 427] on div at bounding box center [774, 386] width 1549 height 773
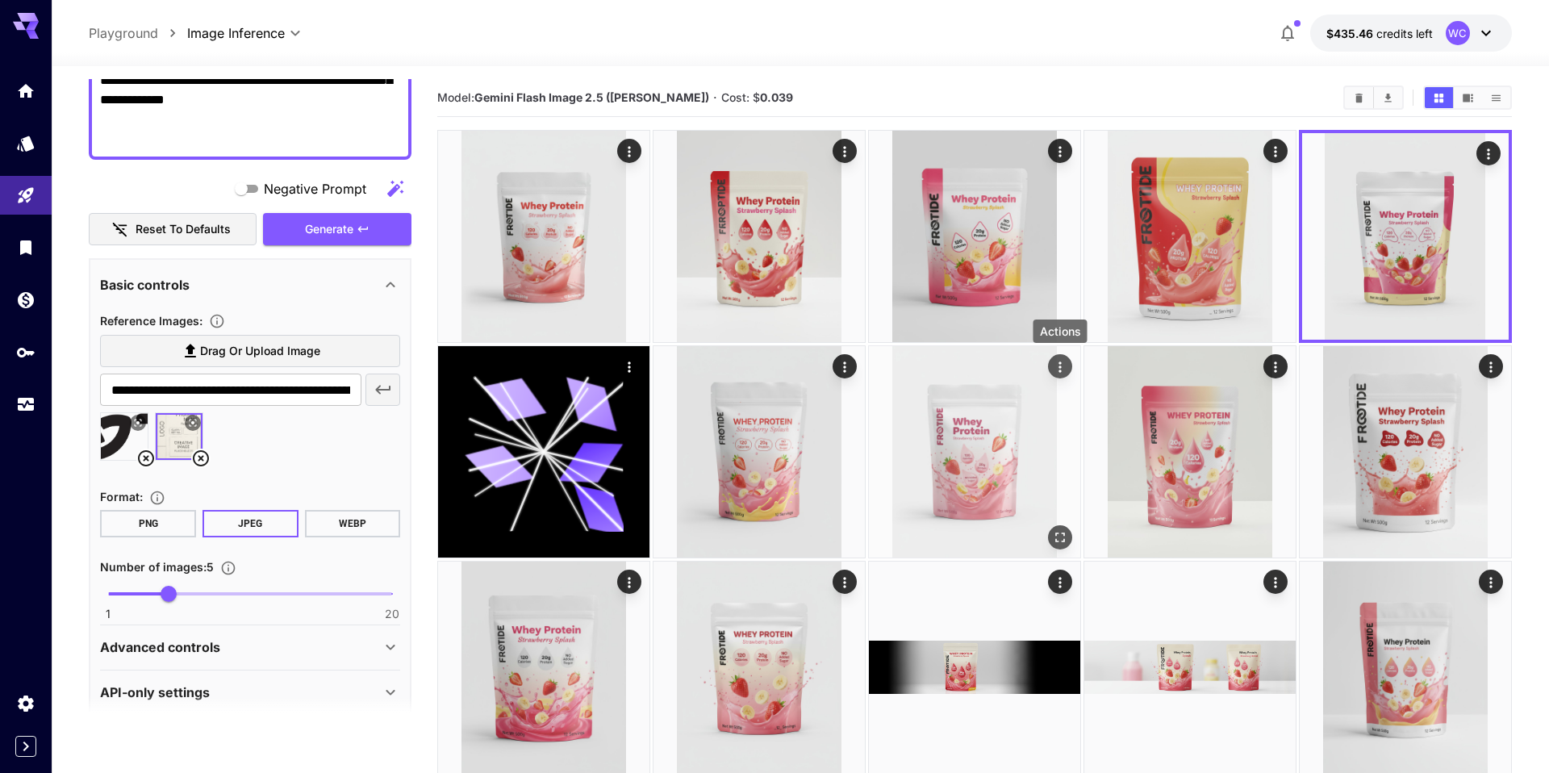
click at [1063, 366] on icon "Actions" at bounding box center [1060, 367] width 16 height 16
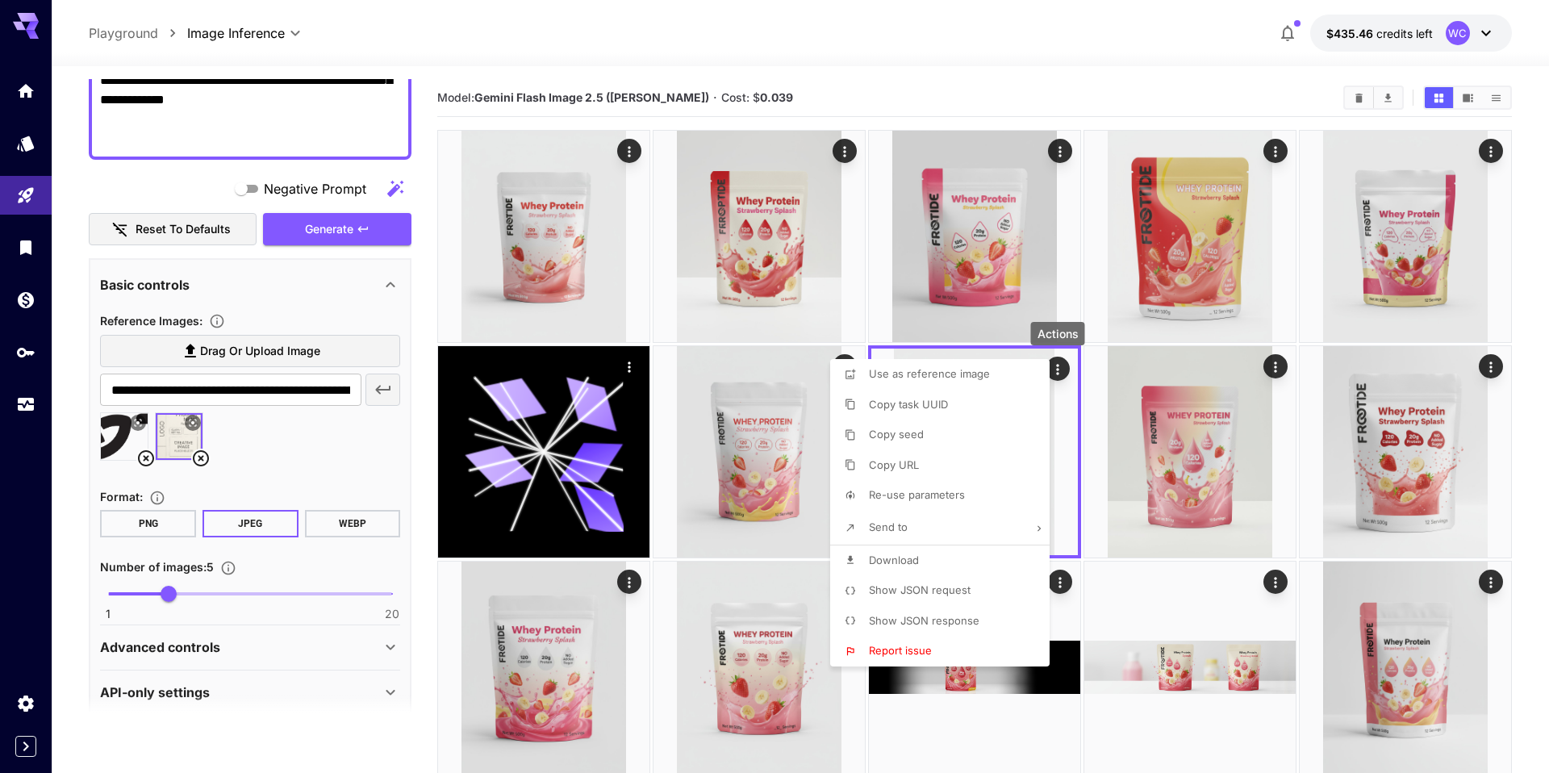
click at [908, 563] on span "Download" at bounding box center [894, 559] width 50 height 13
click at [774, 464] on div at bounding box center [774, 386] width 1549 height 773
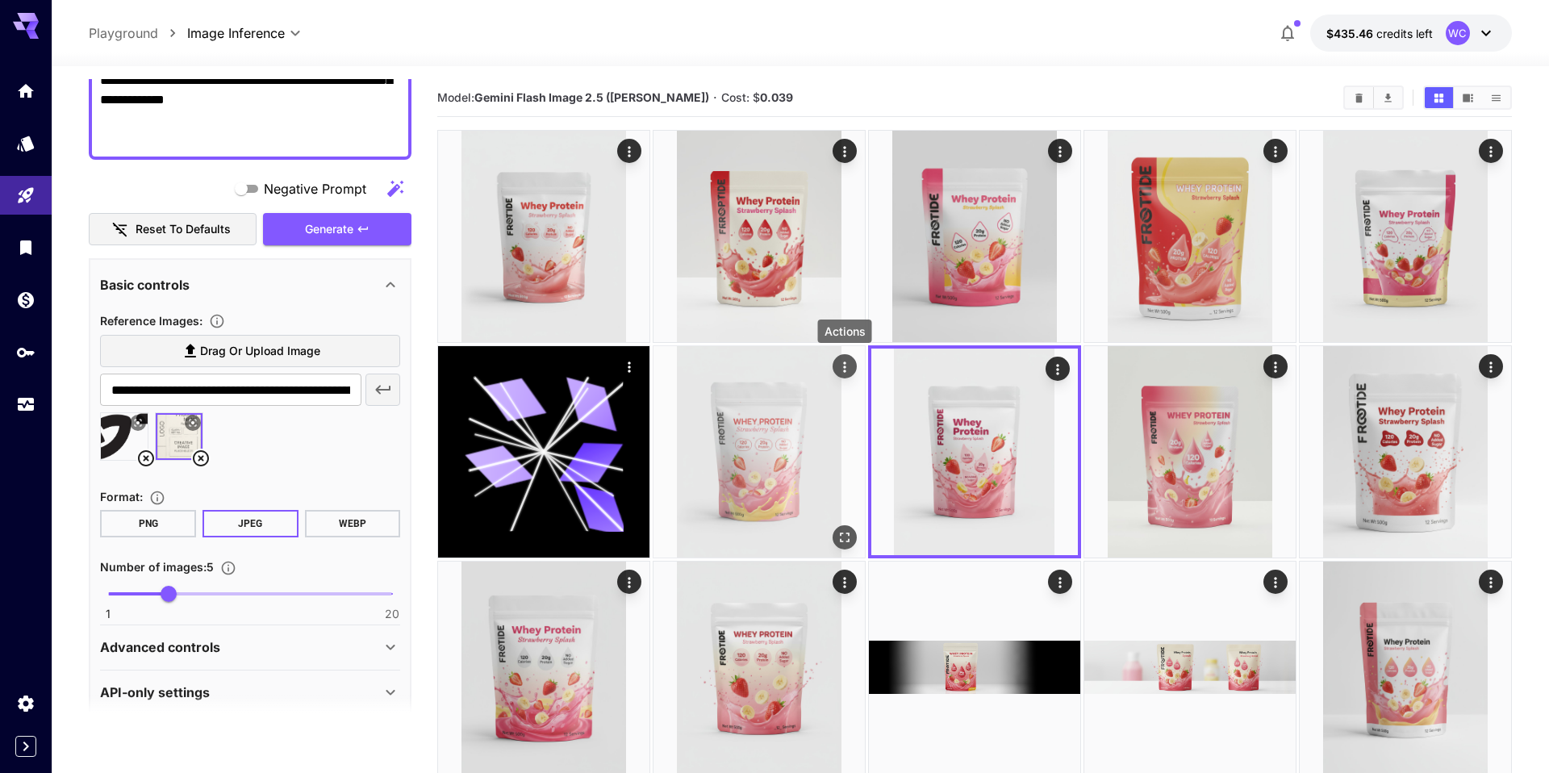
click at [853, 354] on div "Actions" at bounding box center [845, 366] width 24 height 24
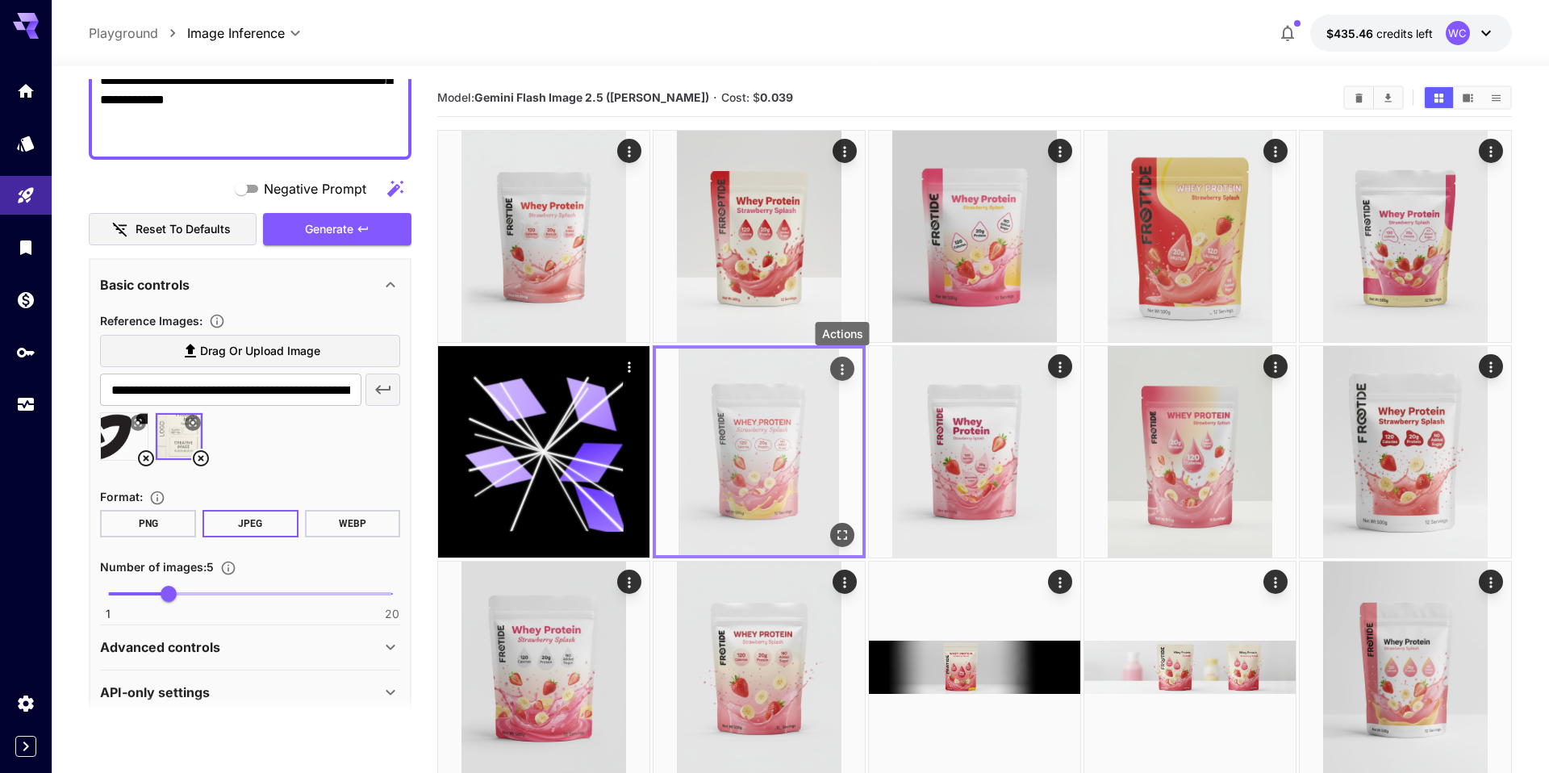
click at [848, 369] on icon "Actions" at bounding box center [842, 369] width 16 height 16
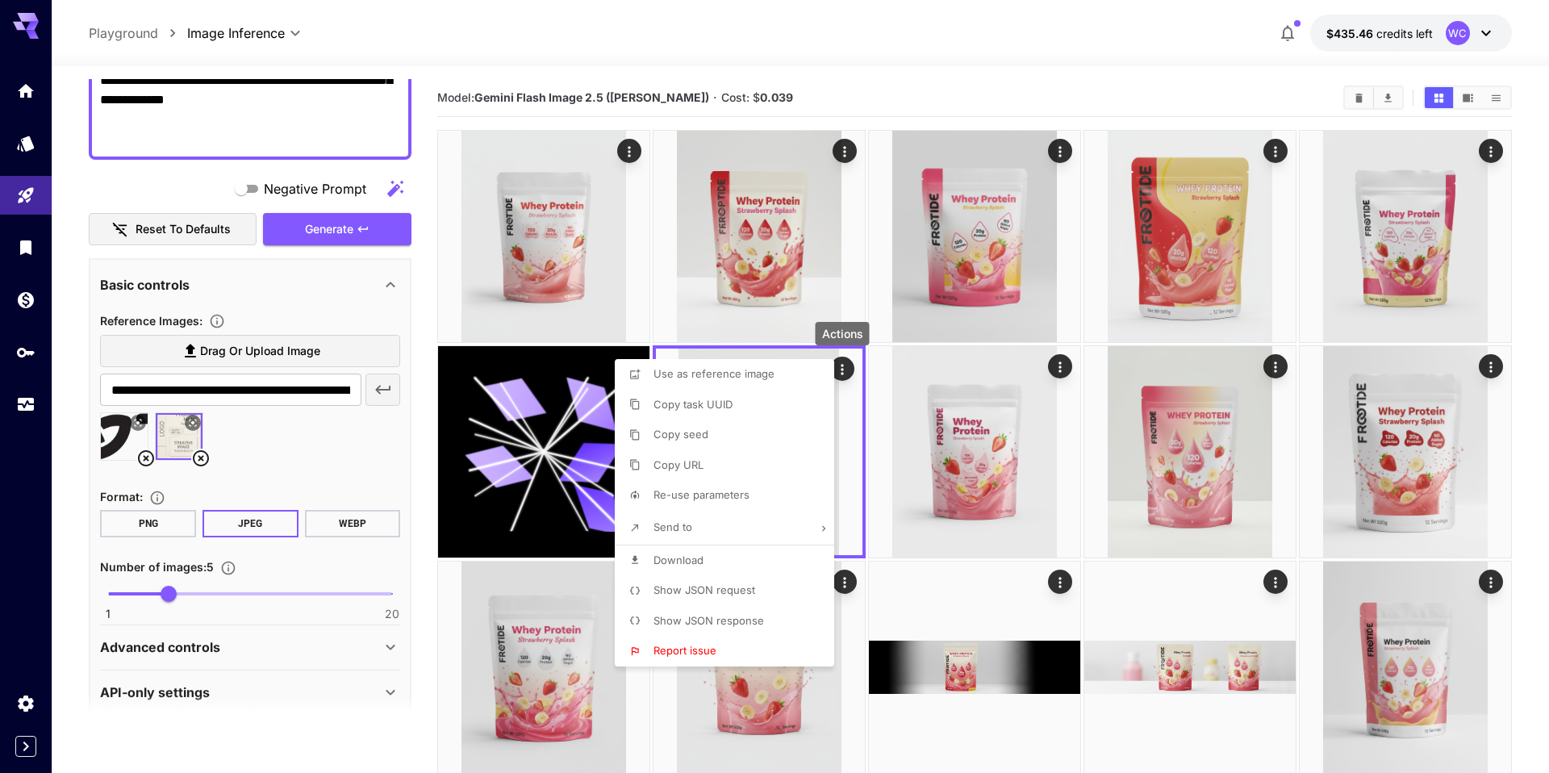
click at [690, 564] on span "Download" at bounding box center [678, 559] width 50 height 13
click at [1274, 369] on div at bounding box center [774, 386] width 1549 height 773
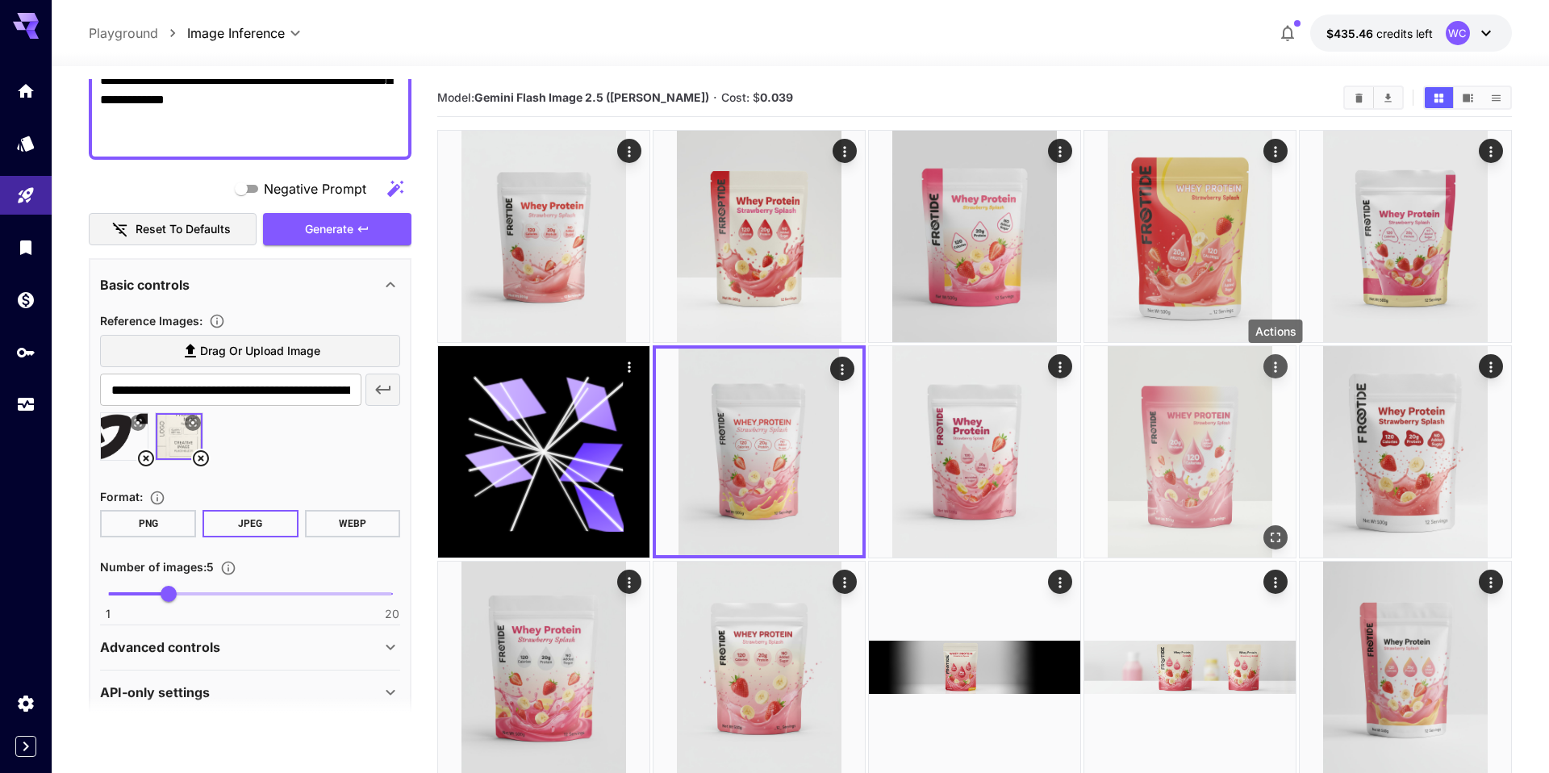
click at [1278, 366] on icon "Actions" at bounding box center [1275, 367] width 16 height 16
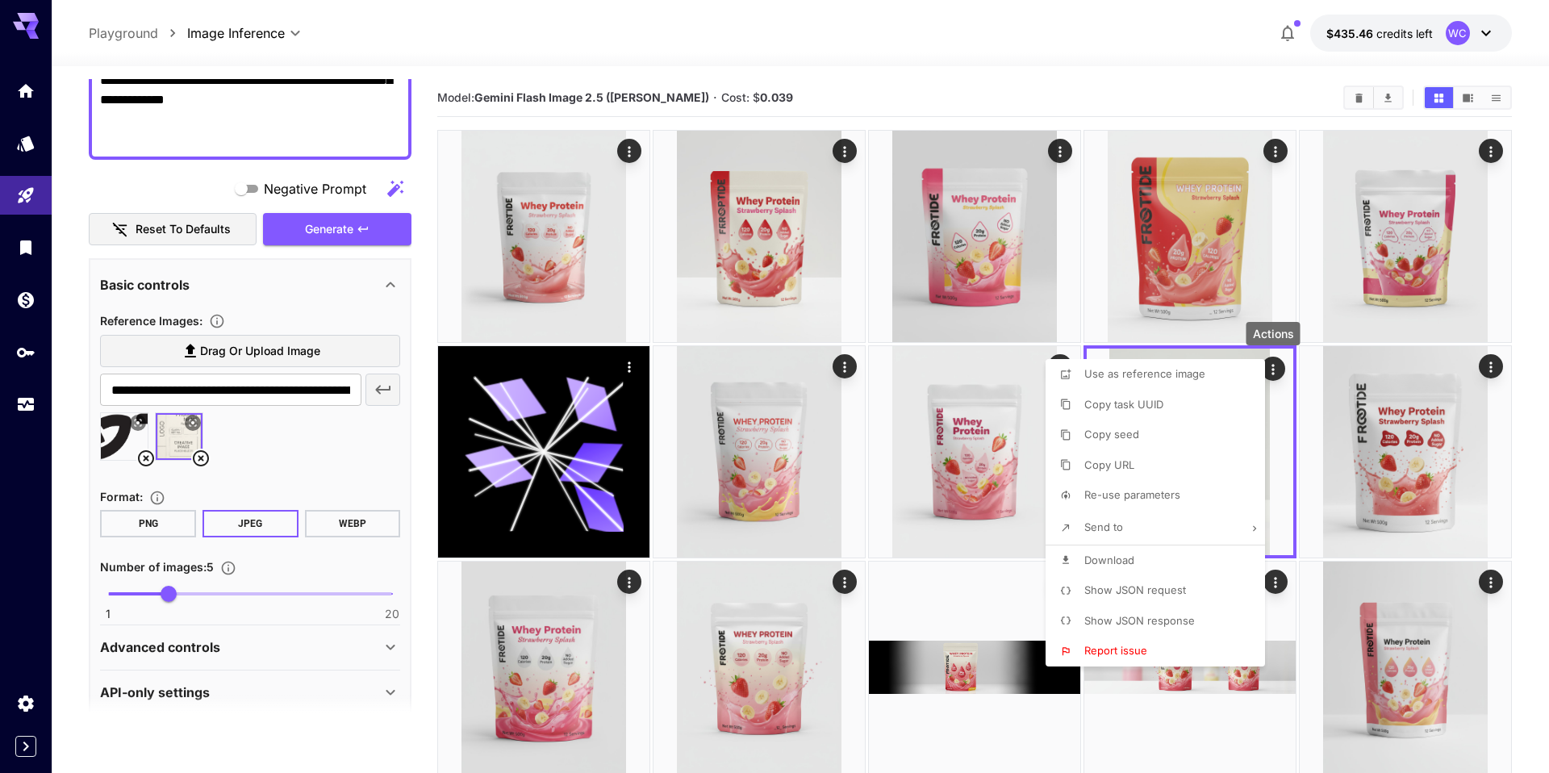
click at [1108, 559] on span "Download" at bounding box center [1109, 559] width 50 height 13
click at [897, 590] on div at bounding box center [774, 386] width 1549 height 773
